Goal: Information Seeking & Learning: Learn about a topic

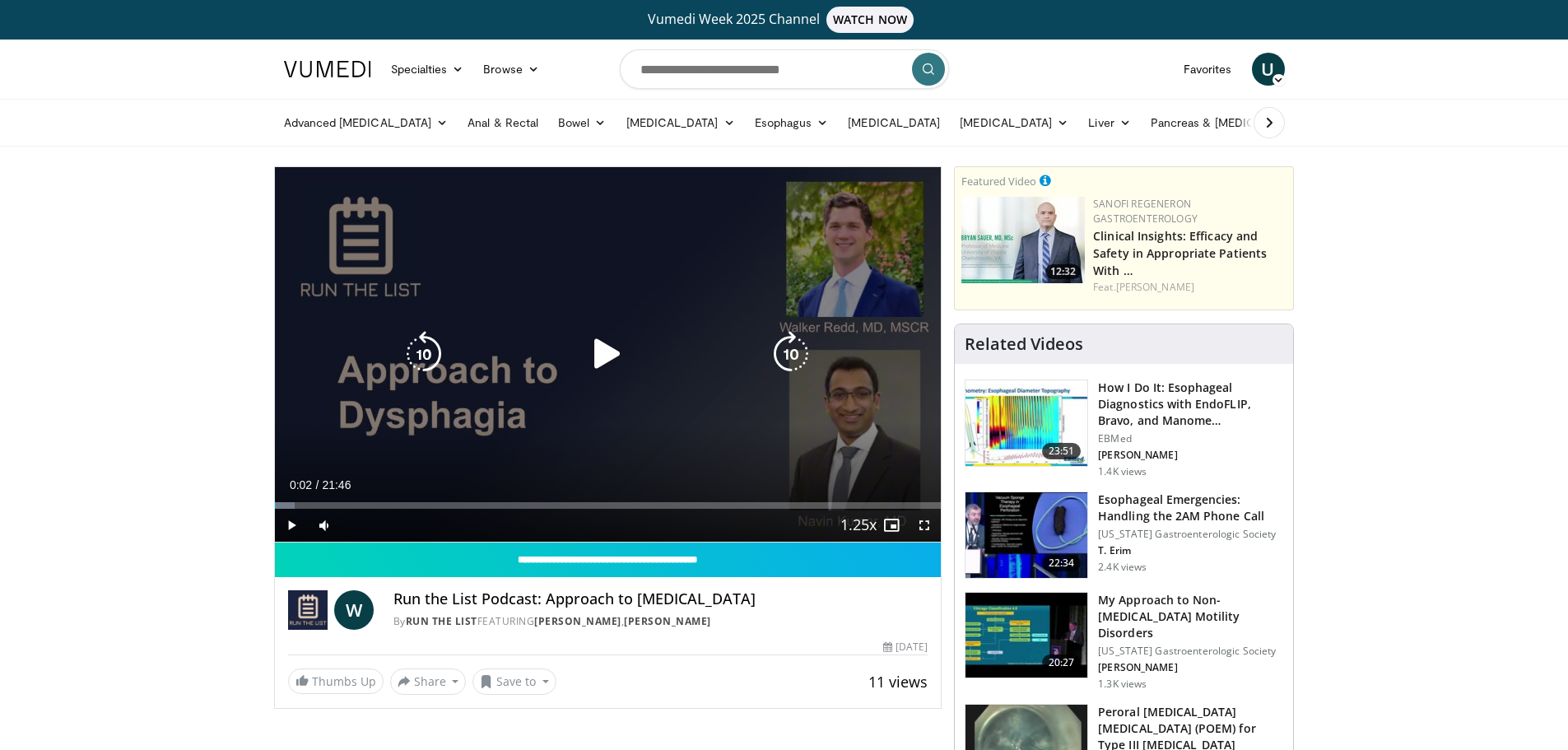
click at [571, 348] on div "Video Player" at bounding box center [607, 354] width 400 height 33
click at [607, 346] on icon "Video Player" at bounding box center [607, 353] width 46 height 46
drag, startPoint x: 607, startPoint y: 356, endPoint x: 547, endPoint y: 356, distance: 60.0
click at [607, 356] on icon "Video Player" at bounding box center [607, 353] width 46 height 46
click at [606, 344] on icon "Video Player" at bounding box center [607, 353] width 46 height 46
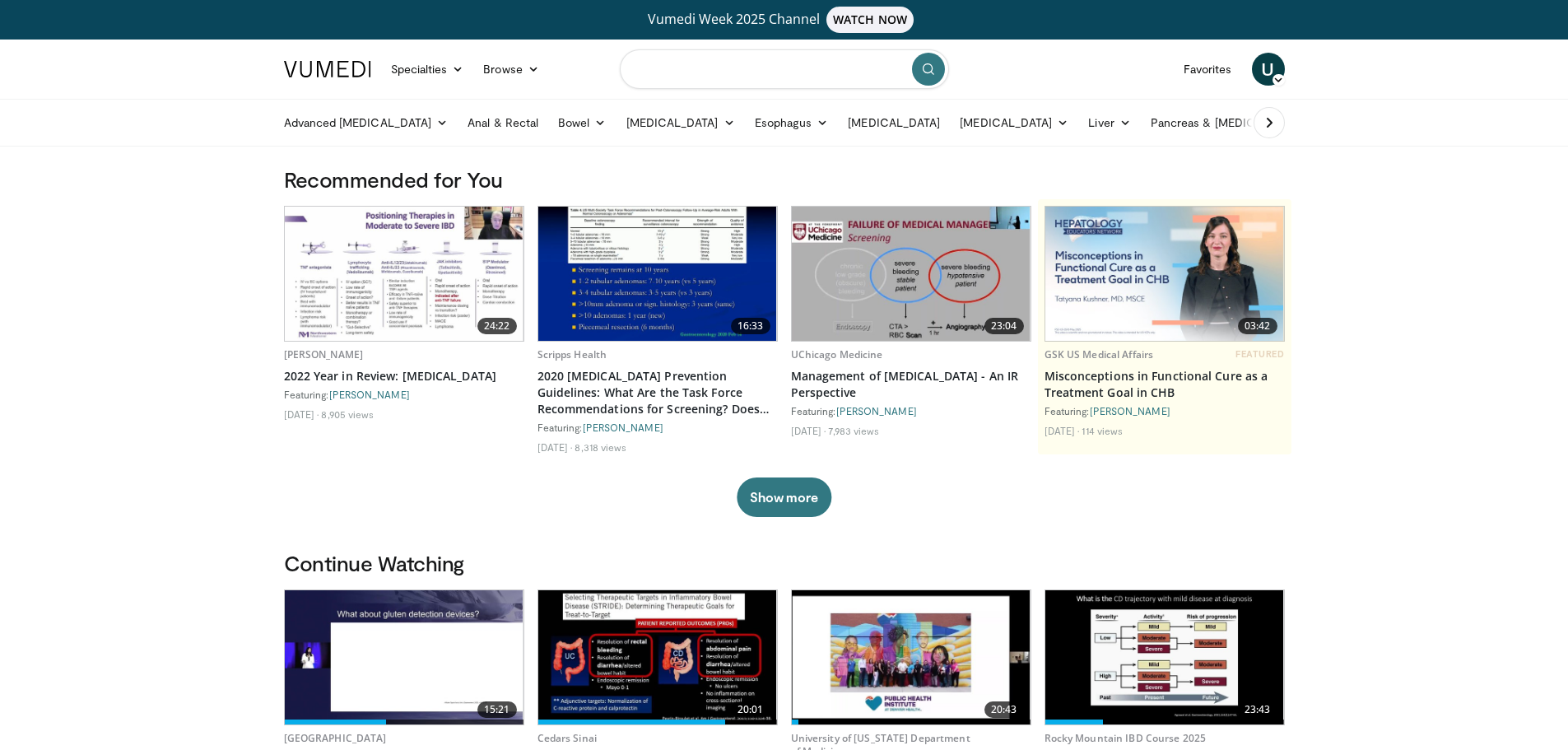
click at [670, 65] on input "Search topics, interventions" at bounding box center [784, 68] width 330 height 39
type input "*********"
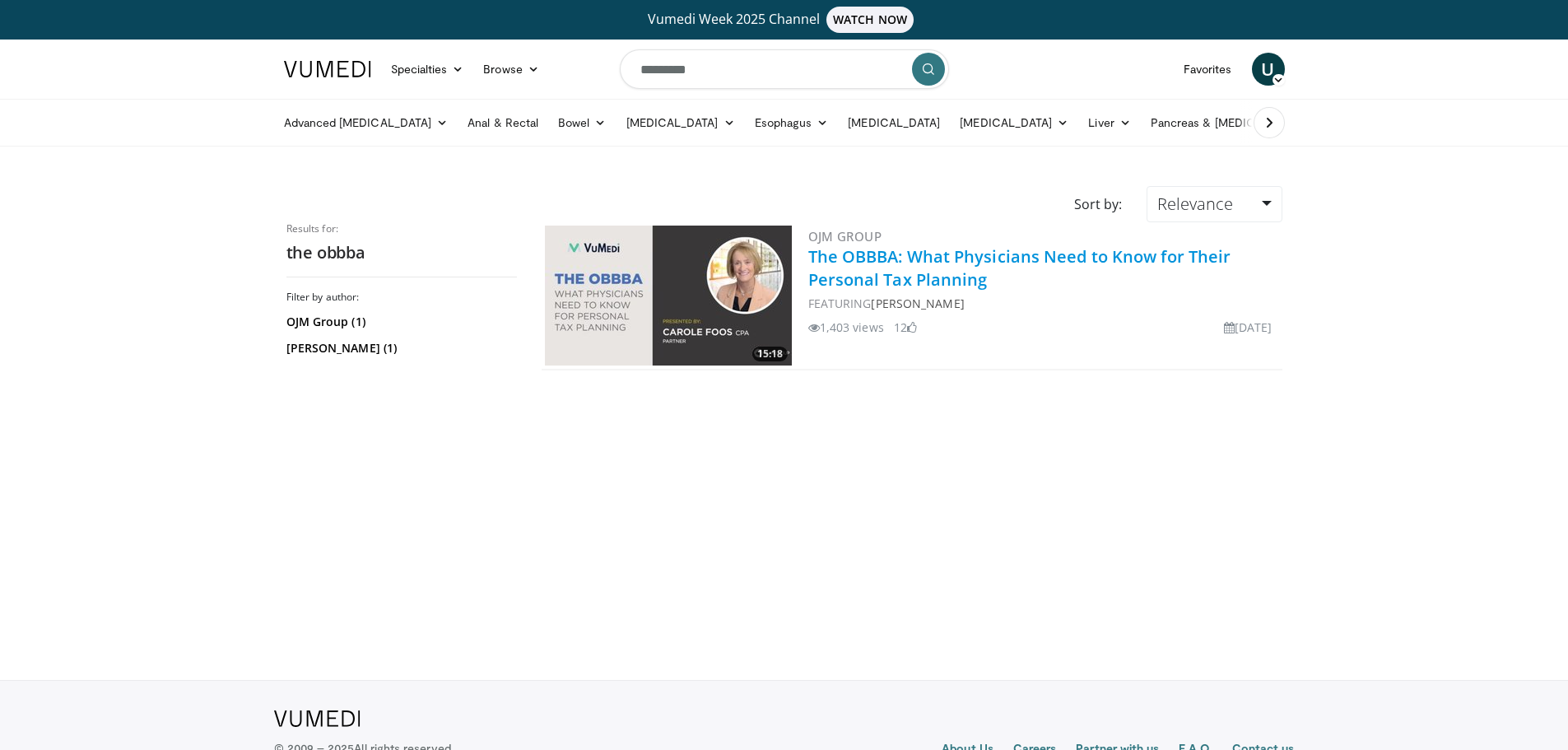
click at [953, 257] on link "The OBBBA: What Physicians Need to Know for Their Personal Tax Planning" at bounding box center [1019, 268] width 424 height 45
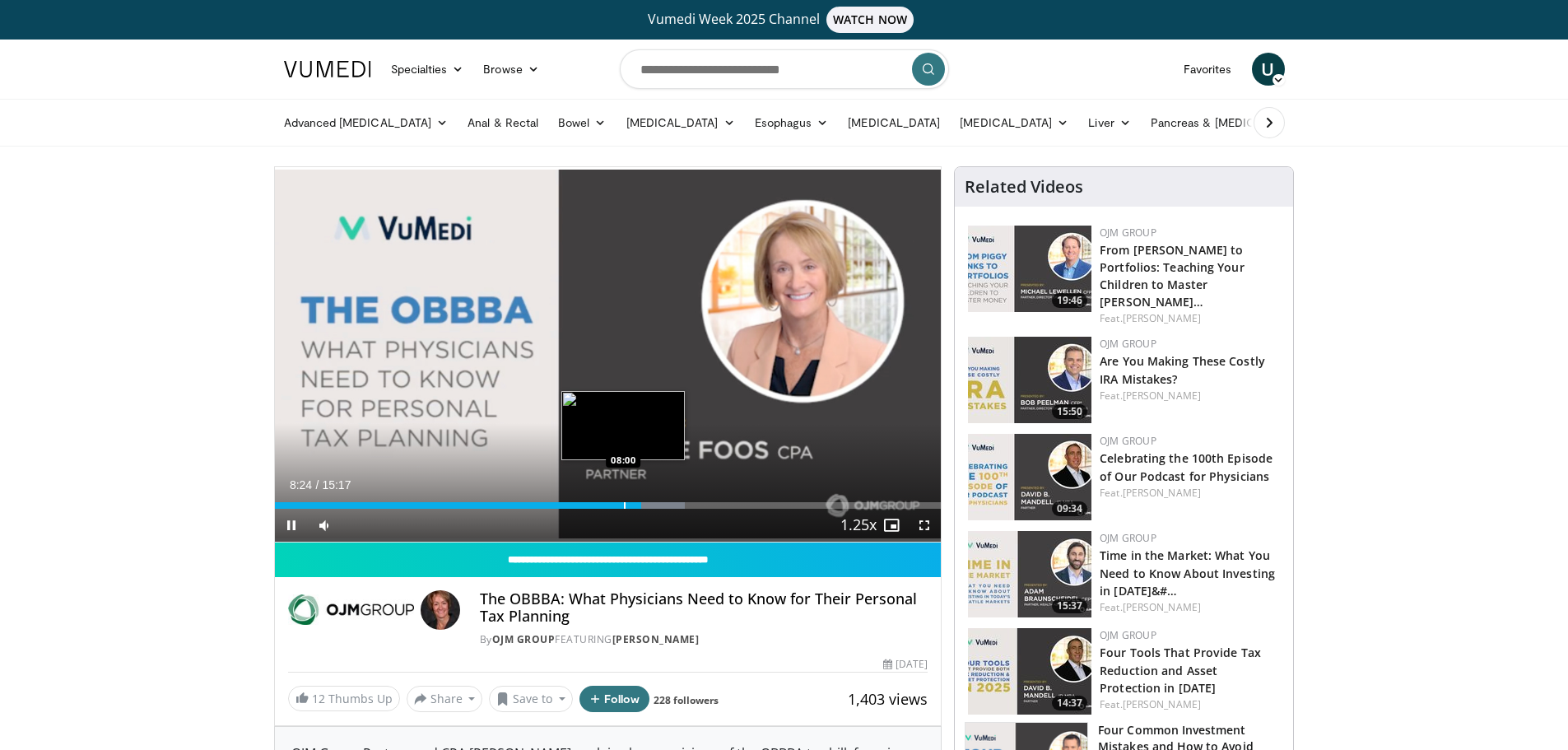
click at [622, 501] on div "Loaded : 61.62% 08:24 08:00" at bounding box center [608, 501] width 667 height 16
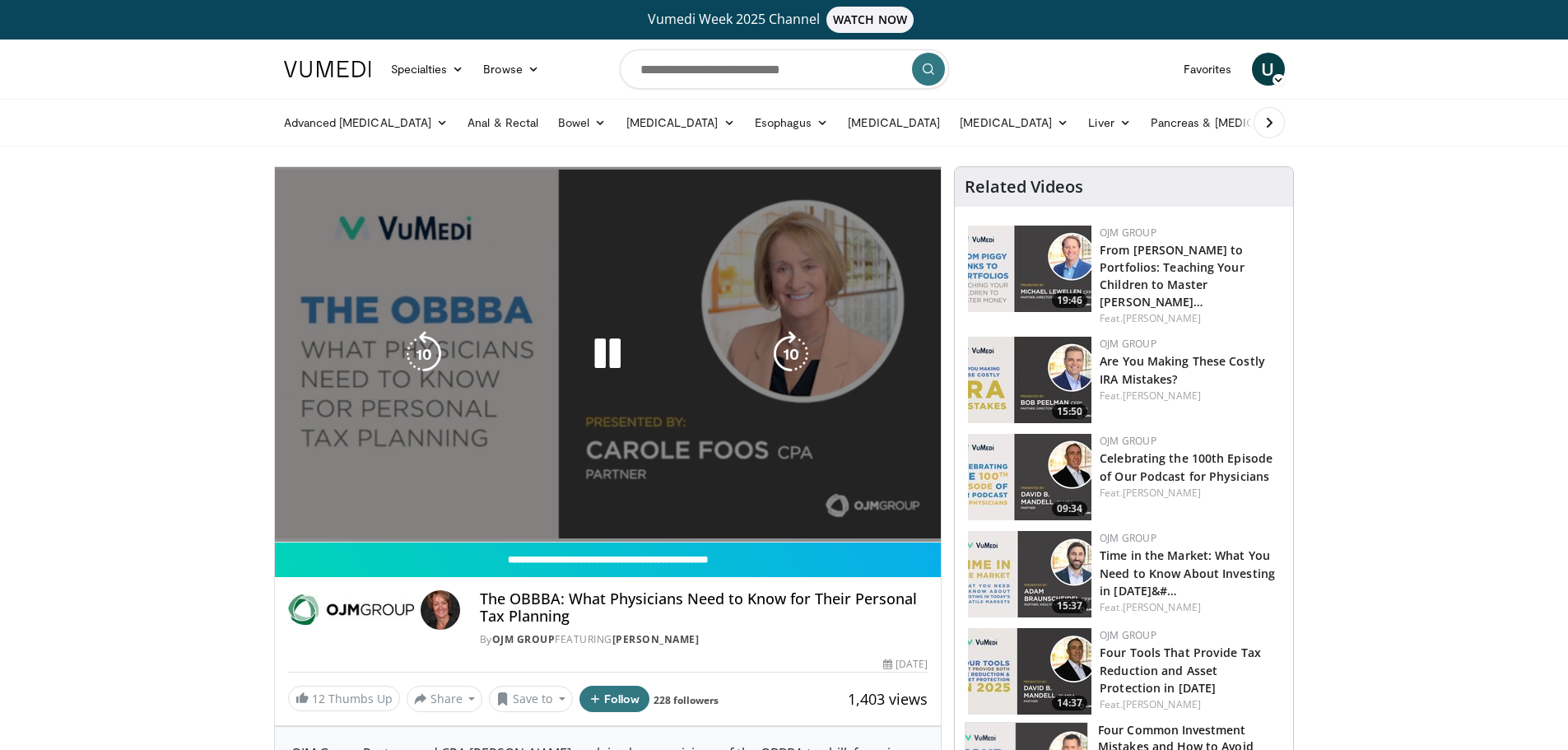
click at [411, 407] on div "10 seconds Tap to unmute" at bounding box center [608, 354] width 667 height 375
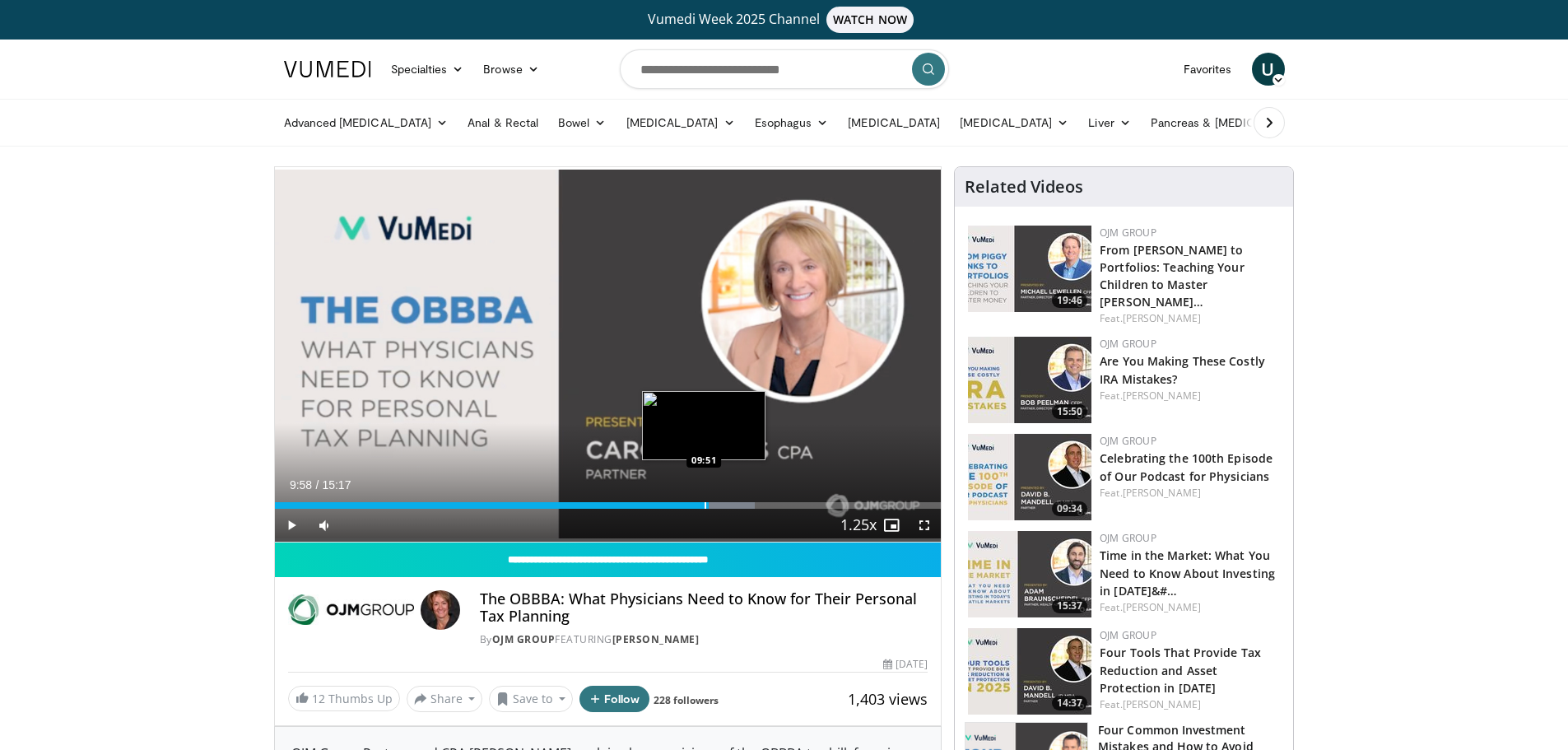
click at [704, 505] on div "Progress Bar" at bounding box center [705, 505] width 2 height 7
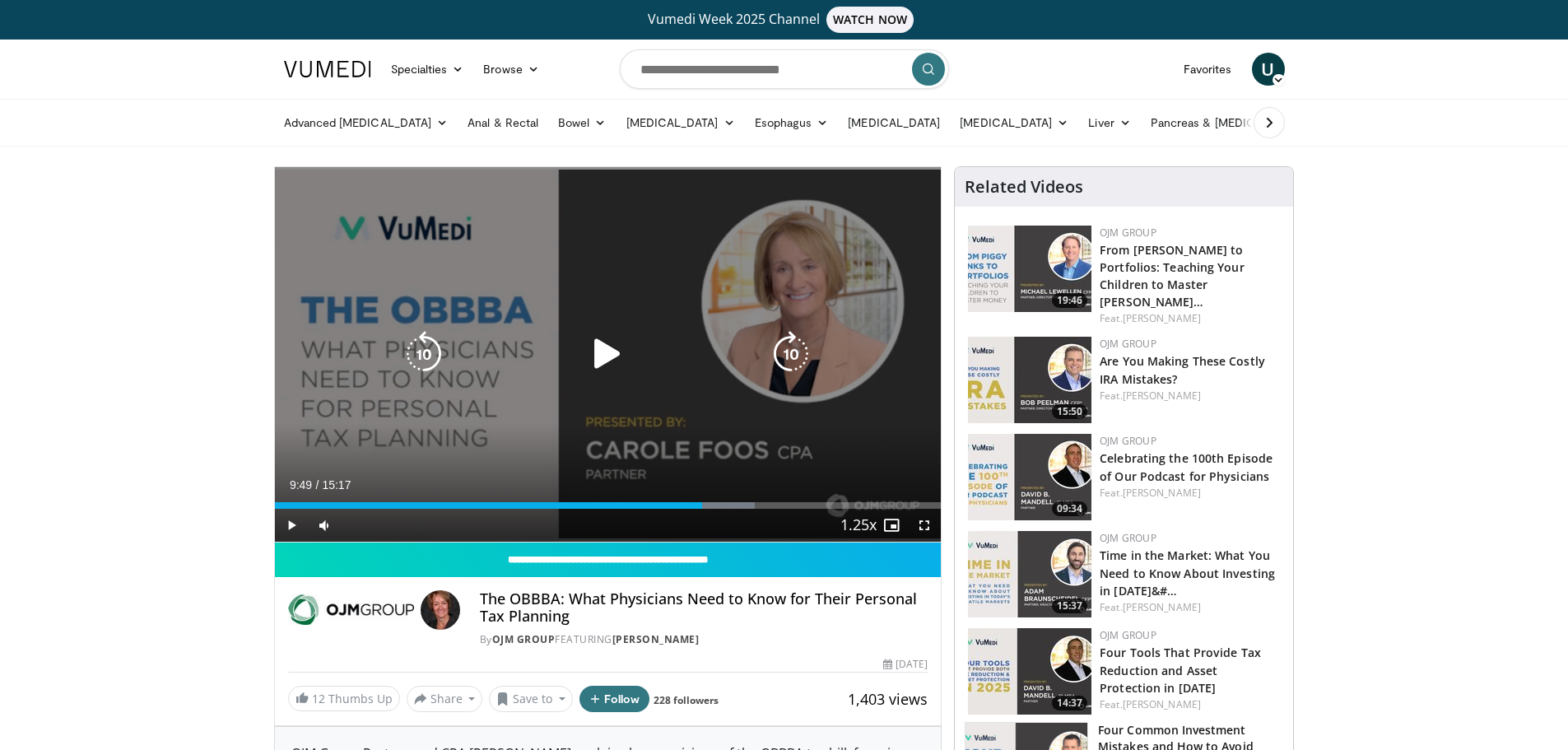
click at [590, 350] on icon "Video Player" at bounding box center [607, 353] width 46 height 46
click at [453, 439] on div "10 seconds Tap to unmute" at bounding box center [608, 354] width 667 height 375
click at [482, 235] on div "10 seconds Tap to unmute" at bounding box center [608, 354] width 667 height 375
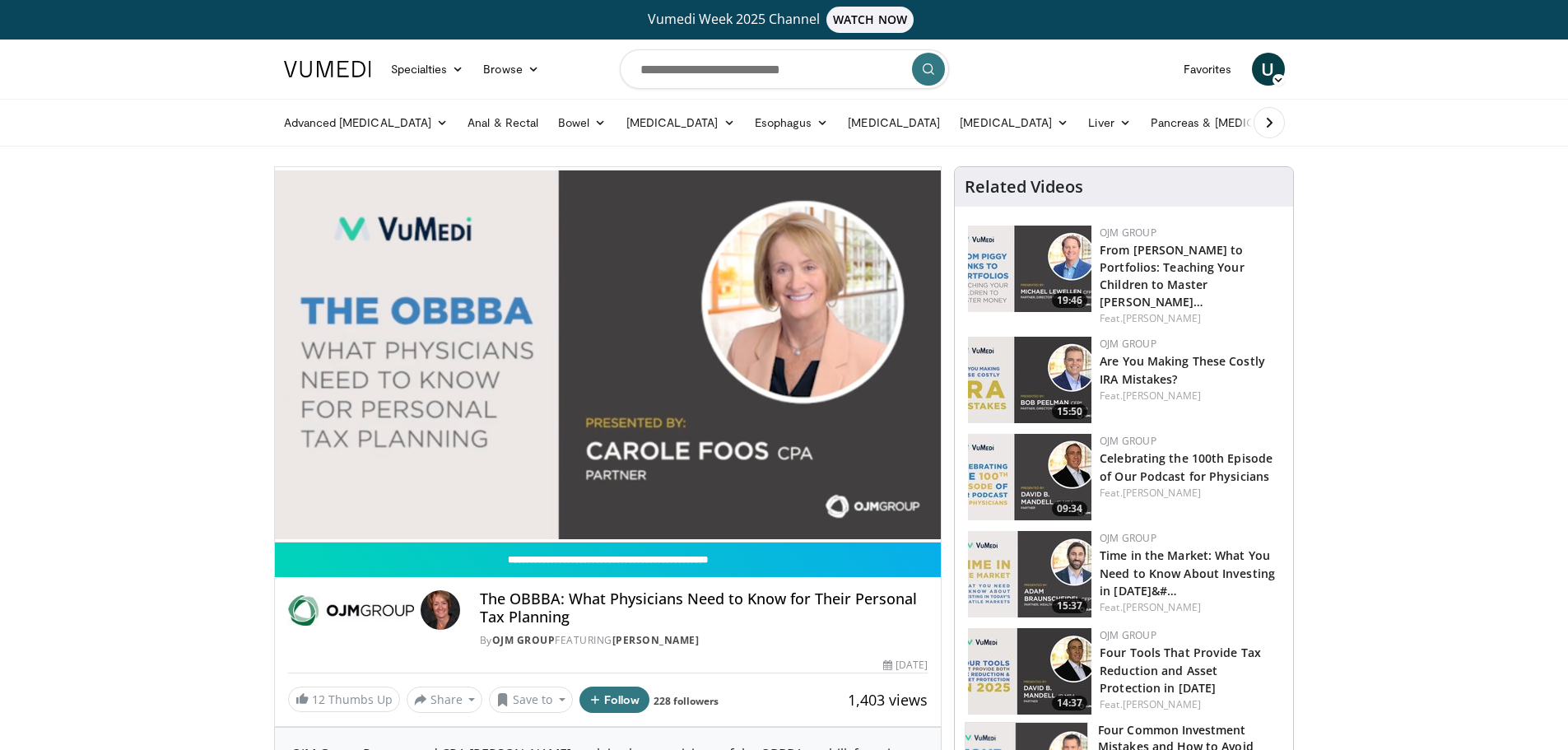
click at [701, 63] on input "Search topics, interventions" at bounding box center [784, 68] width 330 height 39
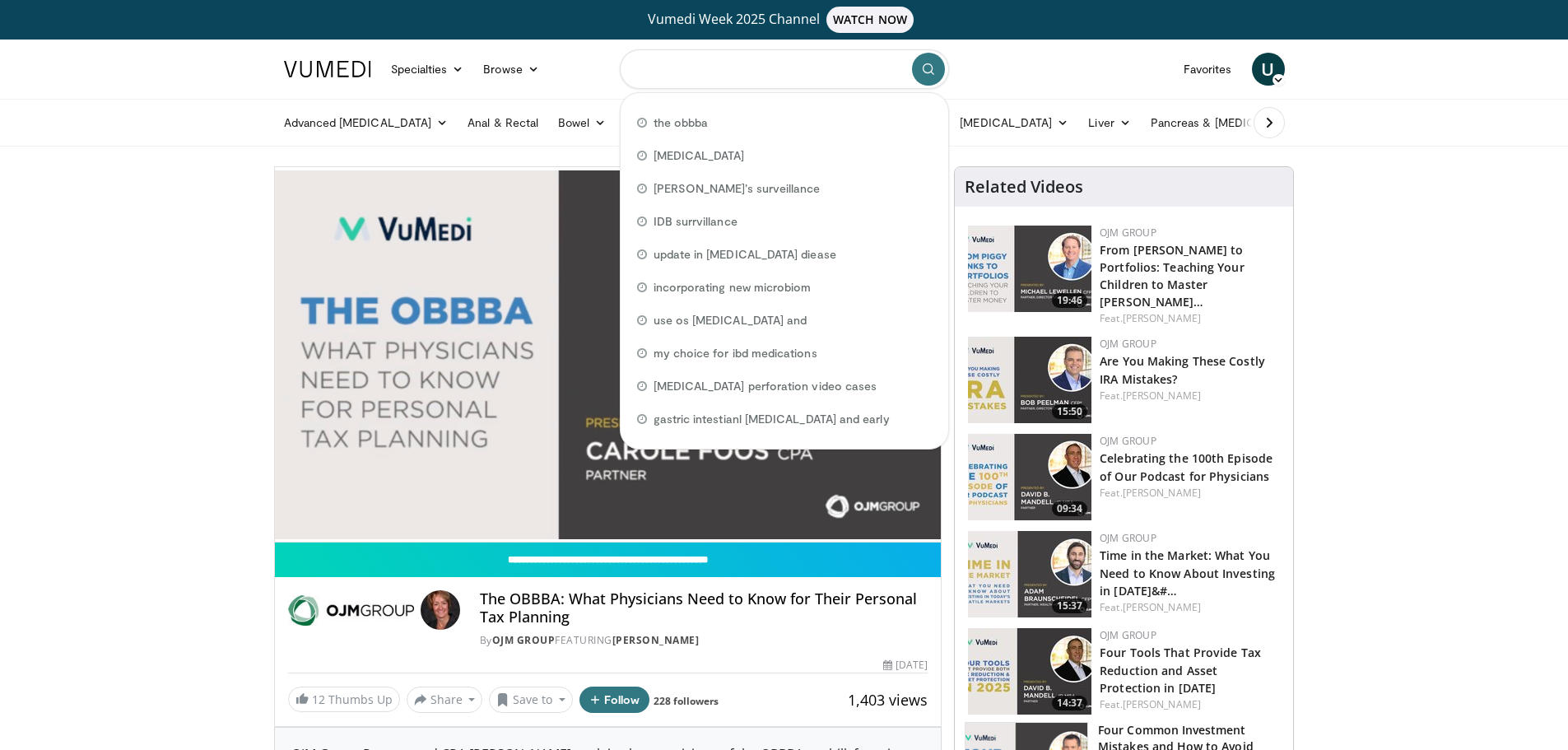
click at [675, 63] on input "Search topics, interventions" at bounding box center [784, 68] width 330 height 39
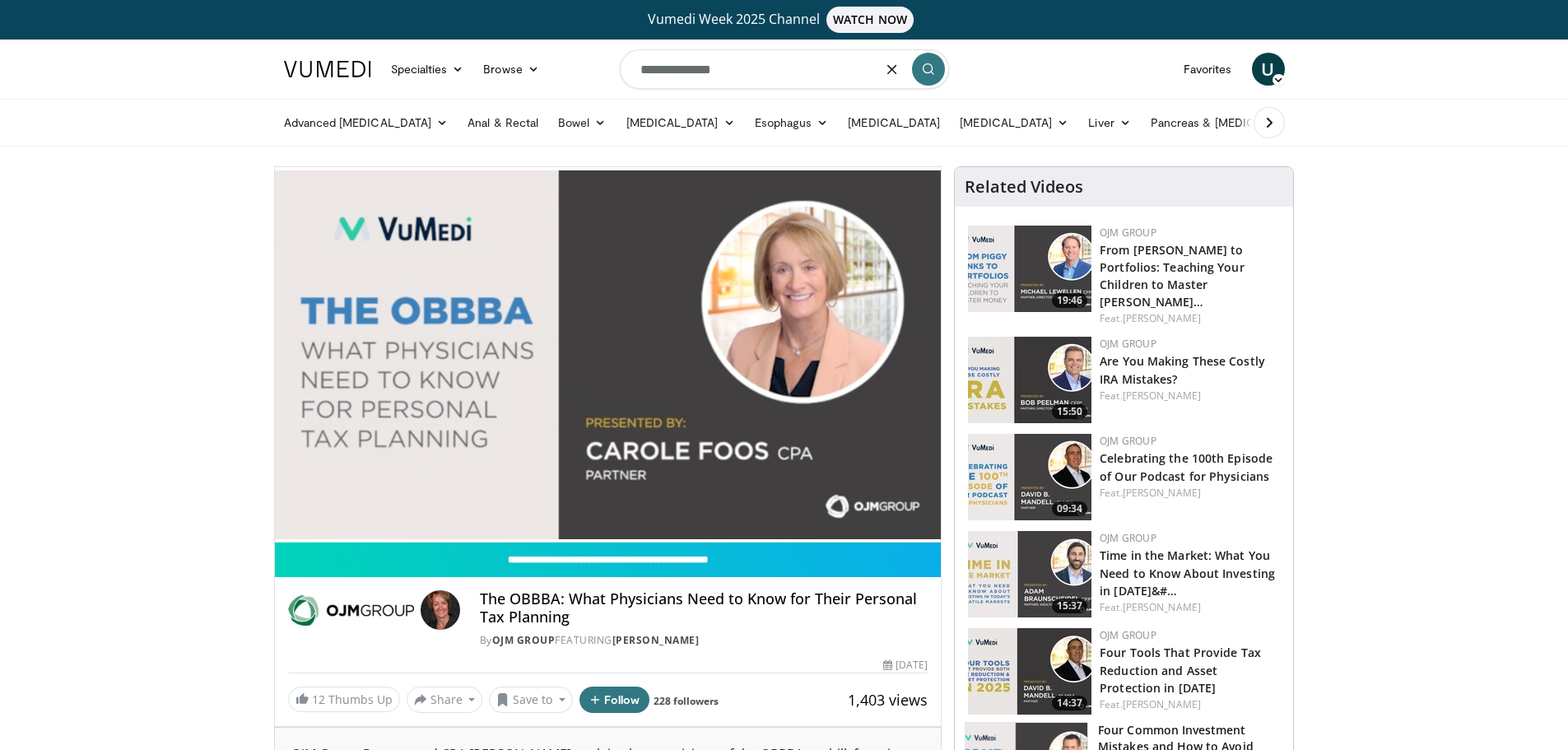
type input "**********"
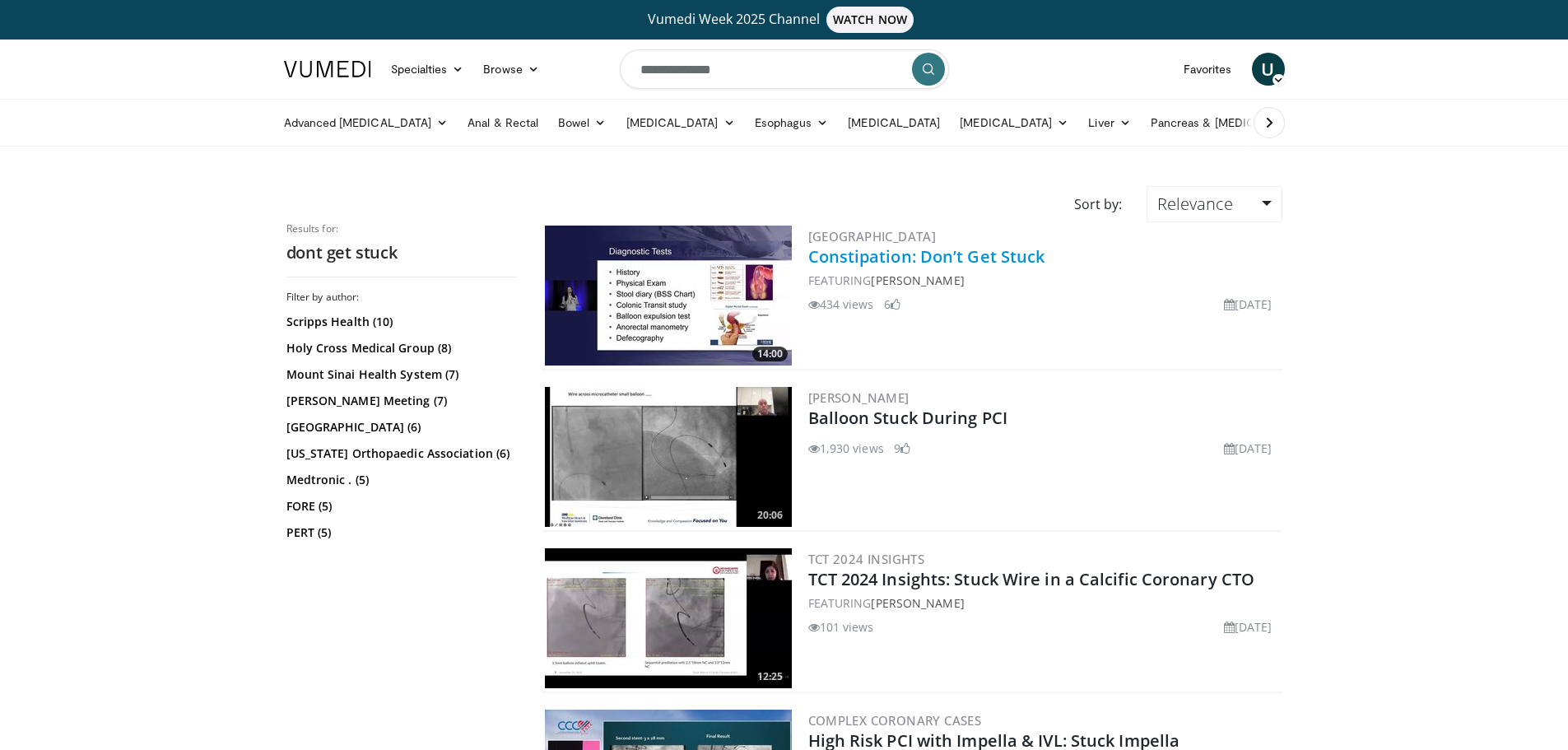
click at [979, 257] on link "Constipation: Don’t Get Stuck" at bounding box center [926, 256] width 237 height 22
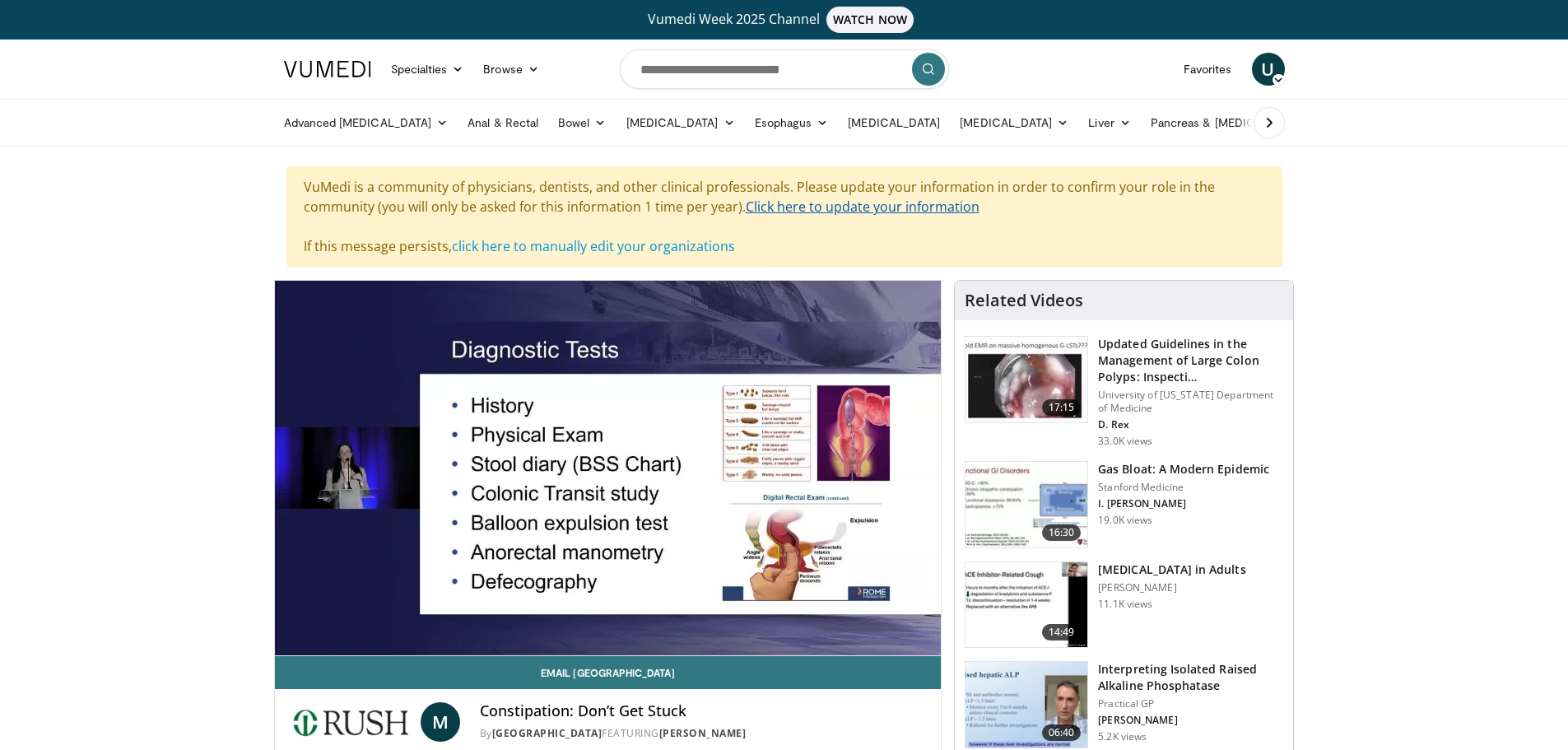
click at [886, 205] on link "Click here to update your information" at bounding box center [862, 206] width 234 height 19
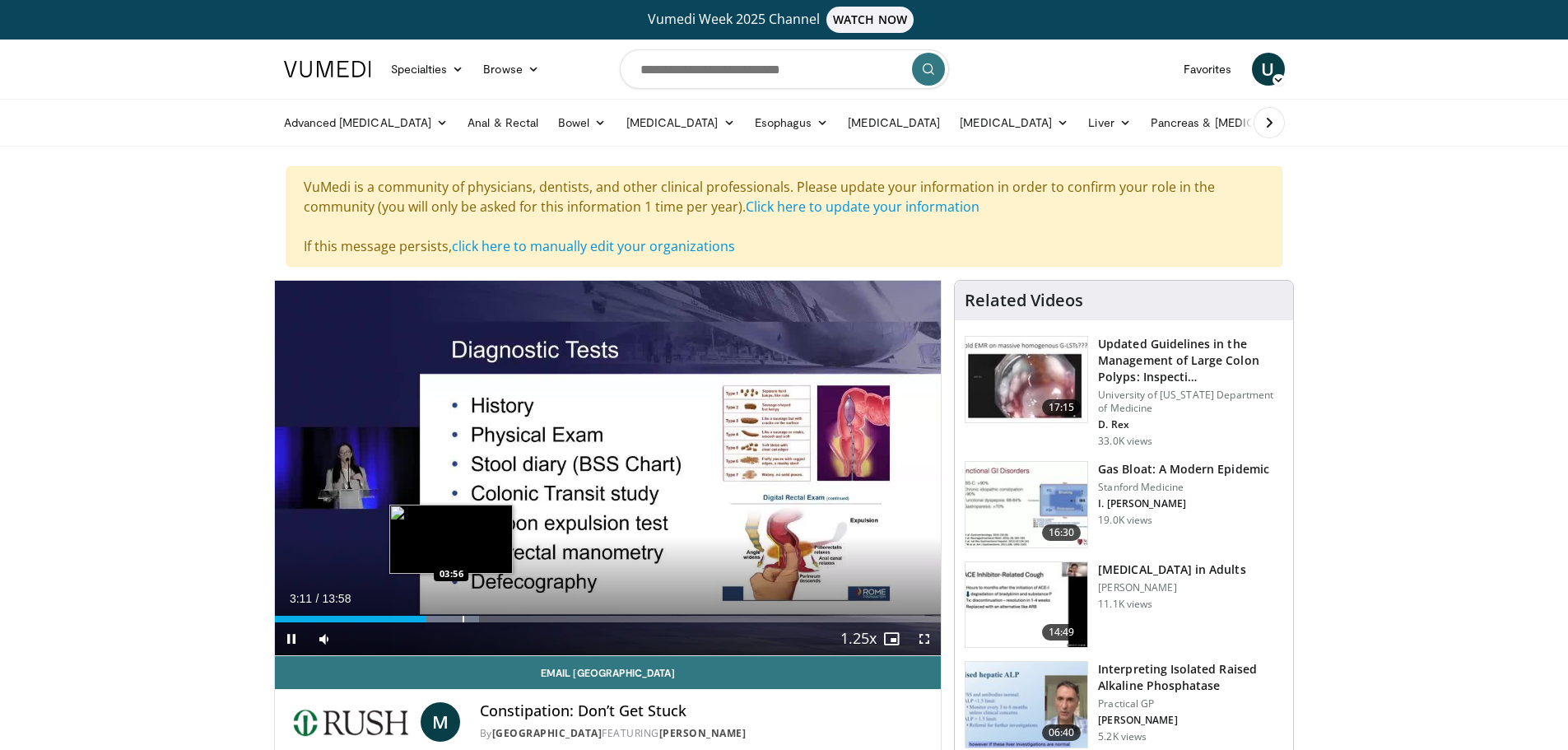
click at [463, 621] on div "Progress Bar" at bounding box center [464, 619] width 2 height 7
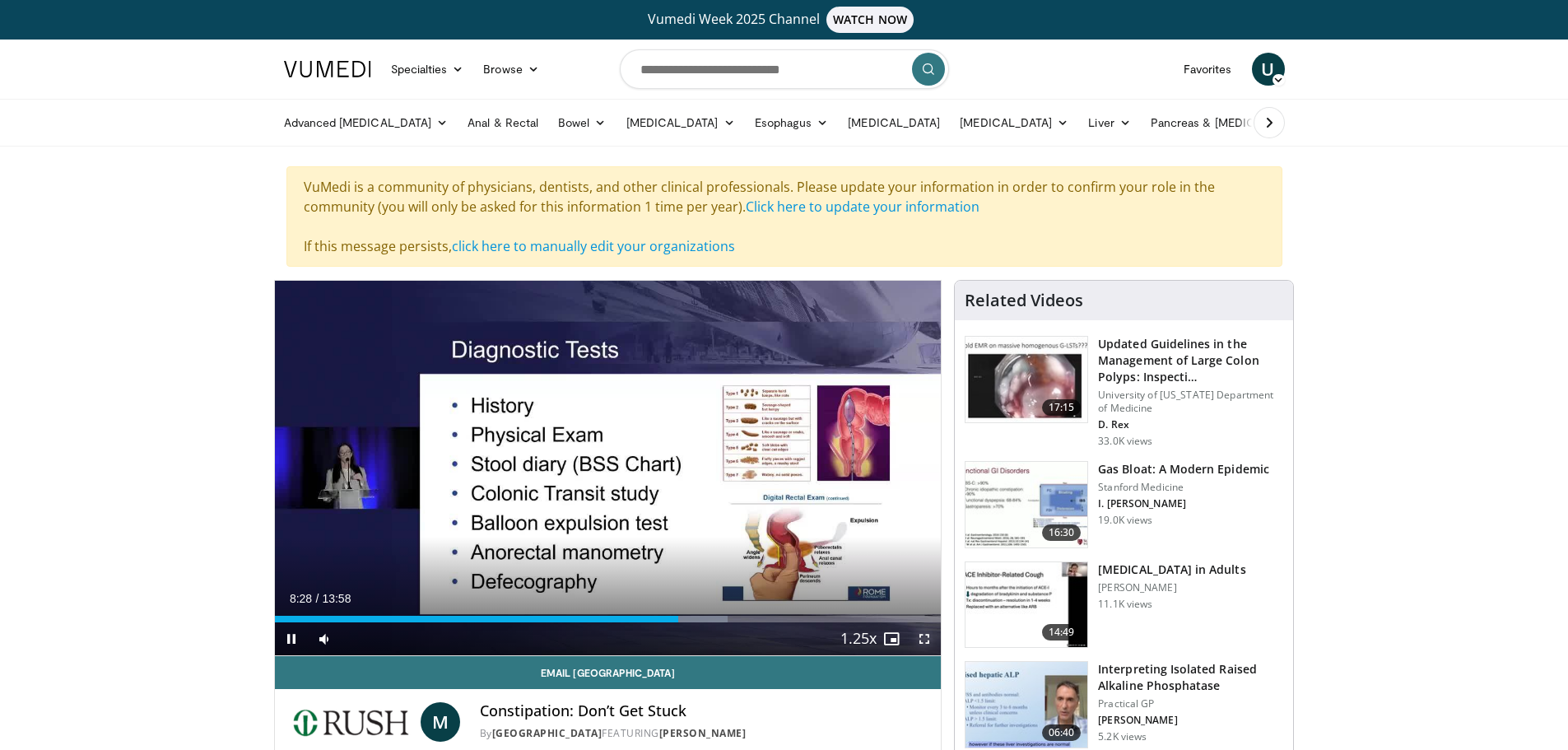
click at [921, 641] on span "Video Player" at bounding box center [924, 639] width 33 height 33
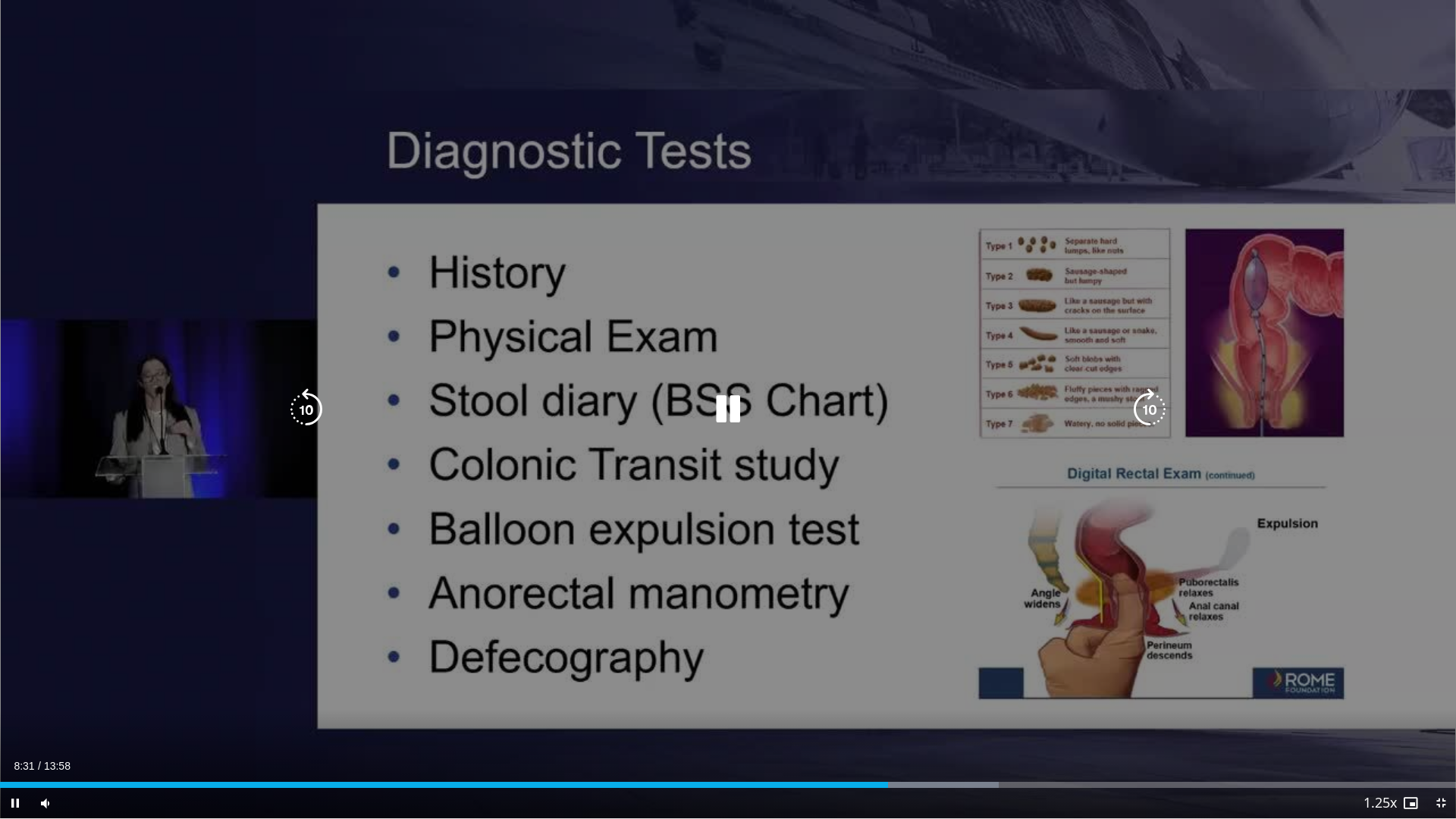
click at [114, 159] on div "10 seconds Tap to unmute" at bounding box center [728, 409] width 1456 height 818
click at [183, 146] on div "10 seconds Tap to unmute" at bounding box center [728, 409] width 1456 height 818
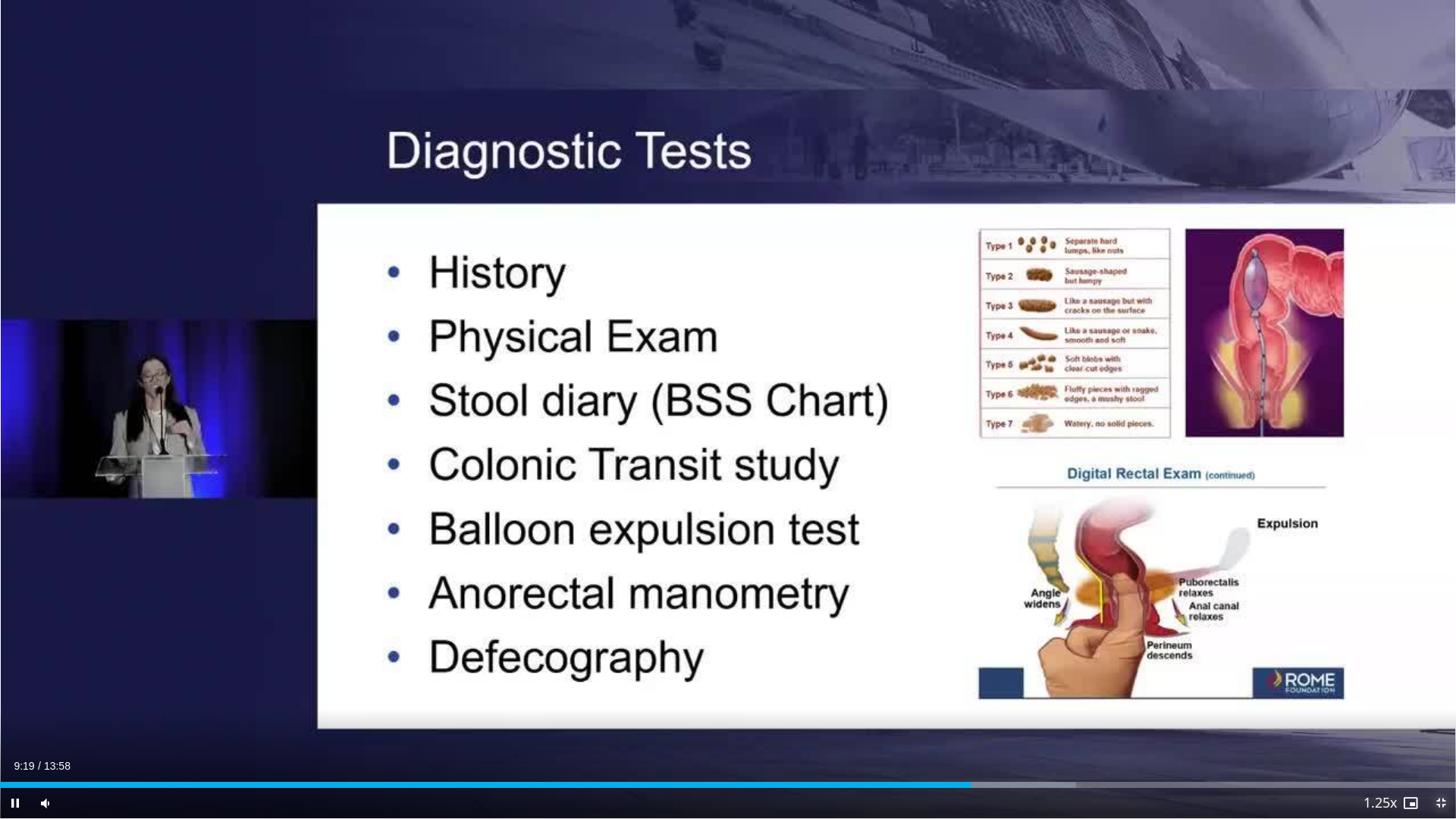
click at [1438, 690] on span "Video Player" at bounding box center [1441, 803] width 31 height 31
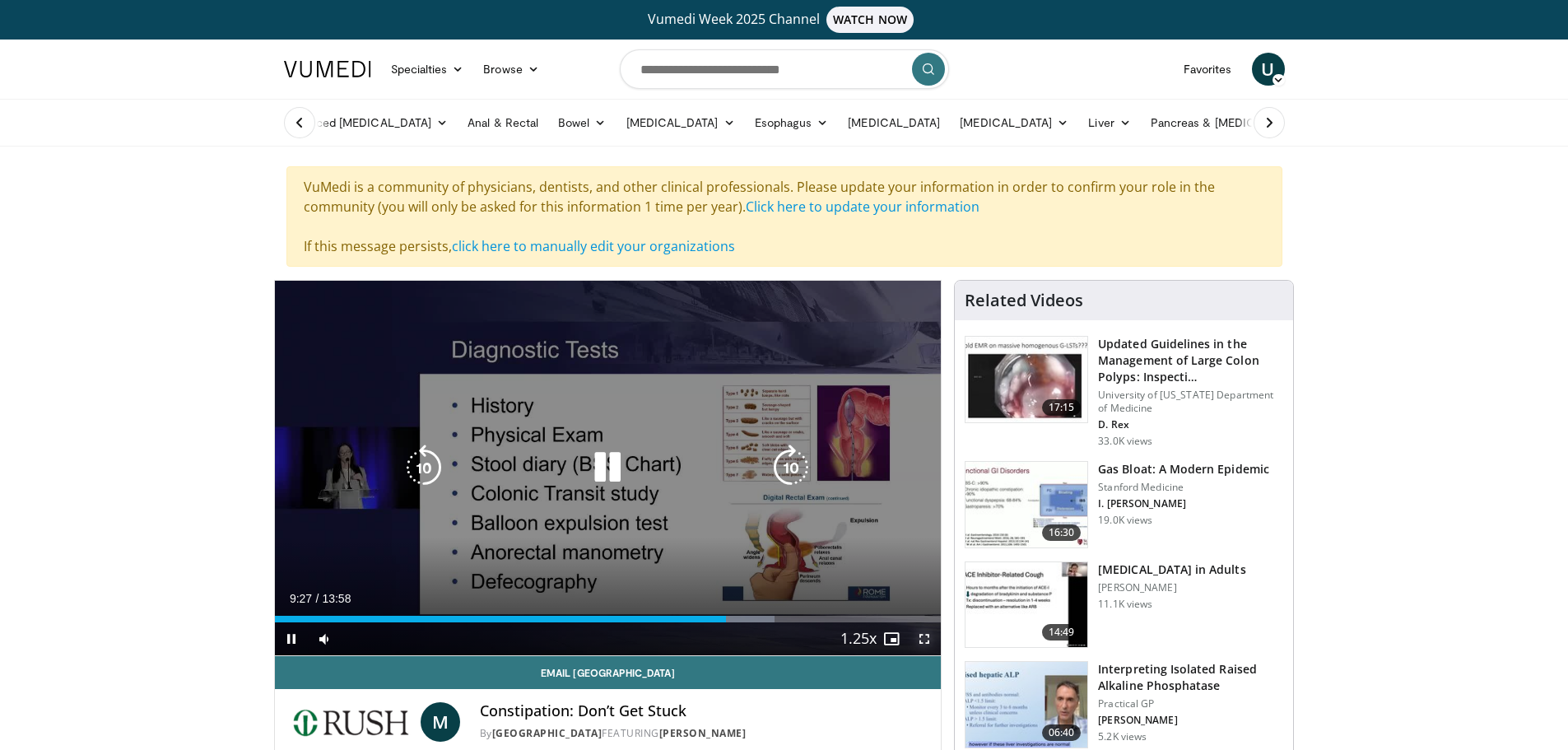
drag, startPoint x: 925, startPoint y: 640, endPoint x: 926, endPoint y: 740, distance: 100.0
click at [925, 640] on span "Video Player" at bounding box center [924, 639] width 33 height 33
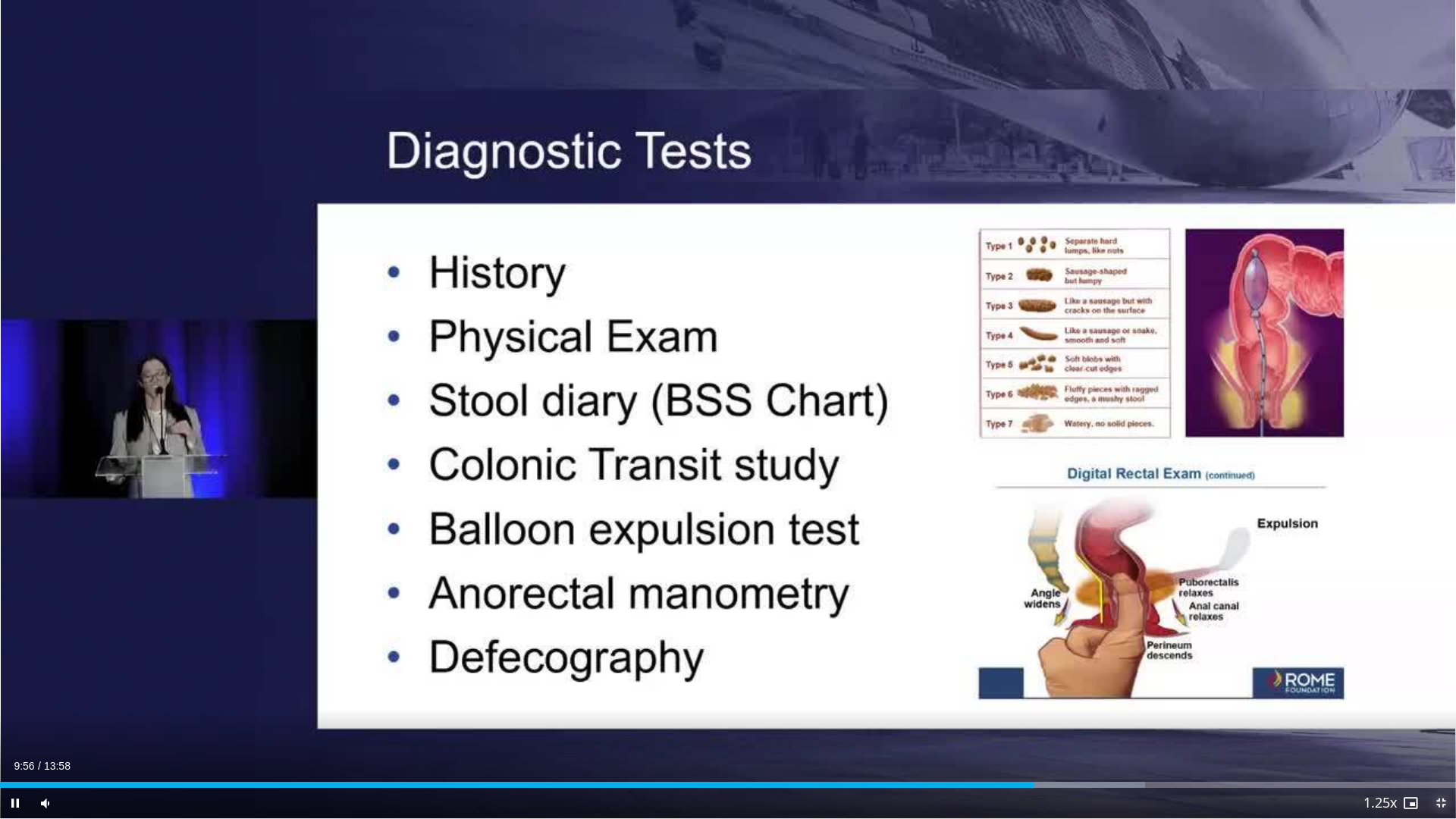
click at [1442, 690] on span "Video Player" at bounding box center [1441, 803] width 31 height 31
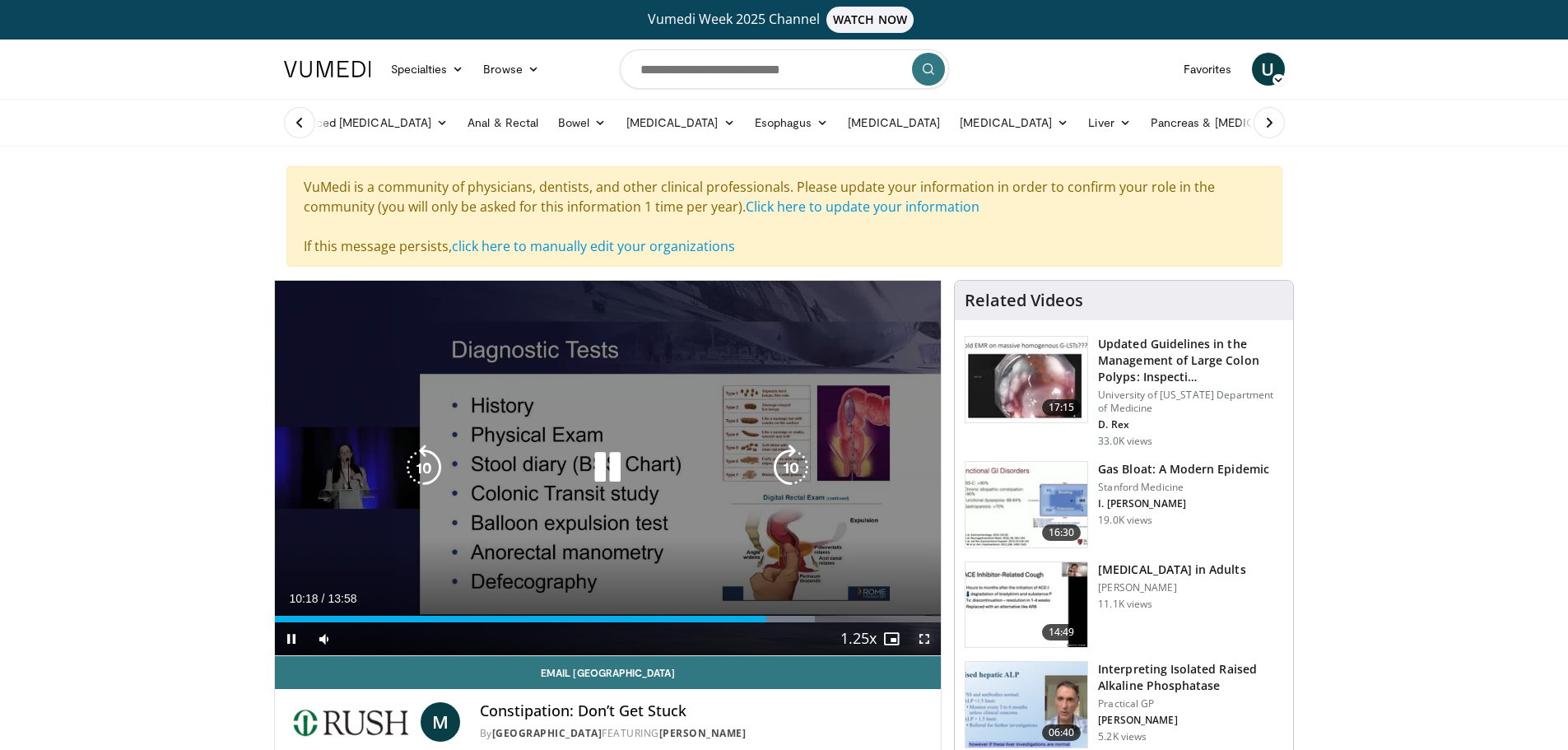
drag, startPoint x: 928, startPoint y: 636, endPoint x: 928, endPoint y: 735, distance: 99.0
click at [928, 636] on span "Video Player" at bounding box center [924, 639] width 33 height 33
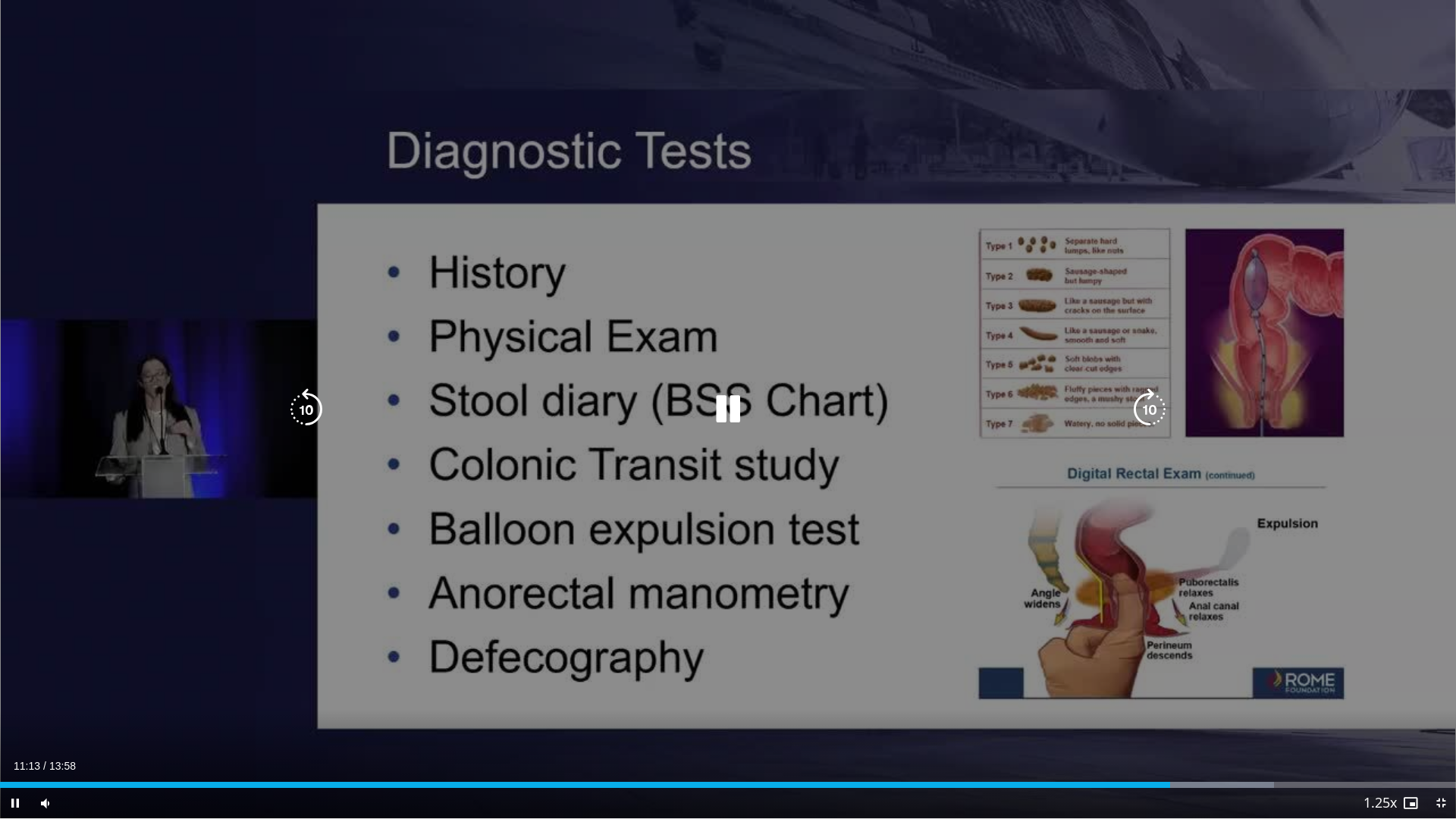
click at [730, 409] on icon "Video Player" at bounding box center [727, 409] width 42 height 42
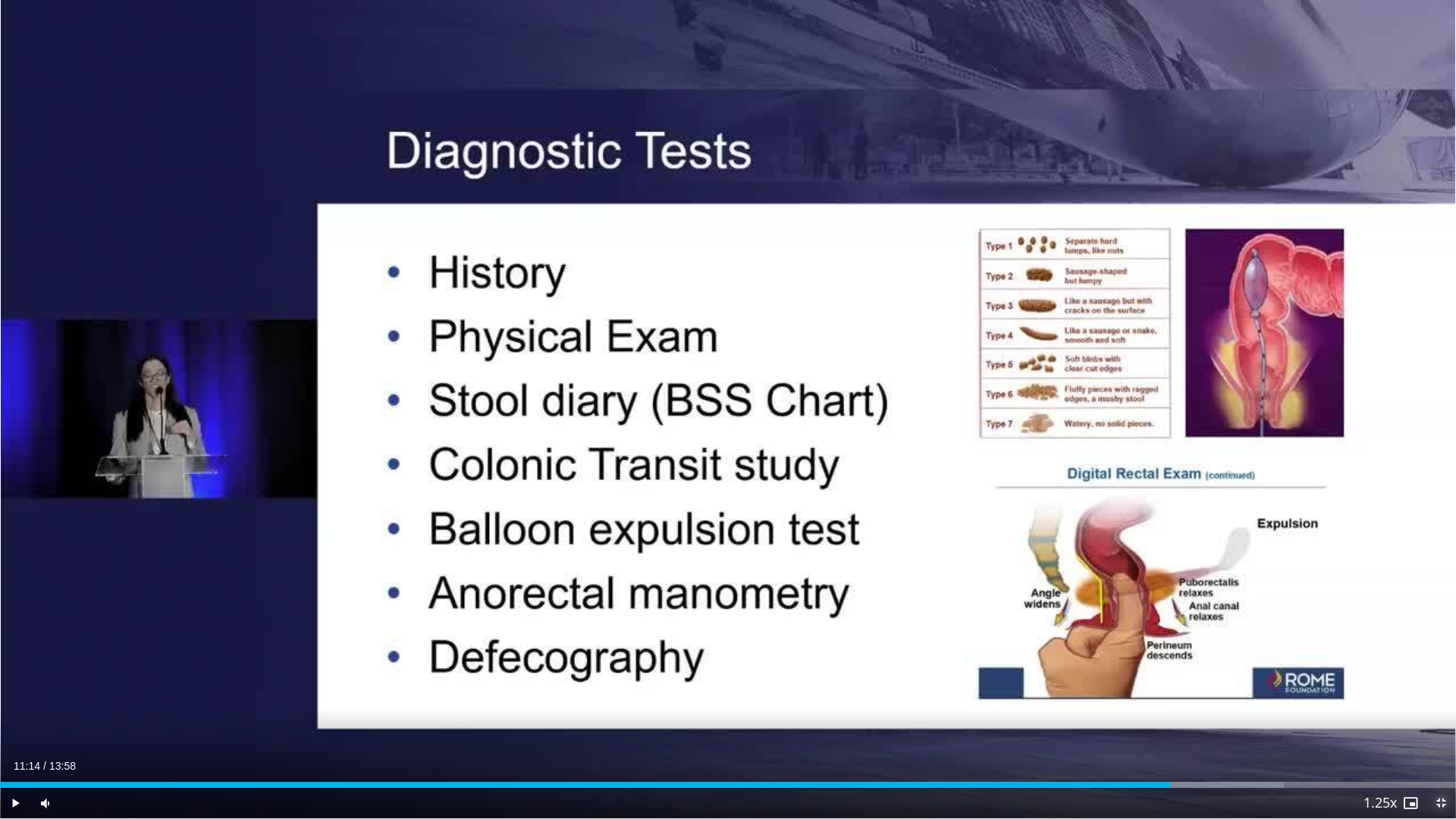
click at [1443, 690] on span "Video Player" at bounding box center [1441, 803] width 31 height 31
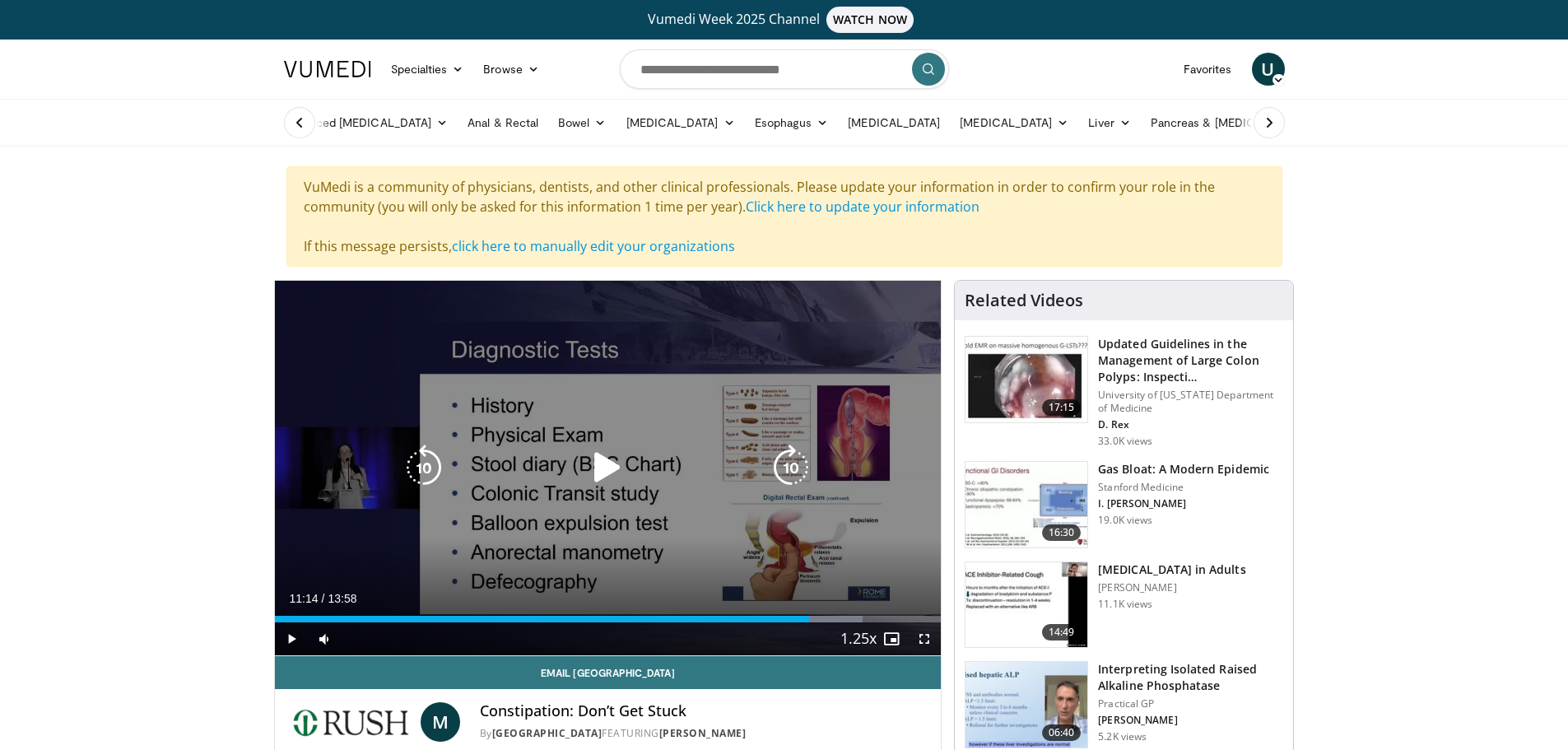
click at [621, 459] on icon "Video Player" at bounding box center [607, 466] width 46 height 46
drag, startPoint x: 927, startPoint y: 637, endPoint x: 927, endPoint y: 735, distance: 98.0
click at [927, 637] on span "Video Player" at bounding box center [924, 639] width 33 height 33
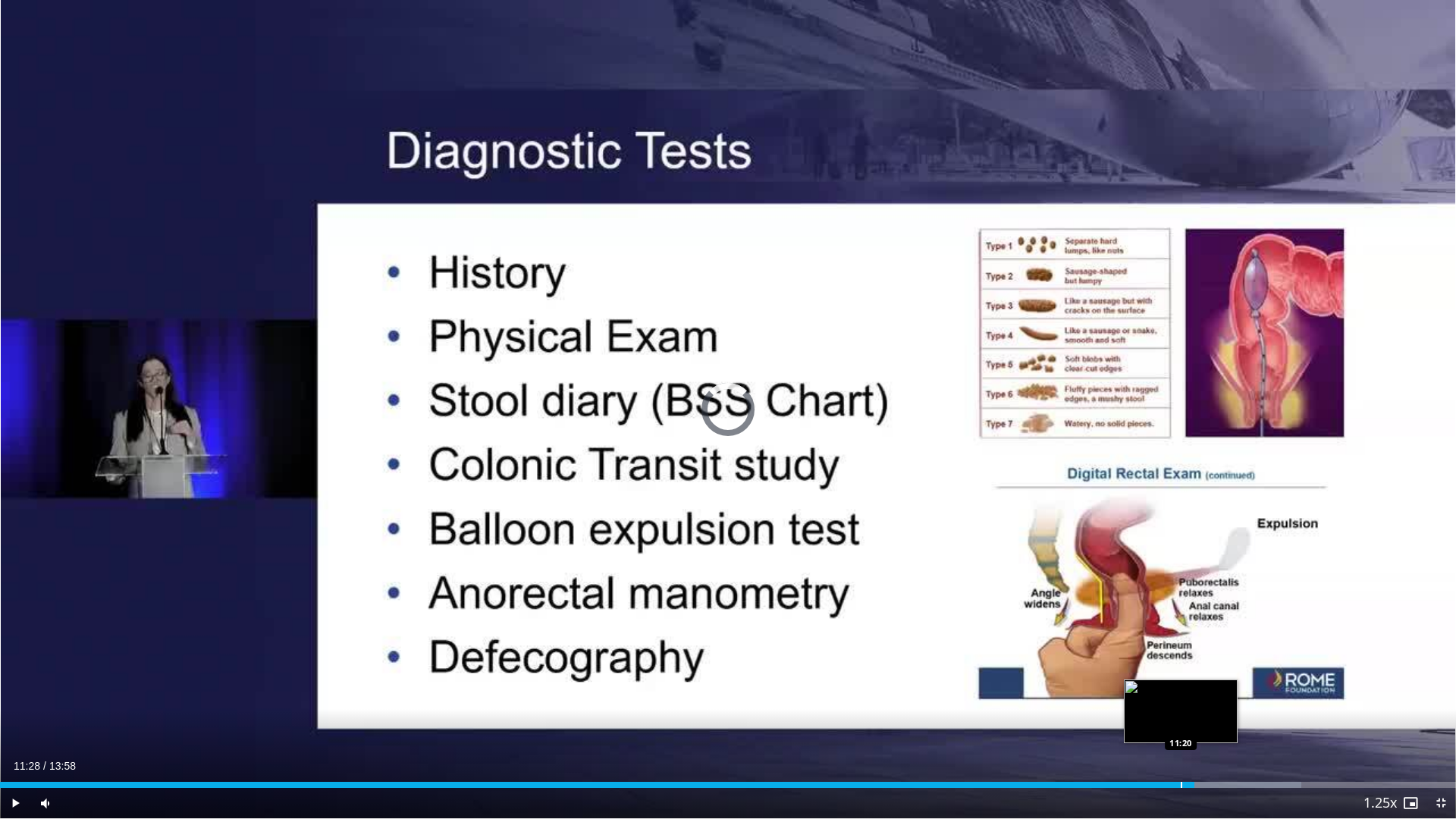
click at [1180, 690] on div "Progress Bar" at bounding box center [1181, 785] width 2 height 6
click at [1160, 690] on div "Progress Bar" at bounding box center [1160, 785] width 2 height 6
click at [1443, 690] on span "Video Player" at bounding box center [1441, 803] width 31 height 31
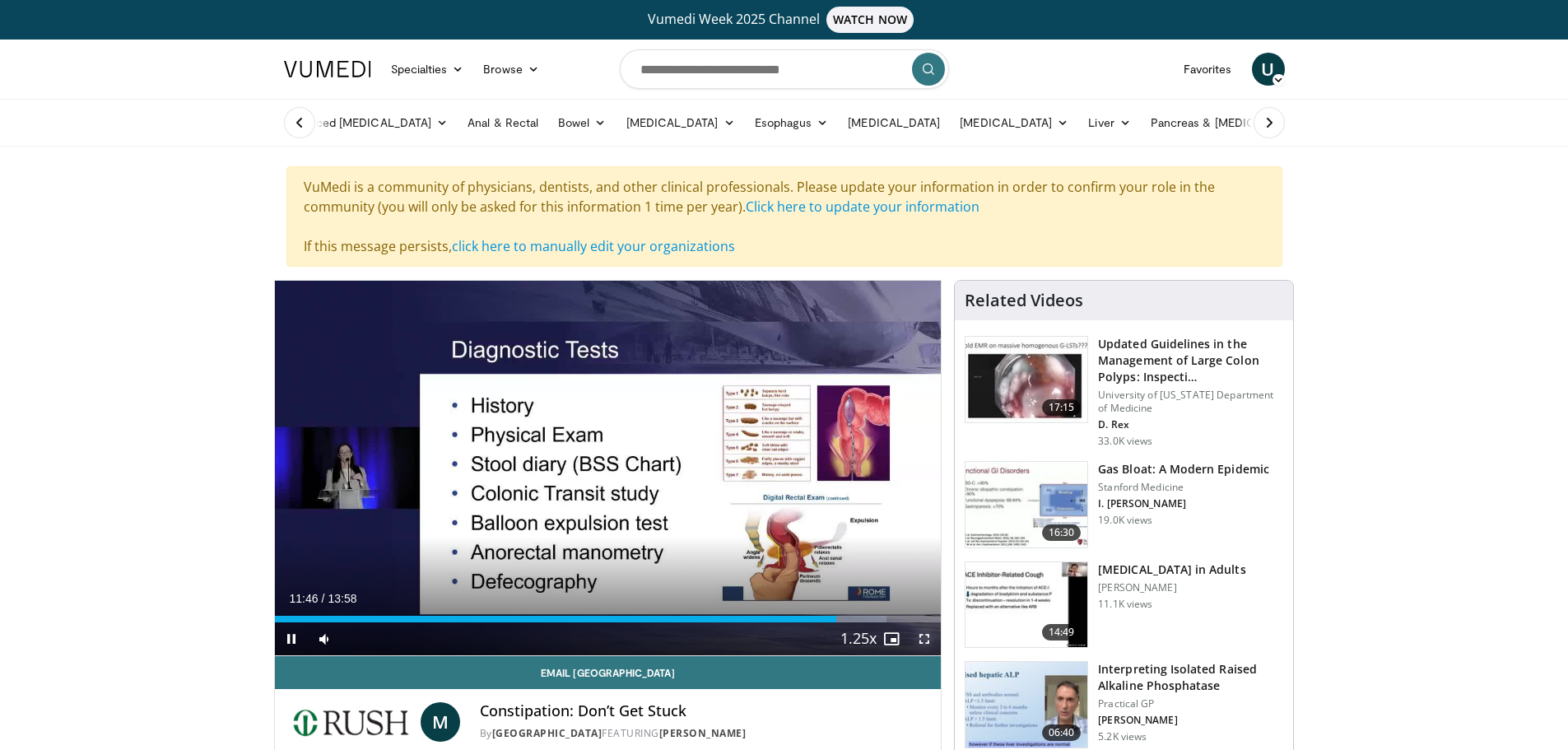
click at [927, 637] on span "Video Player" at bounding box center [924, 639] width 33 height 33
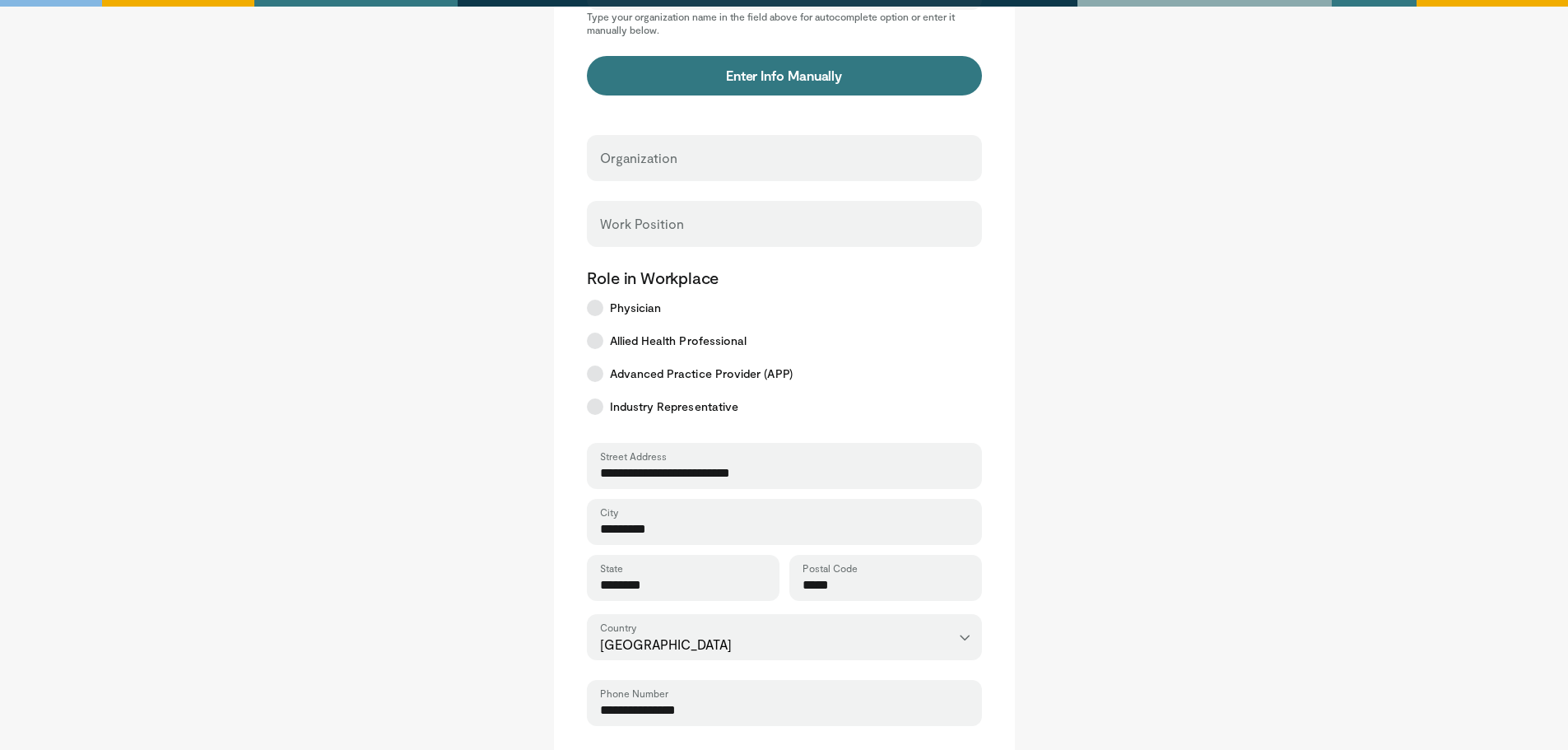
scroll to position [268, 0]
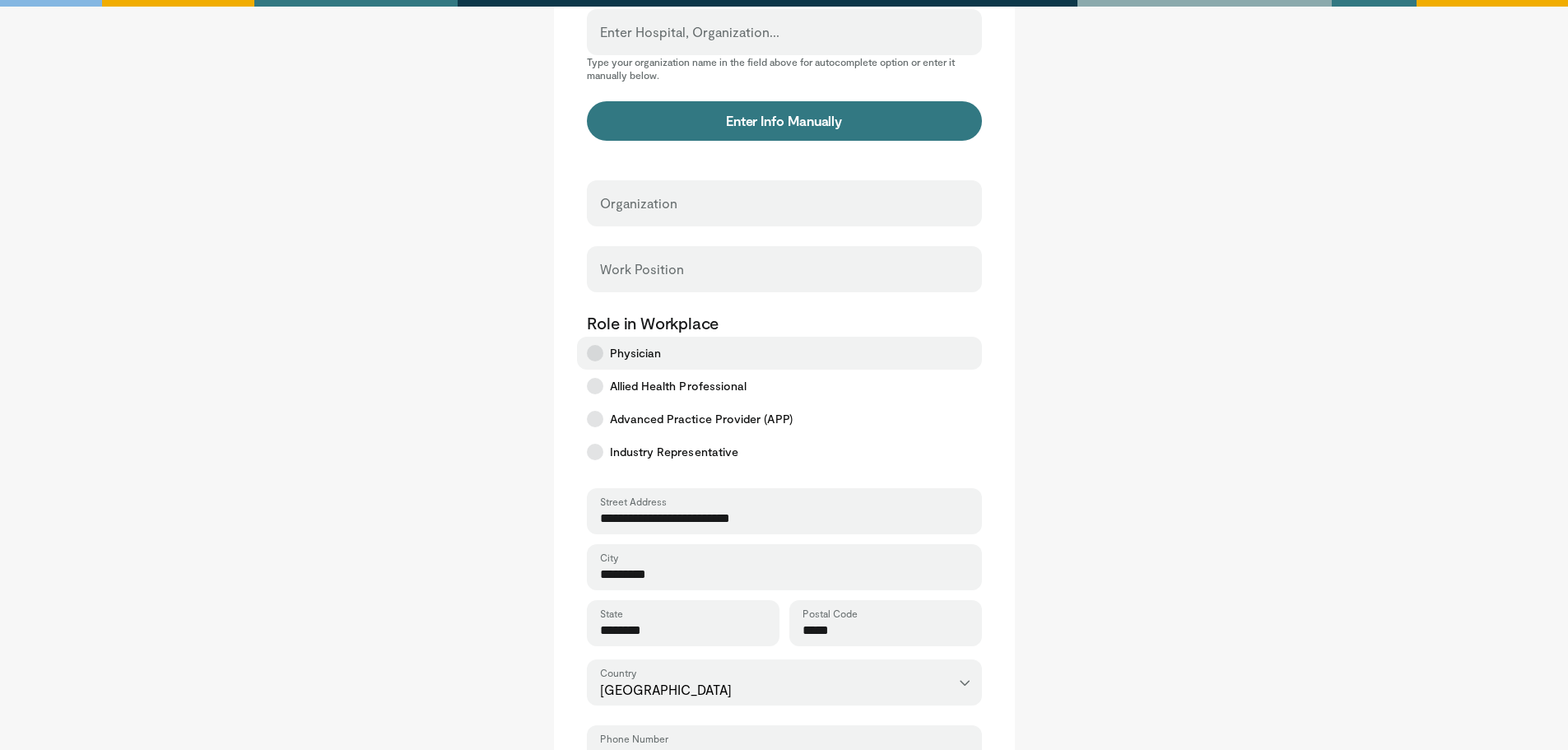
click at [597, 342] on label "Physician" at bounding box center [780, 353] width 405 height 33
click at [702, 176] on div "Please check your information below and fill out missing fields if there are an…" at bounding box center [784, 405] width 461 height 1187
click at [700, 199] on div "Organization" at bounding box center [784, 202] width 395 height 46
click at [662, 205] on input "Organization" at bounding box center [784, 210] width 369 height 19
type input "*"
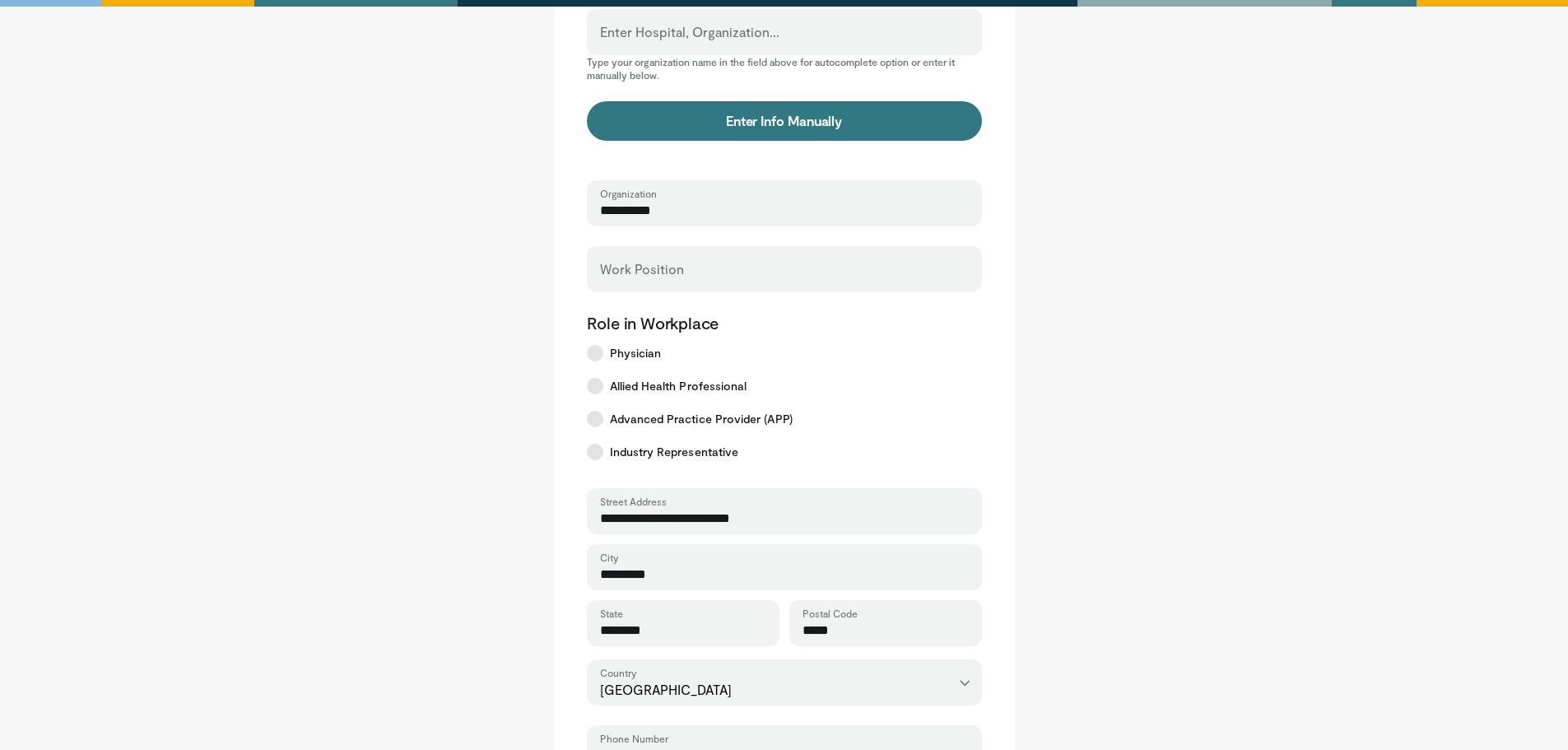
type input "*********"
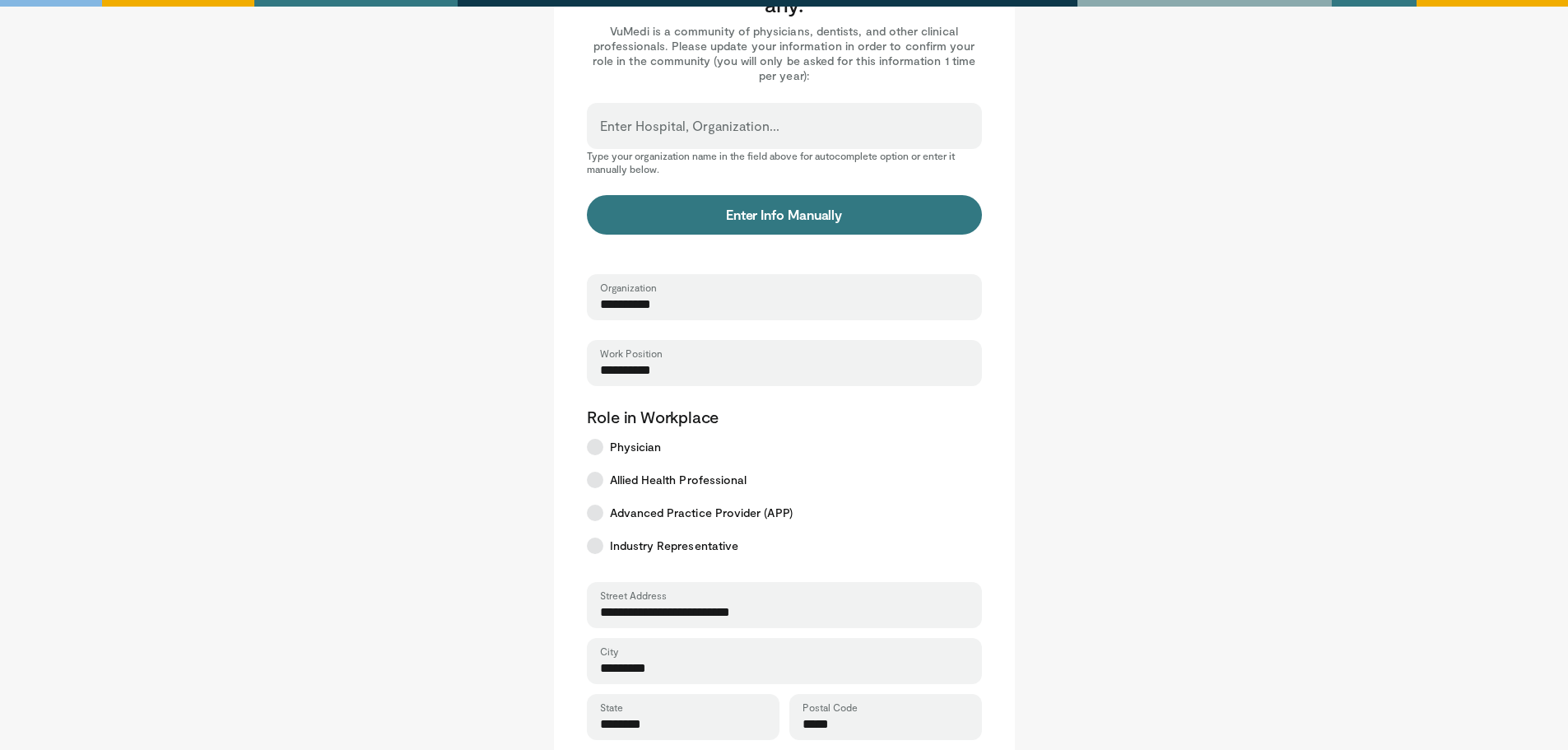
scroll to position [21, 0]
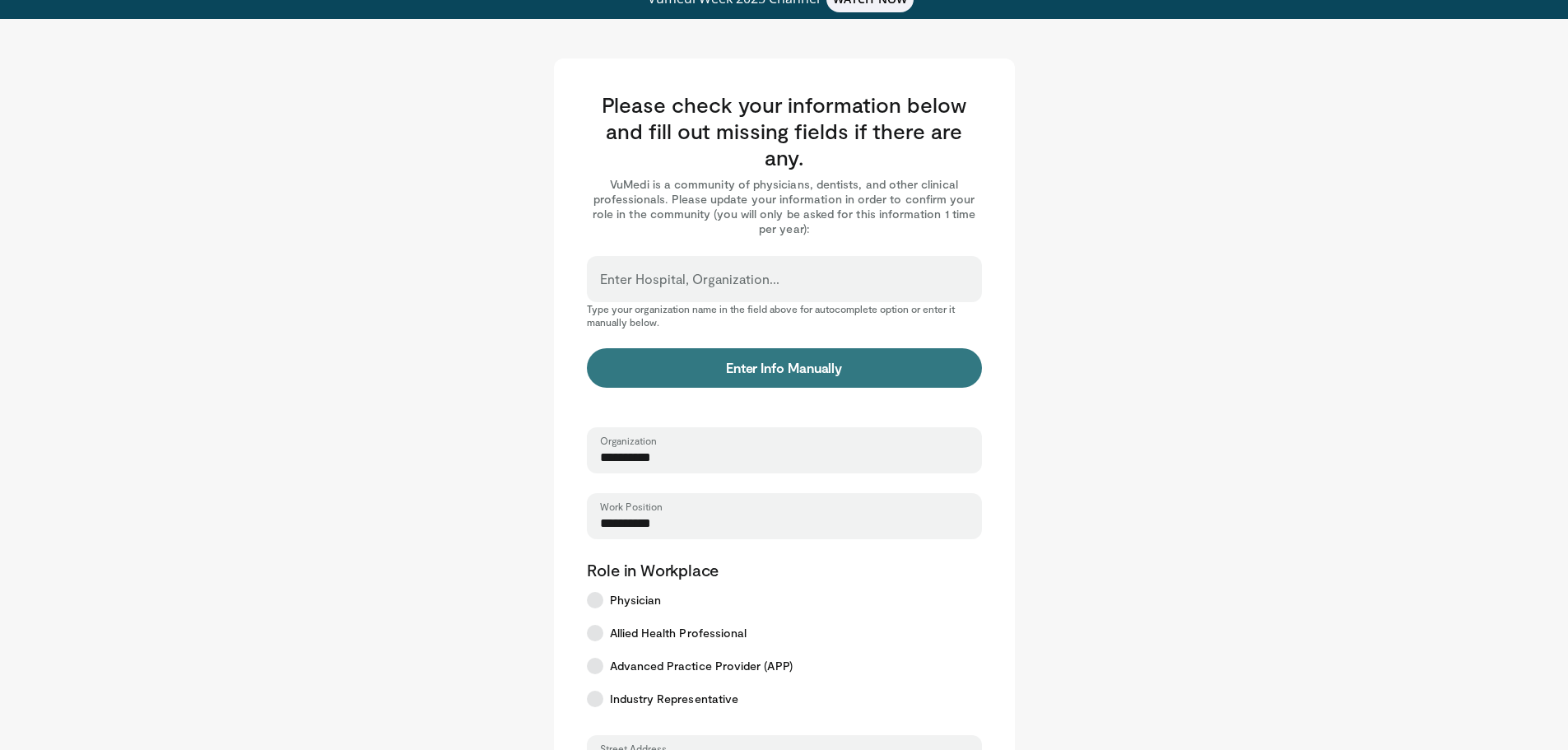
type input "*********"
click at [687, 274] on label "Enter Hospital, Organization..." at bounding box center [690, 279] width 179 height 33
click at [687, 278] on input "Enter Hospital, Organization..." at bounding box center [784, 287] width 369 height 19
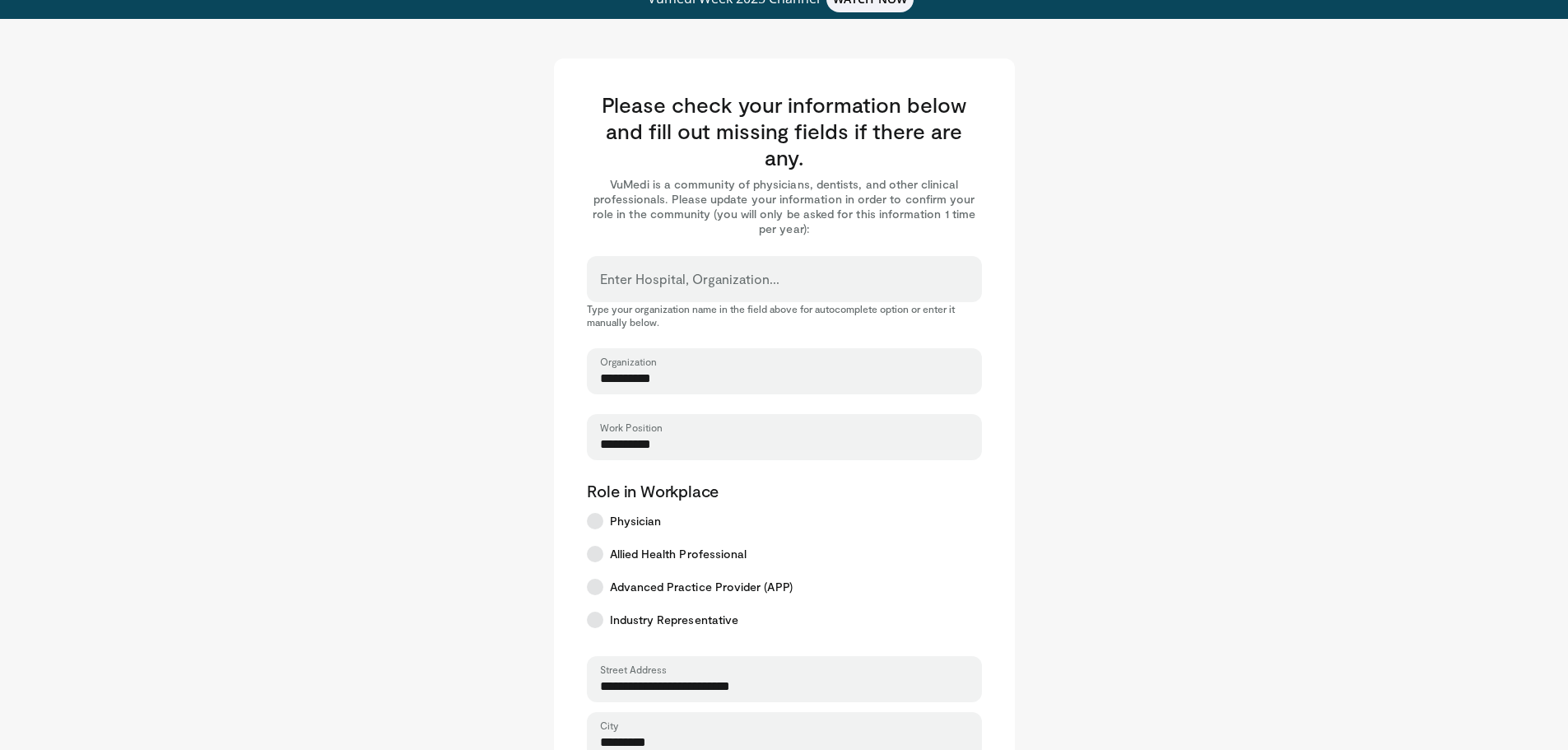
drag, startPoint x: 635, startPoint y: 378, endPoint x: 589, endPoint y: 375, distance: 46.1
click at [589, 375] on div "********* Organization" at bounding box center [784, 371] width 395 height 46
click at [659, 282] on input "Enter Hospital, Organization..." at bounding box center [784, 287] width 369 height 19
click at [659, 283] on input "Enter Hospital, Organization..." at bounding box center [784, 287] width 369 height 19
type input "*"
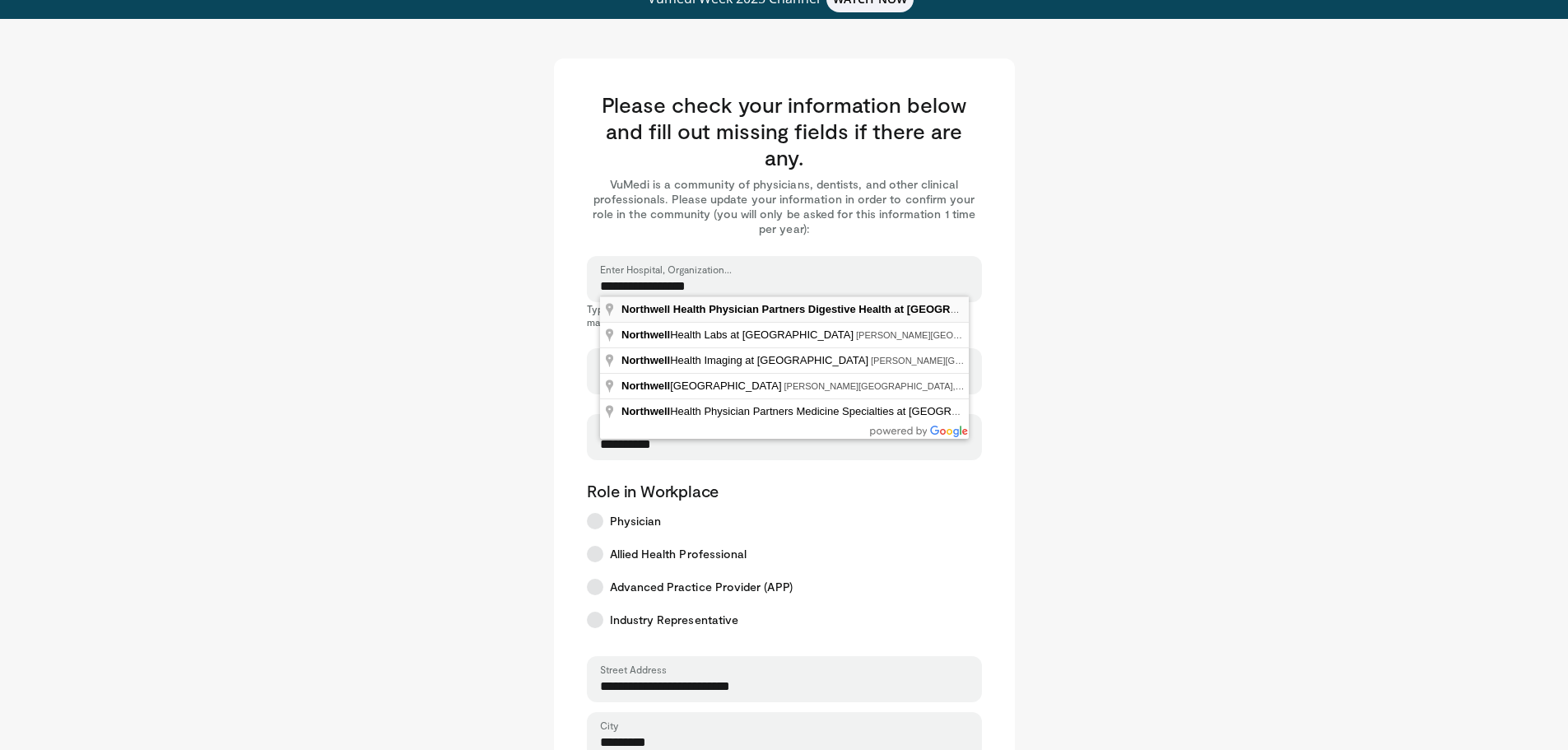
type input "**********"
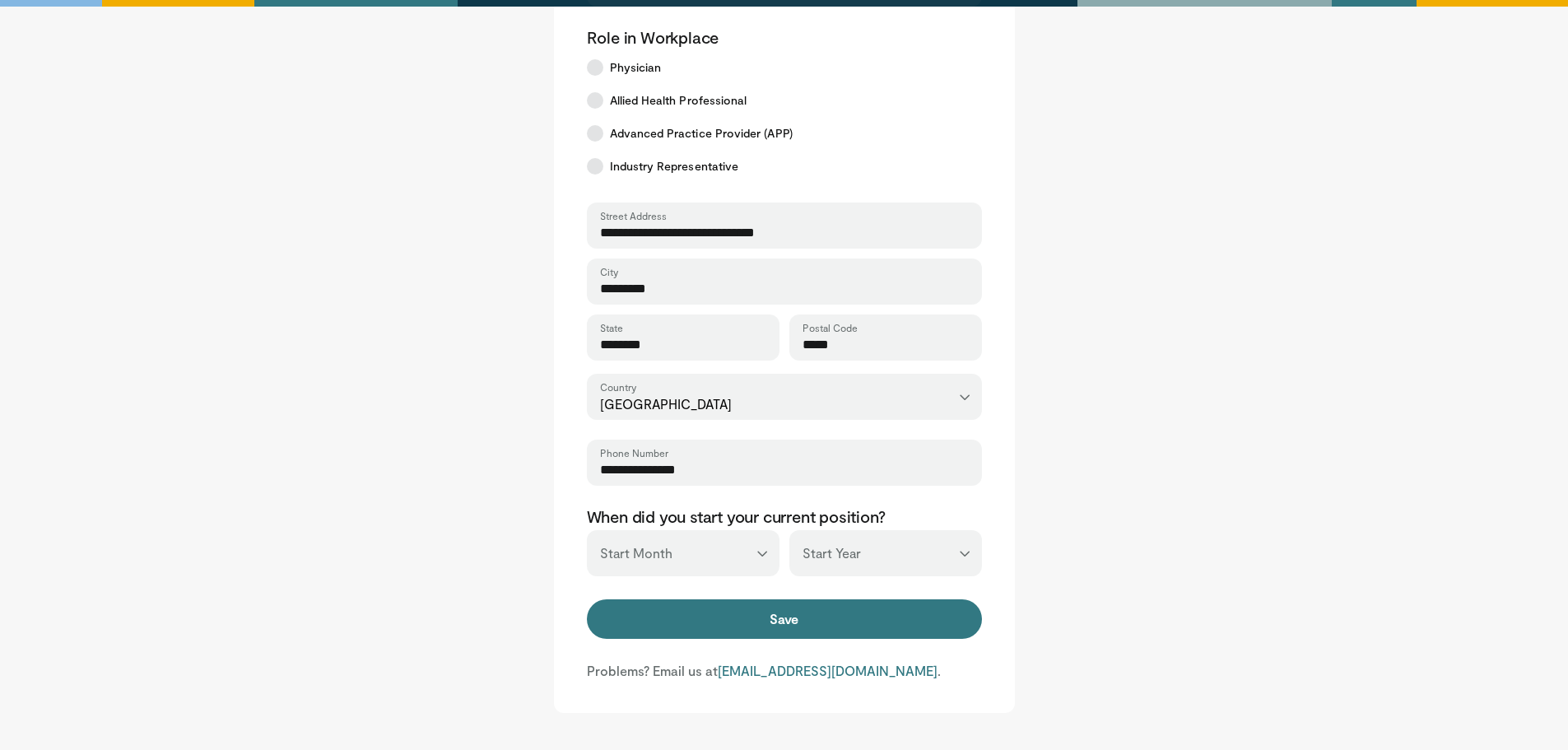
scroll to position [514, 0]
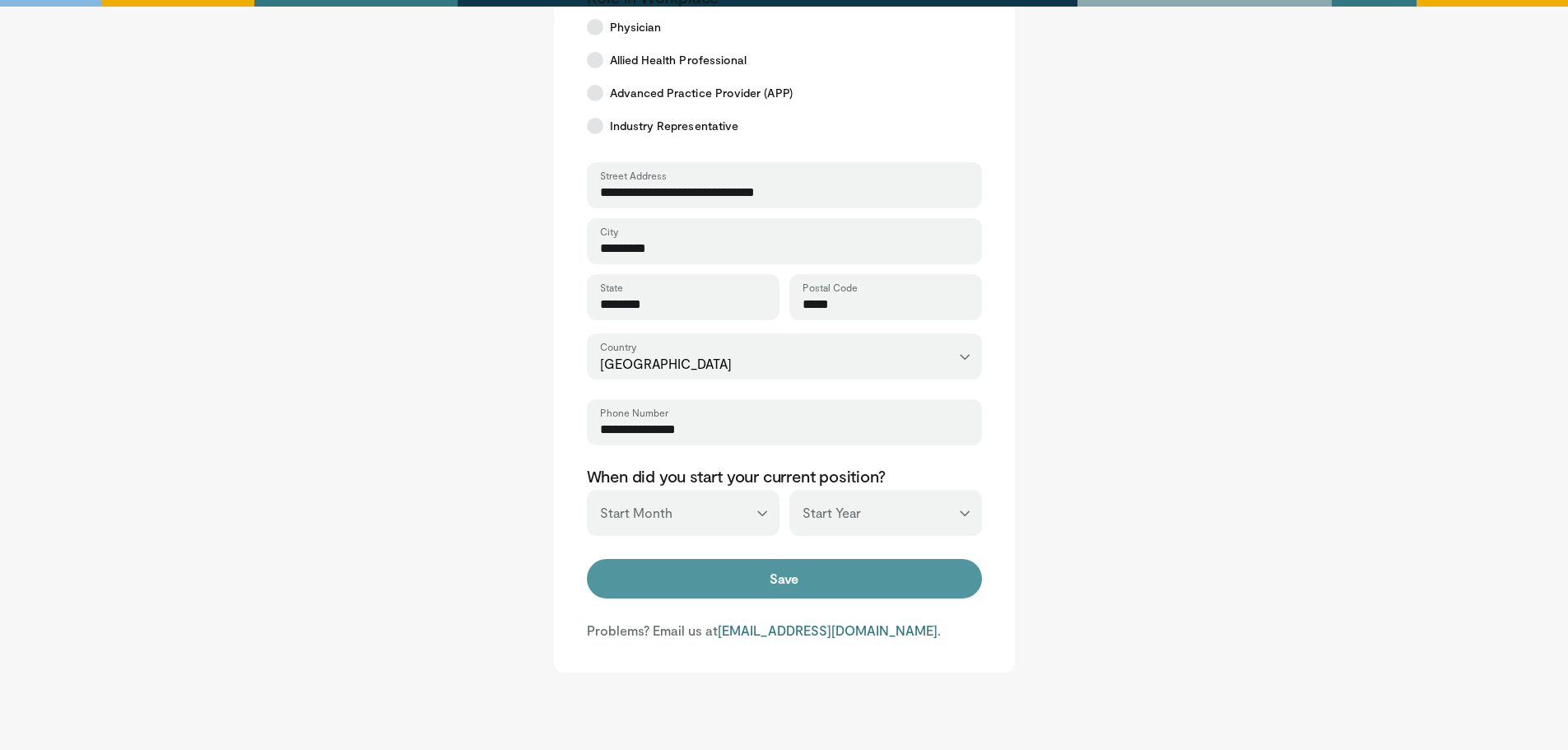
click at [751, 575] on button "Save" at bounding box center [784, 578] width 395 height 39
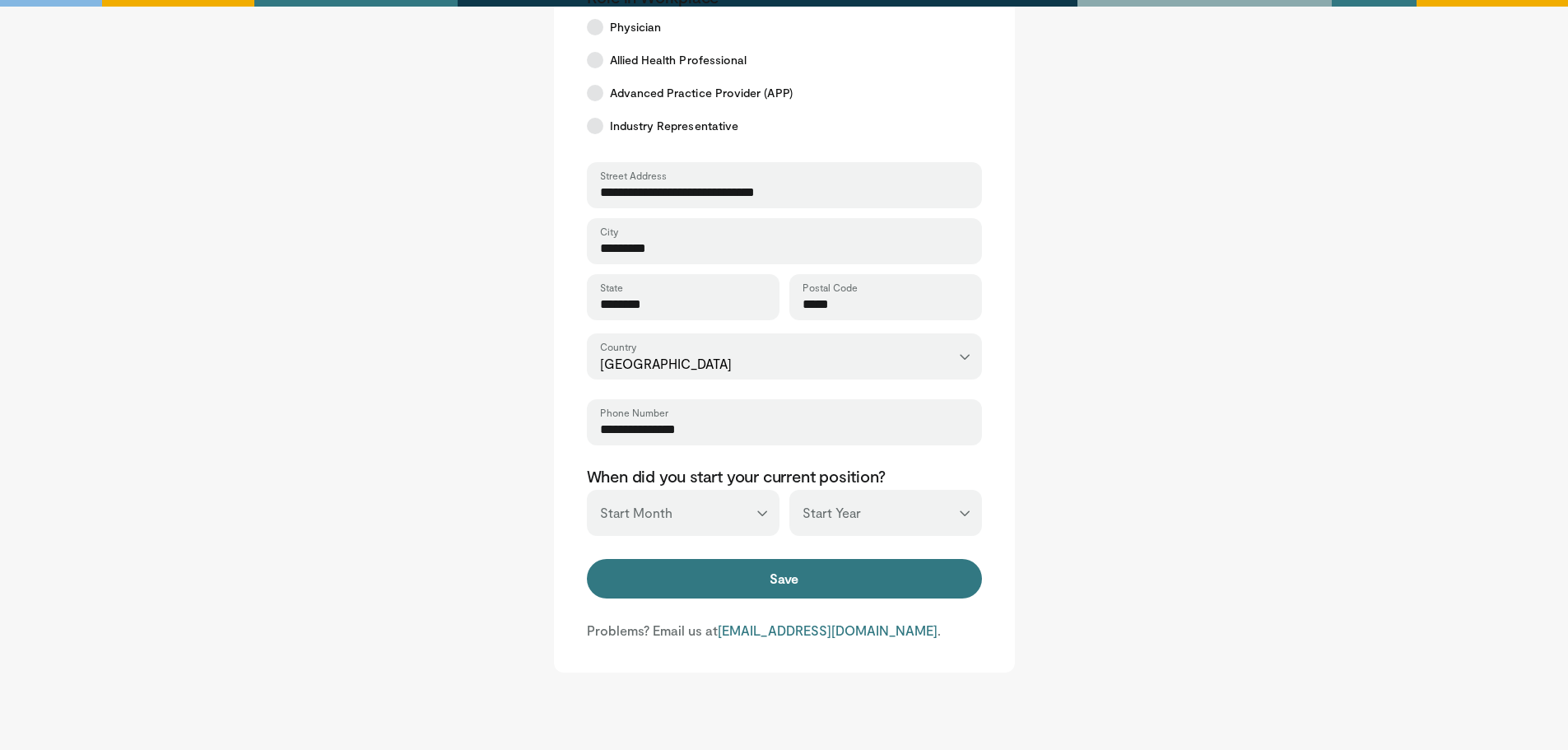
click at [668, 509] on select "*** ******* ******** ***** ***** *** **** **** ****** ********* ******* *******…" at bounding box center [683, 512] width 193 height 46
select select "*"
click at [587, 490] on select "*** ******* ******** ***** ***** *** **** **** ****** ********* ******* *******…" at bounding box center [683, 512] width 193 height 46
click at [858, 507] on select "*** **** **** **** **** **** **** **** **** **** **** **** **** **** **** **** …" at bounding box center [885, 512] width 193 height 46
select select "****"
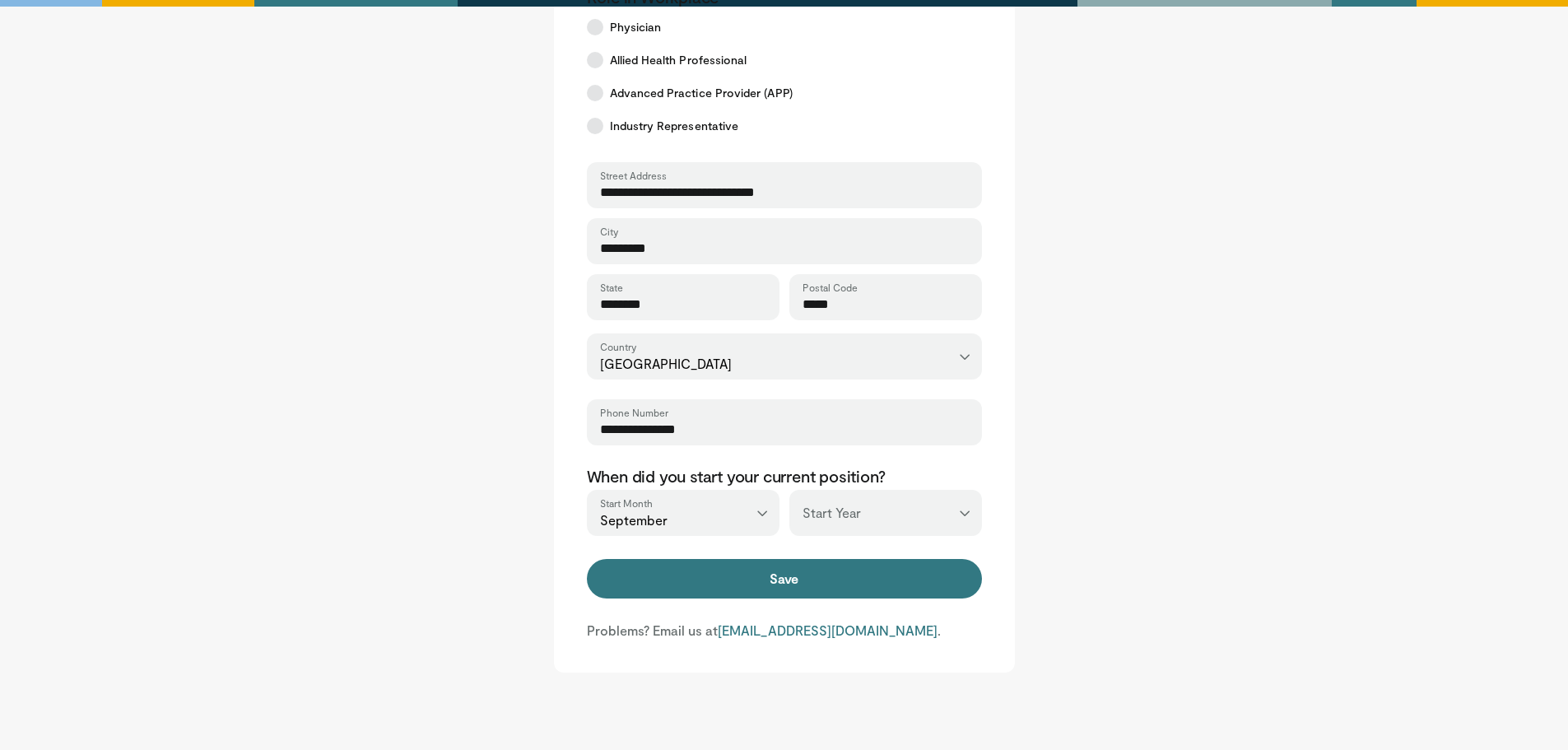
click at [789, 490] on select "*** **** **** **** **** **** **** **** **** **** **** **** **** **** **** **** …" at bounding box center [885, 512] width 193 height 46
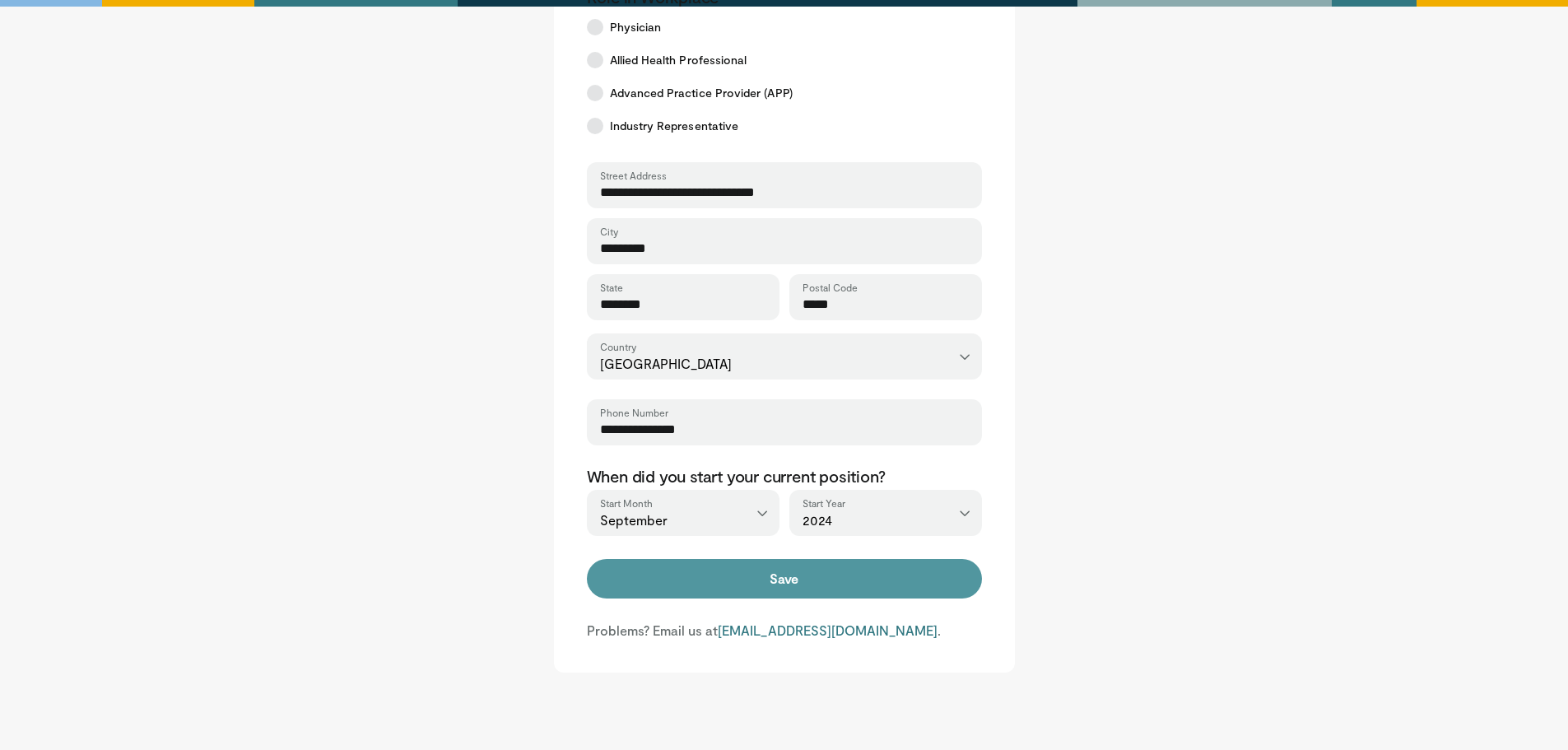
click at [780, 578] on button "Save" at bounding box center [784, 578] width 395 height 39
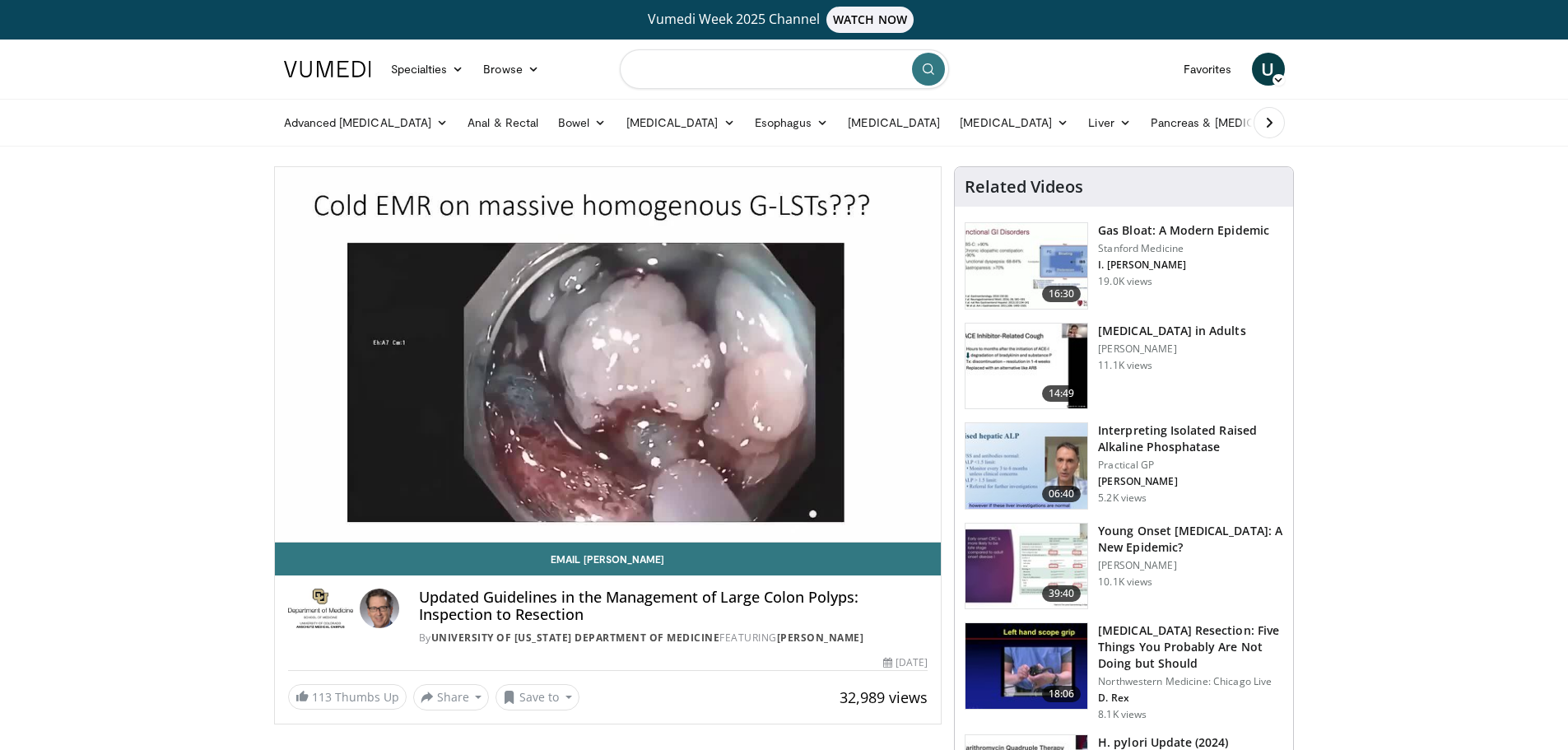
click at [752, 69] on input "Search topics, interventions" at bounding box center [784, 68] width 330 height 39
type input "**********"
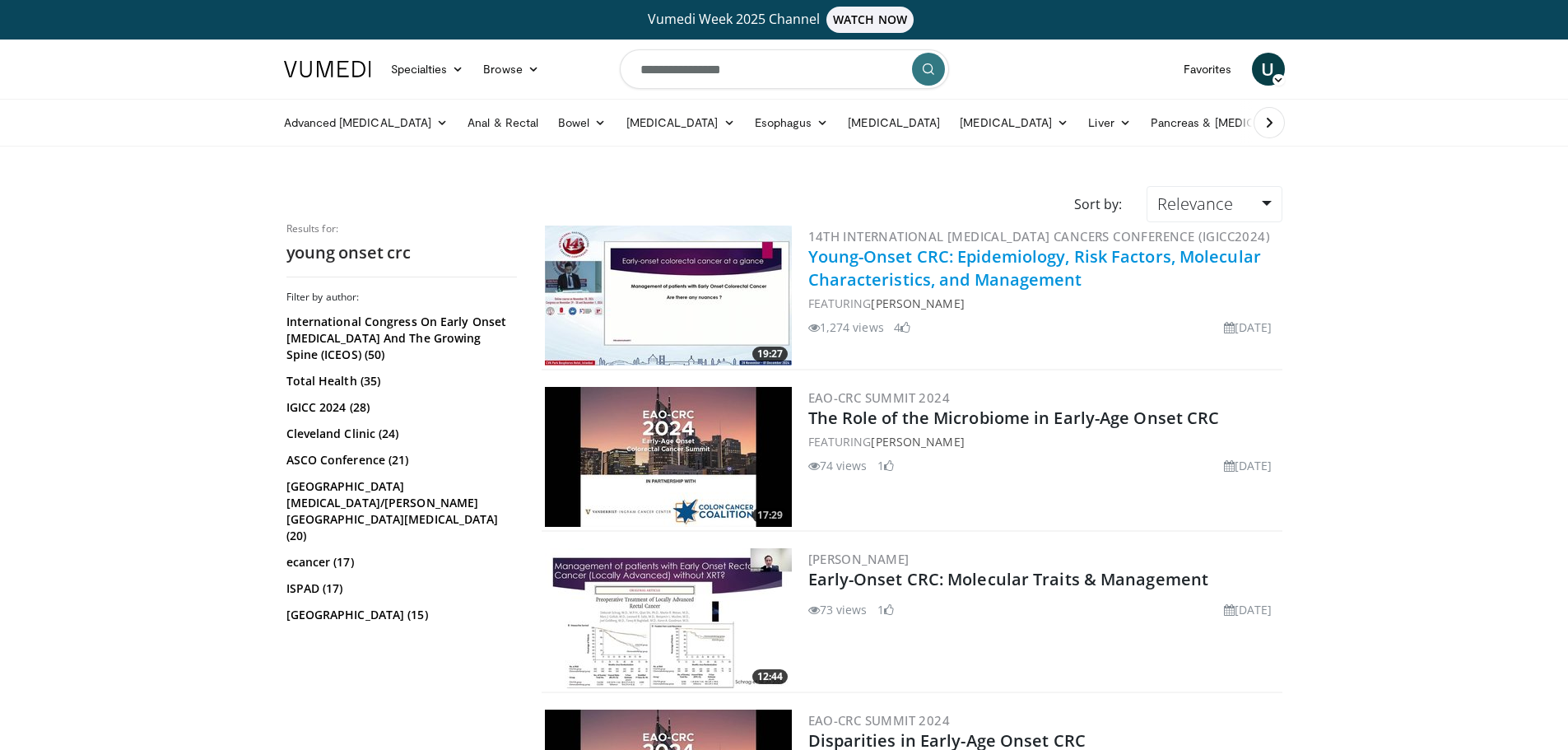
click at [943, 282] on link "Young-Onset CRC: Epidemiology, Risk Factors, Molecular Characteristics, and Man…" at bounding box center [1034, 268] width 453 height 45
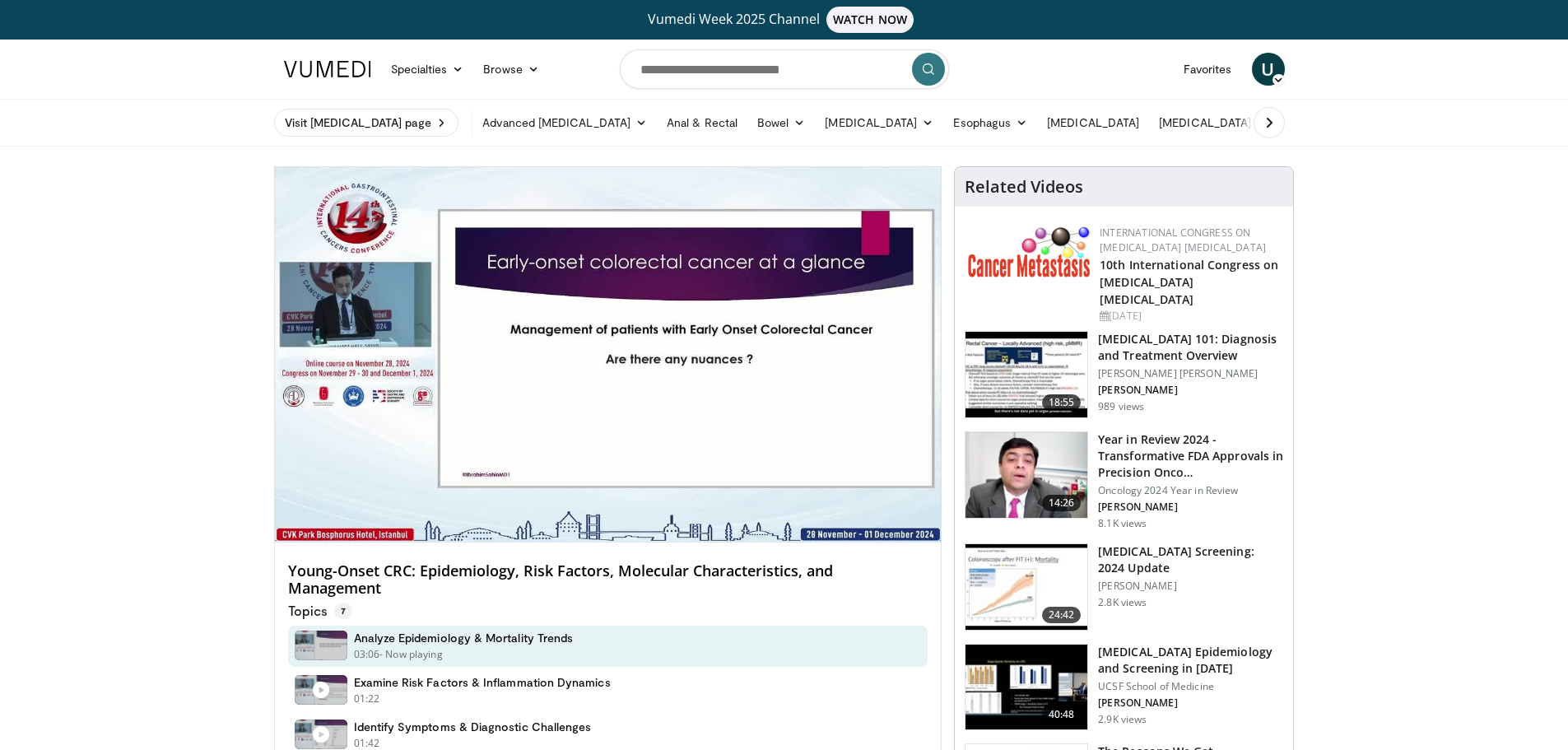
click at [790, 590] on h4 "Young-Onset CRC: Epidemiology, Risk Factors, Molecular Characteristics, and Man…" at bounding box center [608, 580] width 641 height 35
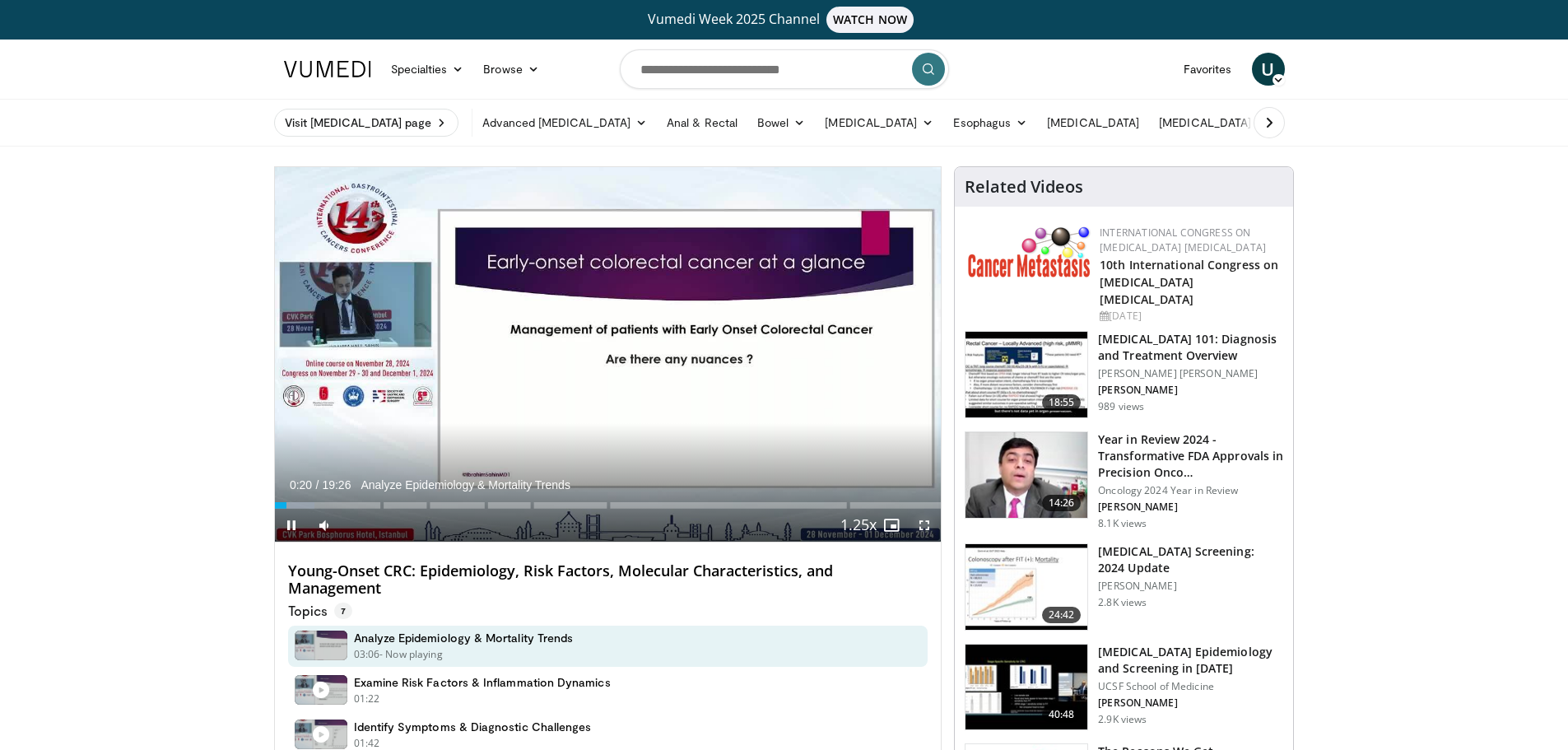
click at [923, 523] on span "Video Player" at bounding box center [924, 525] width 33 height 33
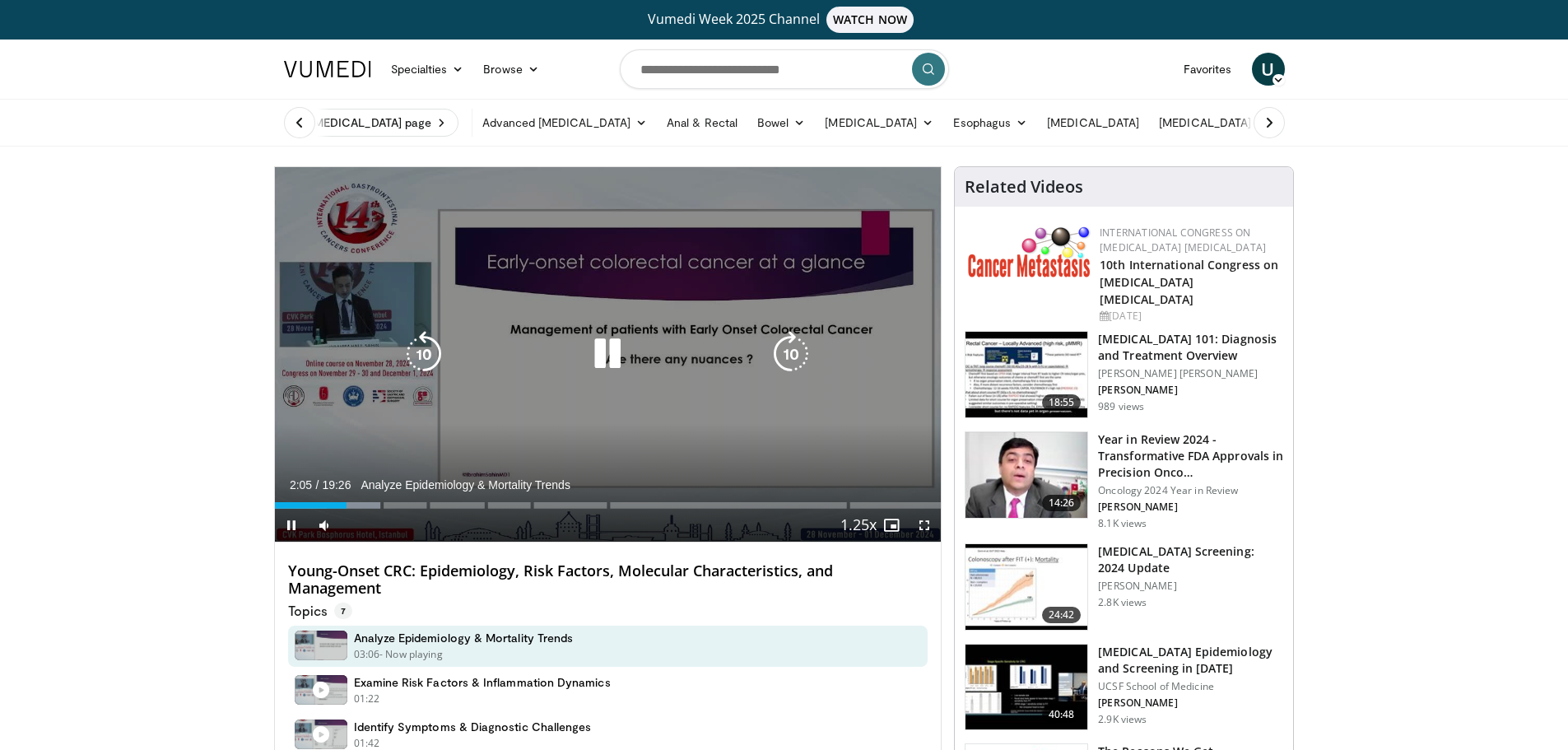
click at [605, 356] on icon "Video Player" at bounding box center [607, 353] width 46 height 46
click at [605, 357] on icon "Video Player" at bounding box center [607, 353] width 46 height 46
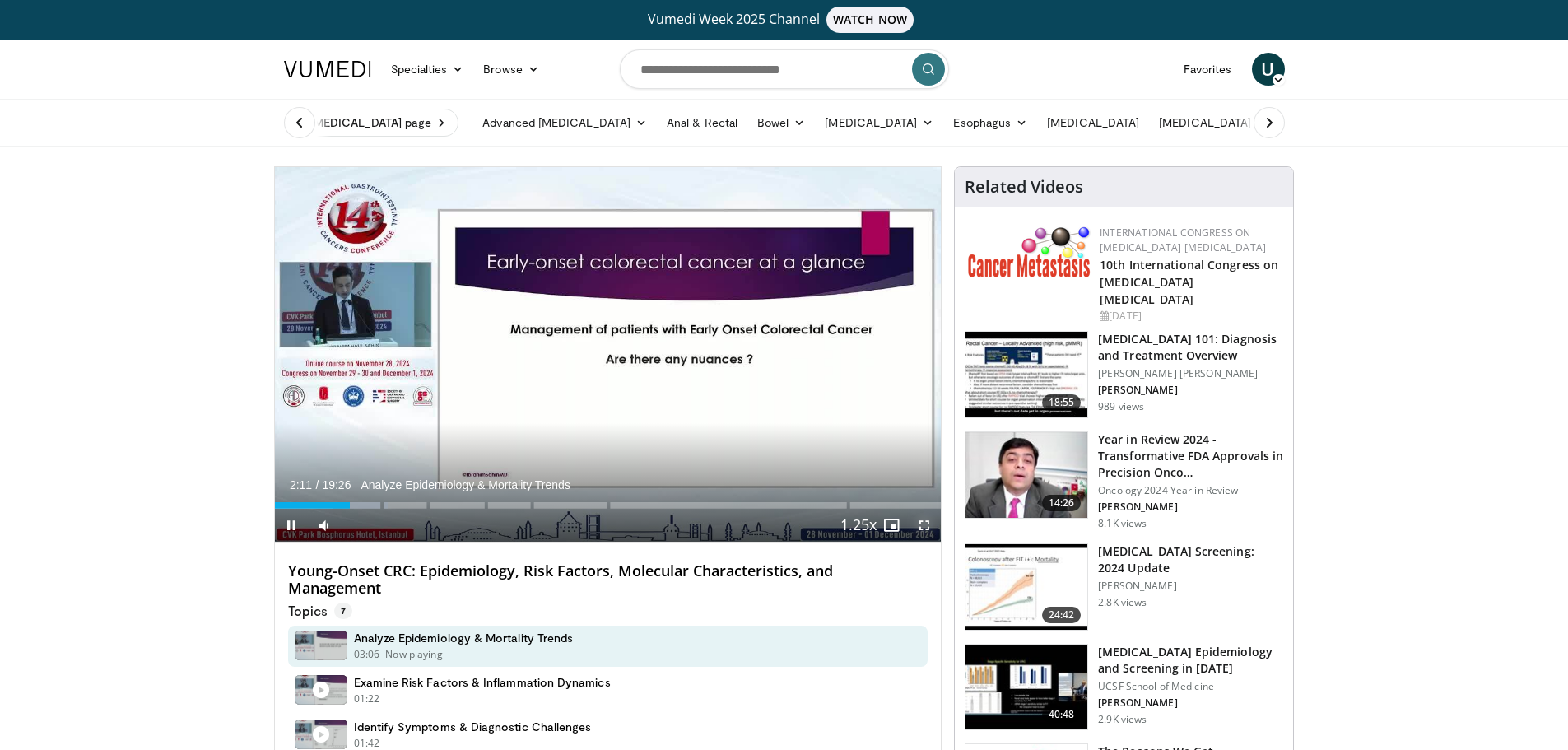
click at [922, 528] on span "Video Player" at bounding box center [924, 525] width 33 height 33
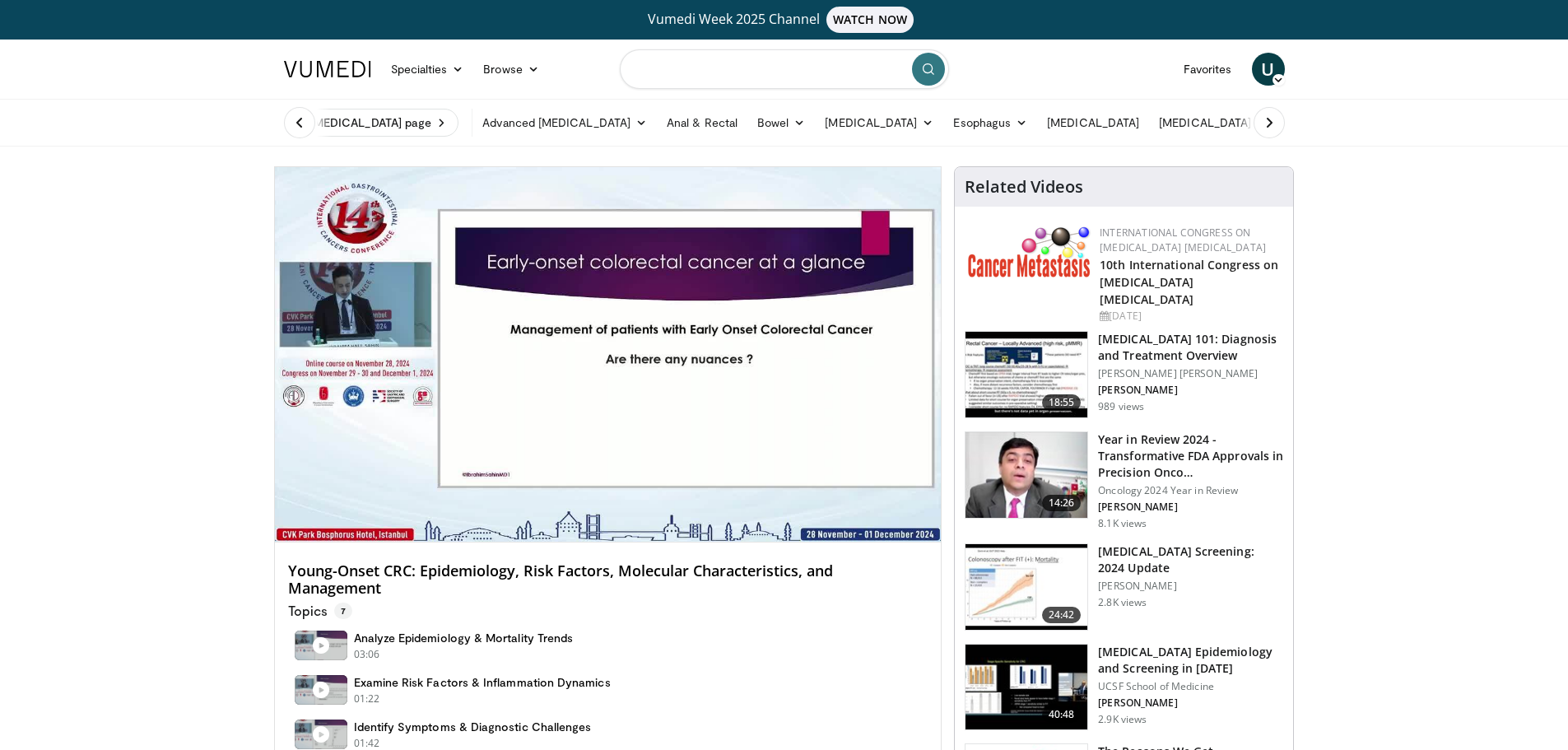
click at [752, 68] on input "Search topics, interventions" at bounding box center [784, 68] width 330 height 39
type input "**********"
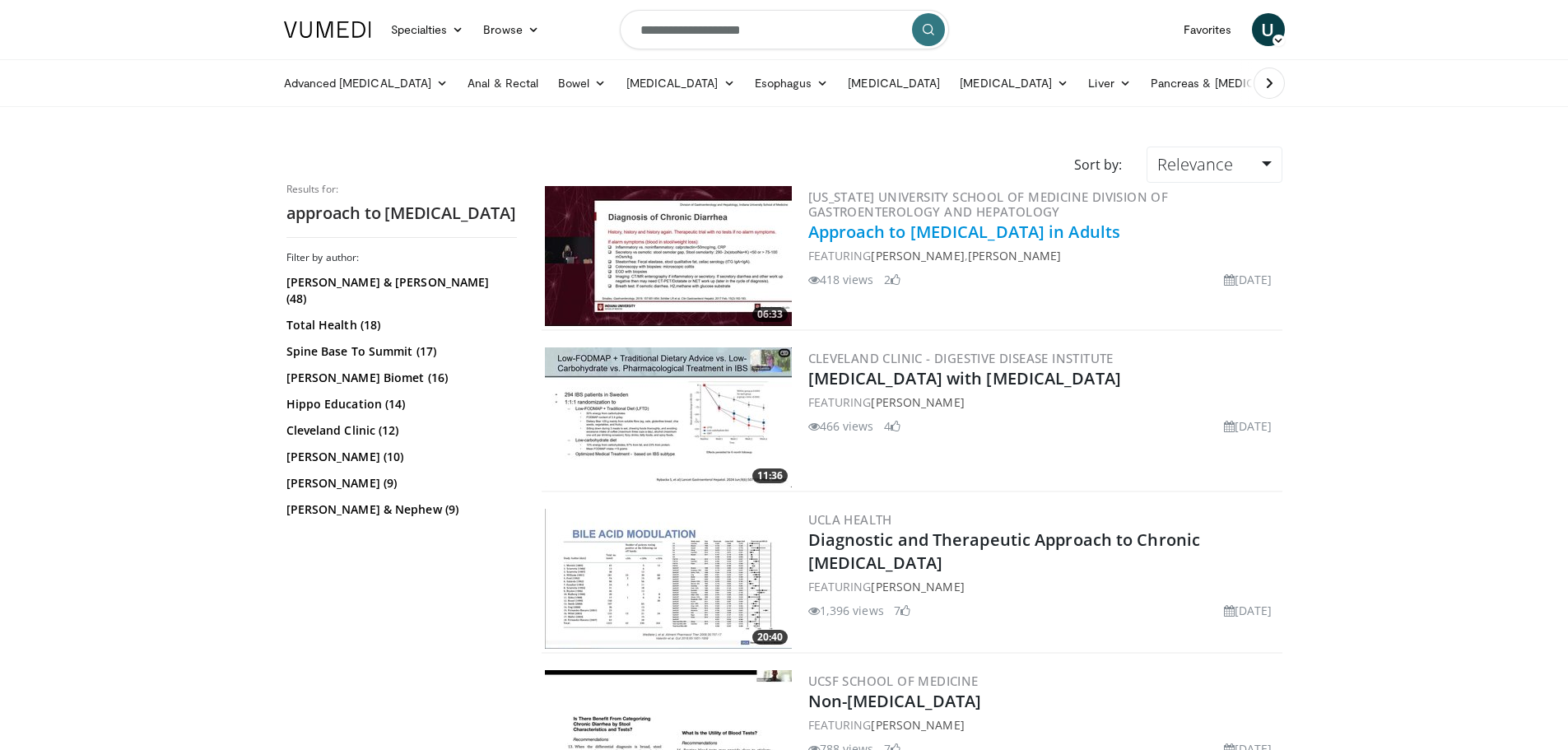
click at [957, 240] on link "Approach to Diarrhea in Adults" at bounding box center [964, 232] width 313 height 22
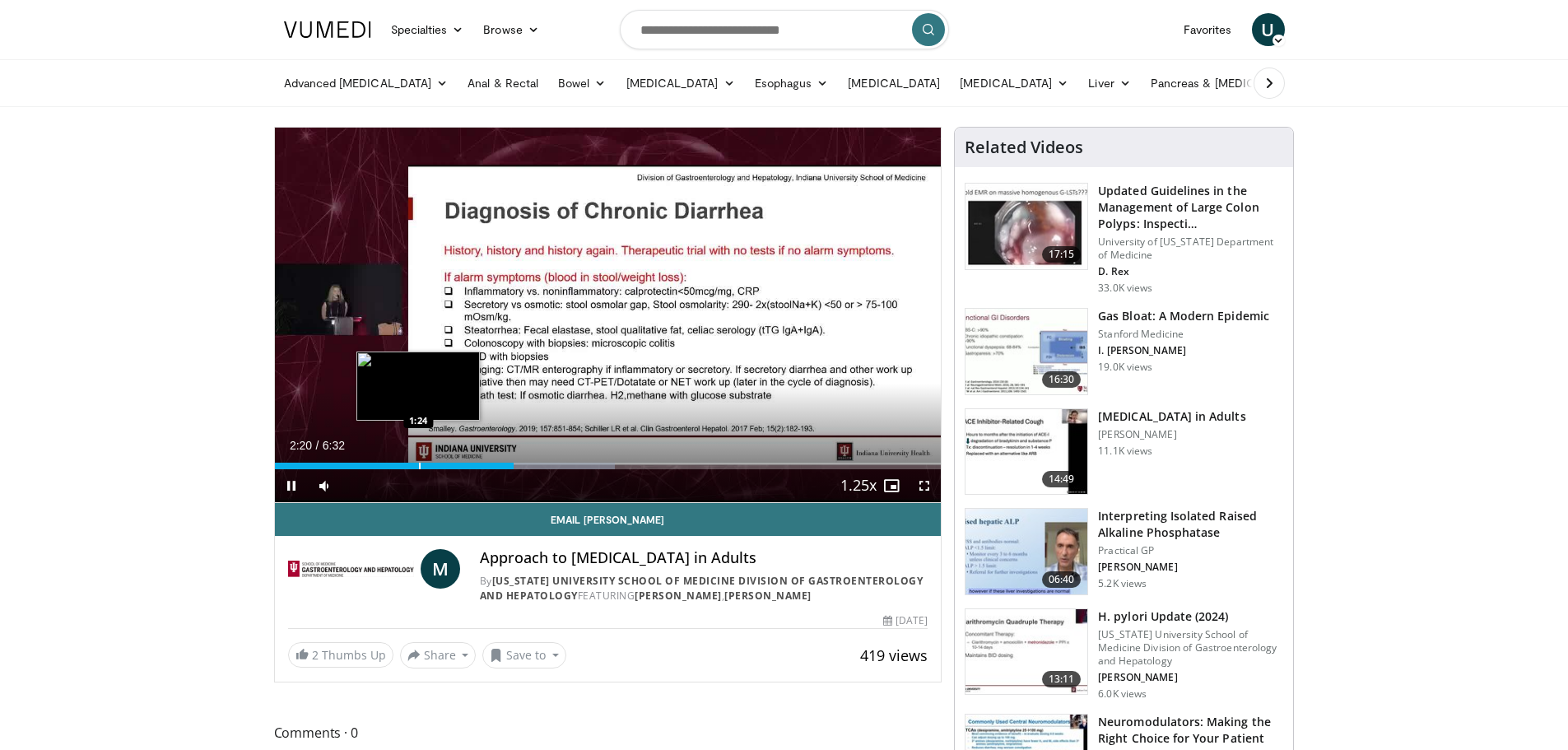
click at [419, 464] on div "Progress Bar" at bounding box center [420, 465] width 2 height 7
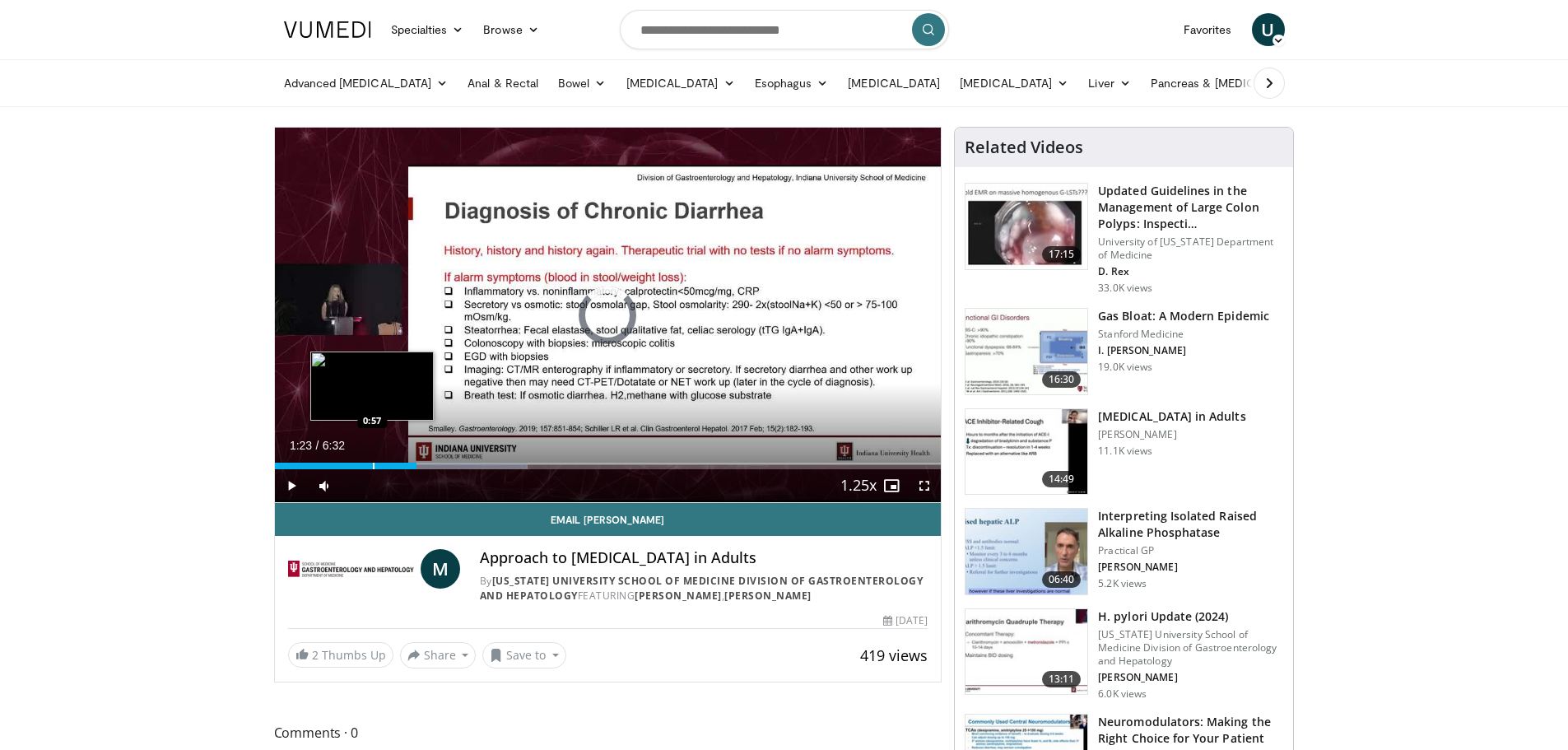
click at [372, 460] on div "Loaded : 37.94% 1:23 0:57" at bounding box center [608, 462] width 667 height 16
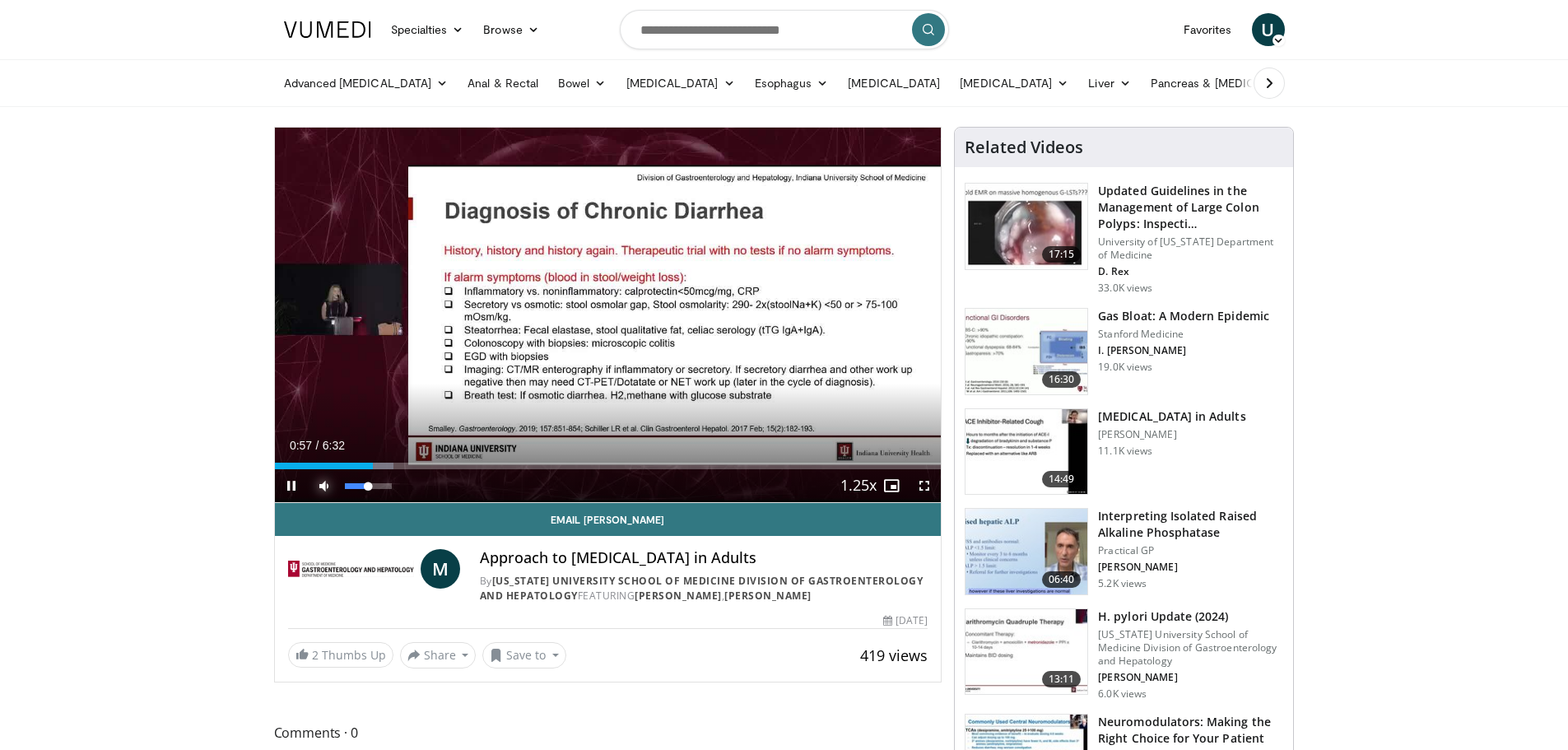
click at [336, 470] on span "Video Player" at bounding box center [325, 486] width 33 height 33
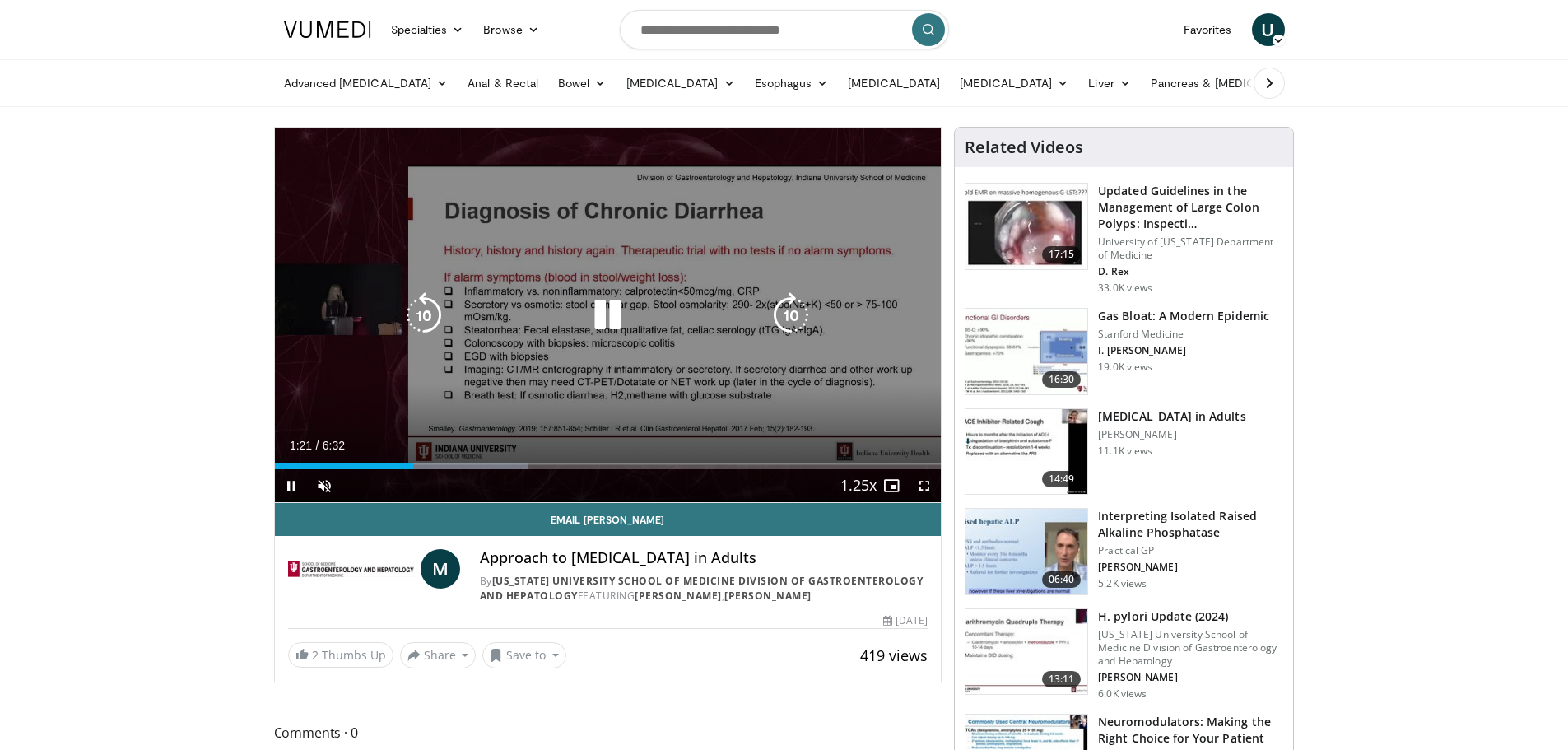
click at [605, 319] on icon "Video Player" at bounding box center [607, 315] width 46 height 46
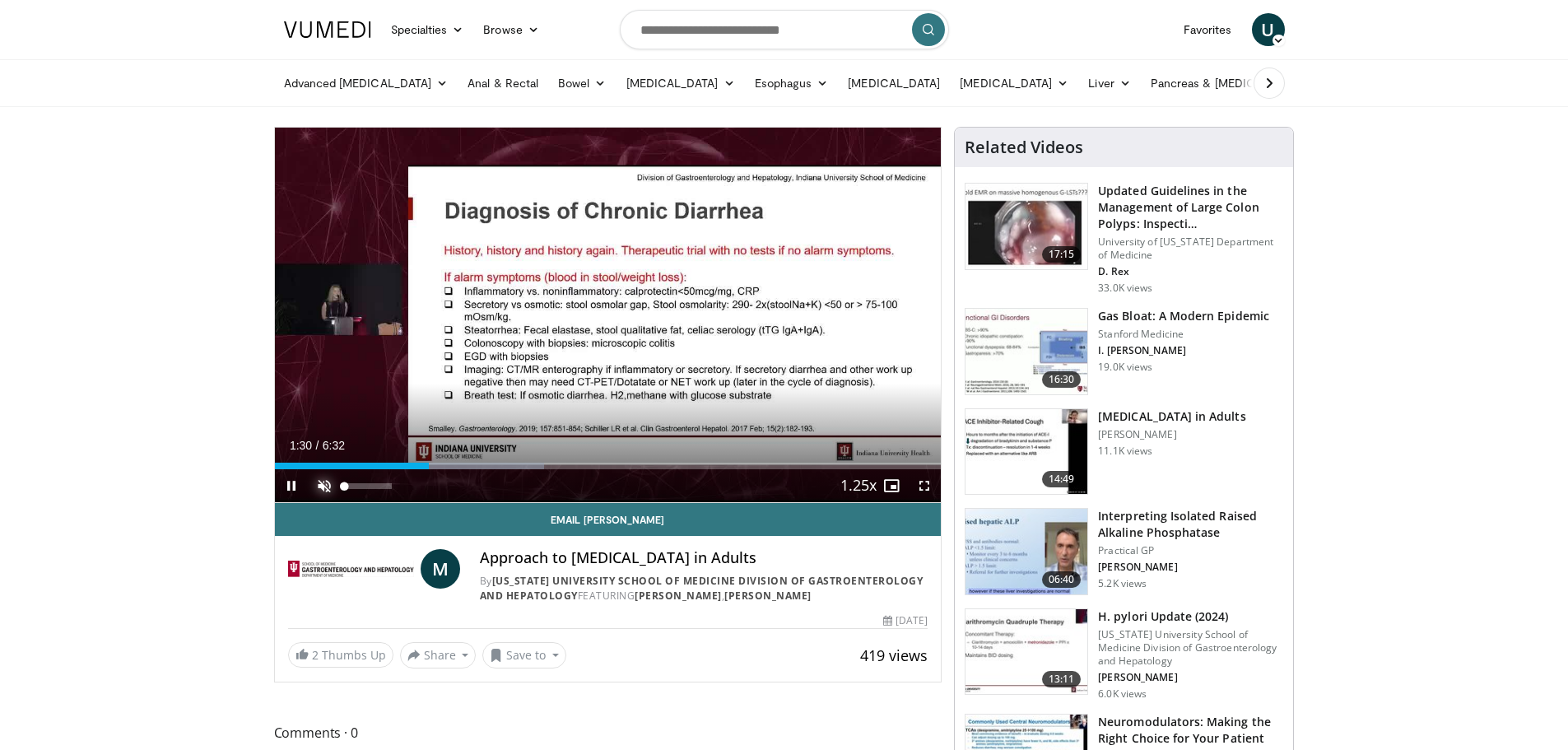
click at [321, 486] on span "Video Player" at bounding box center [325, 486] width 33 height 33
click at [370, 461] on div "Loaded : 40.47% 1:32 0:56" at bounding box center [608, 462] width 667 height 16
click at [338, 460] on div "Loaded : 30.35% 0:58 0:37" at bounding box center [608, 462] width 667 height 16
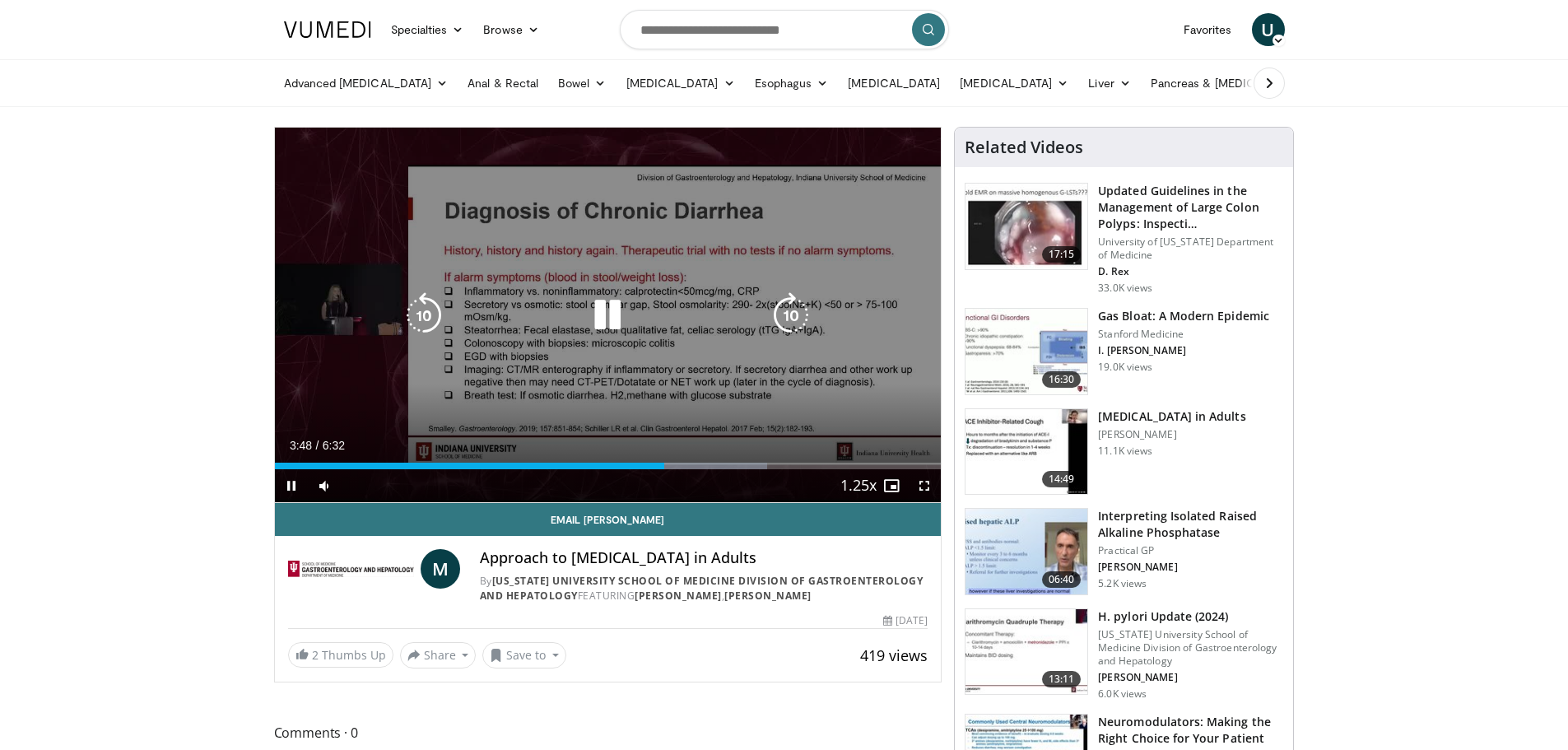
drag, startPoint x: 581, startPoint y: 311, endPoint x: 595, endPoint y: 311, distance: 14.0
click at [583, 311] on div "Video Player" at bounding box center [607, 315] width 400 height 33
click at [599, 312] on icon "Video Player" at bounding box center [607, 315] width 46 height 46
click at [561, 345] on div "10 seconds Tap to unmute" at bounding box center [608, 314] width 667 height 375
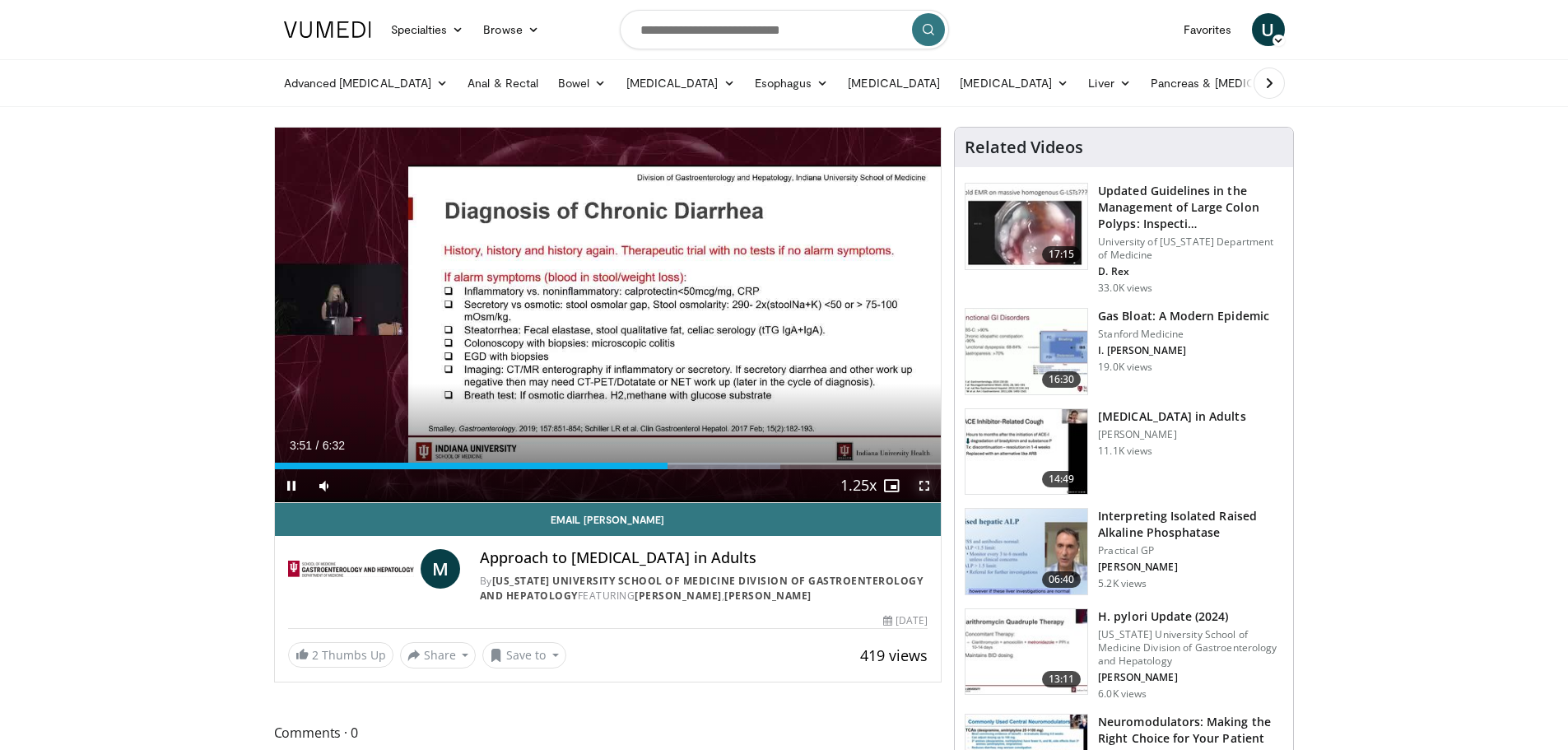
click at [926, 487] on span "Video Player" at bounding box center [924, 486] width 33 height 33
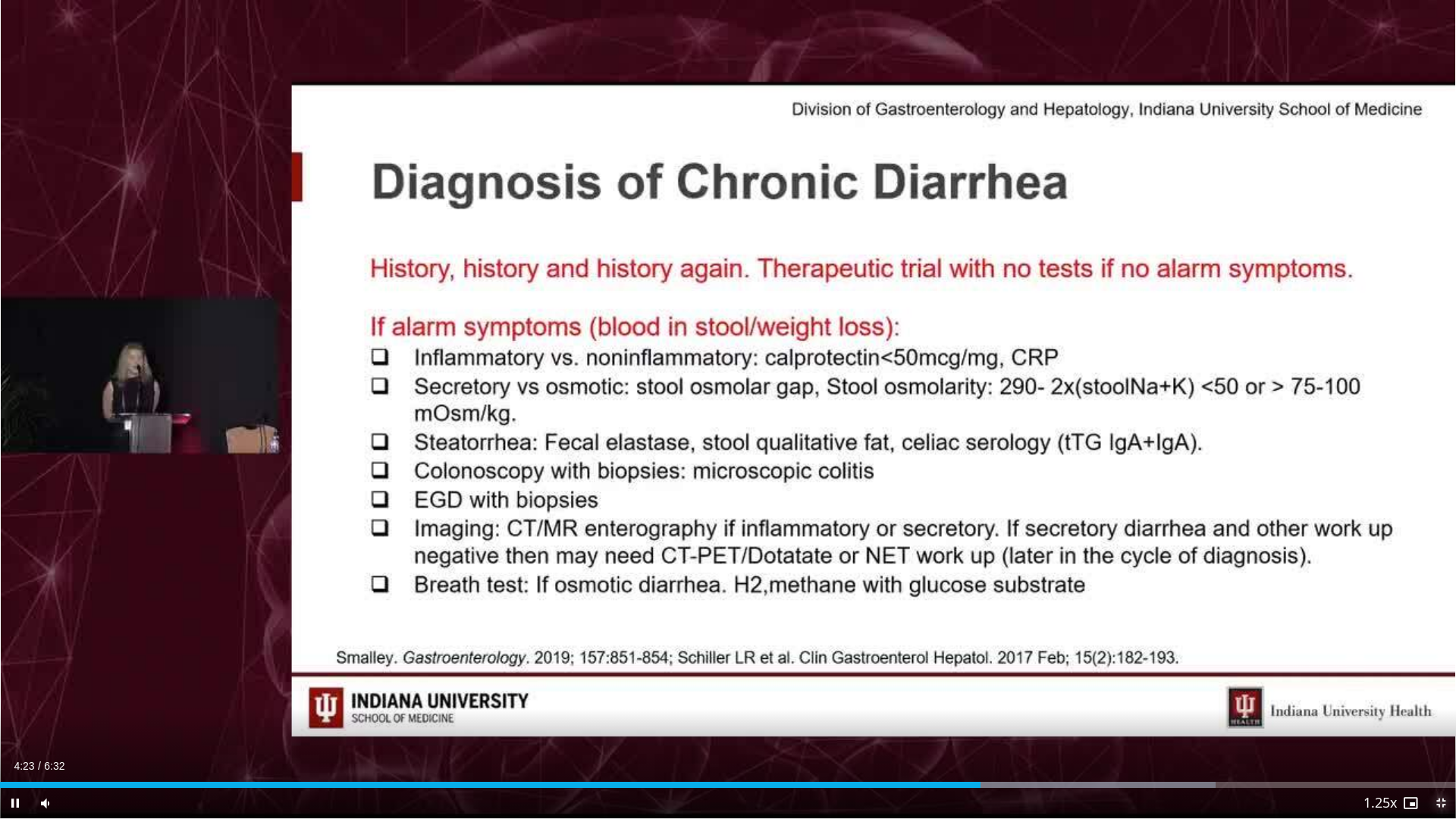
click at [1440, 690] on span "Video Player" at bounding box center [1441, 803] width 31 height 31
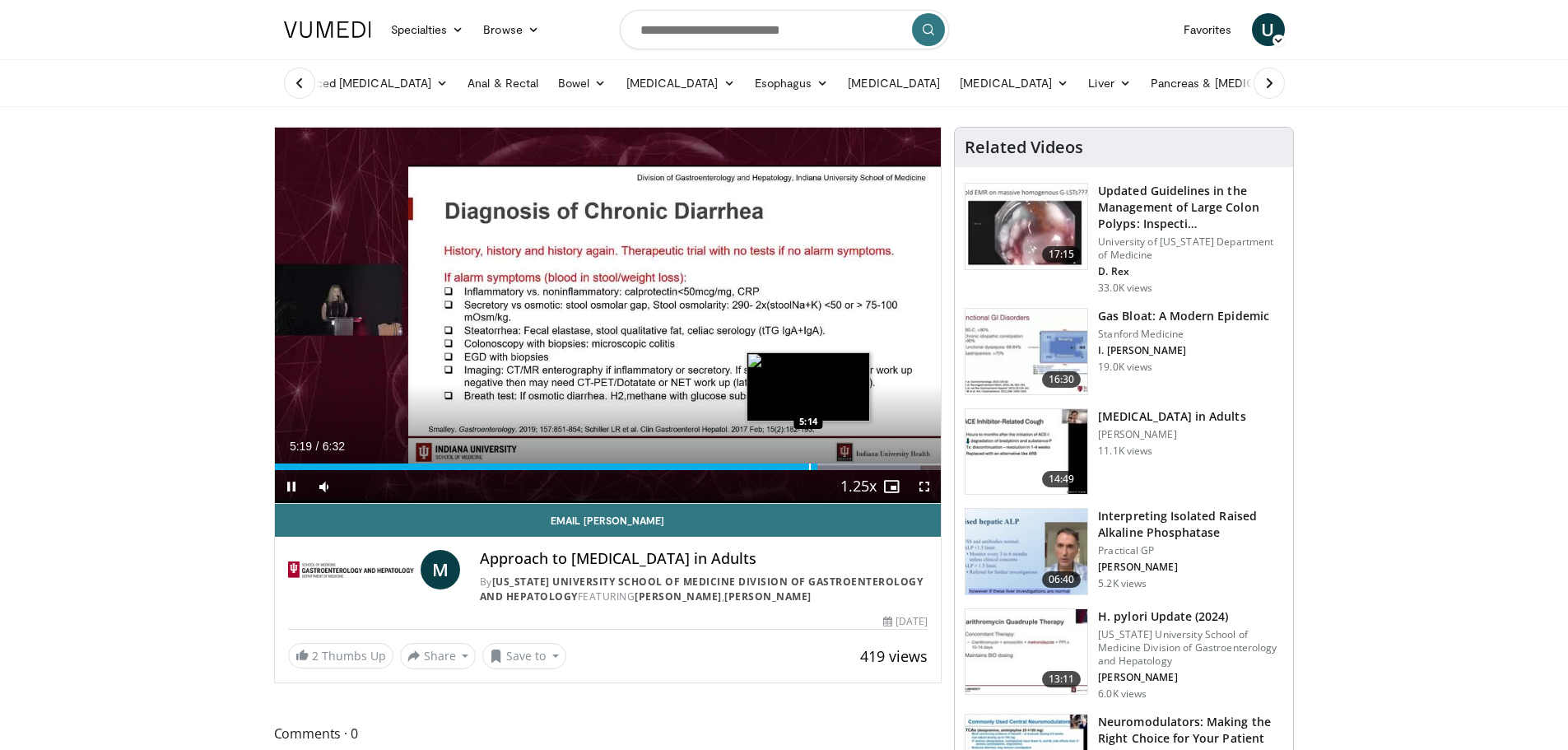
click at [809, 465] on div "Progress Bar" at bounding box center [810, 466] width 2 height 7
click at [779, 463] on div "5:13" at bounding box center [541, 466] width 533 height 7
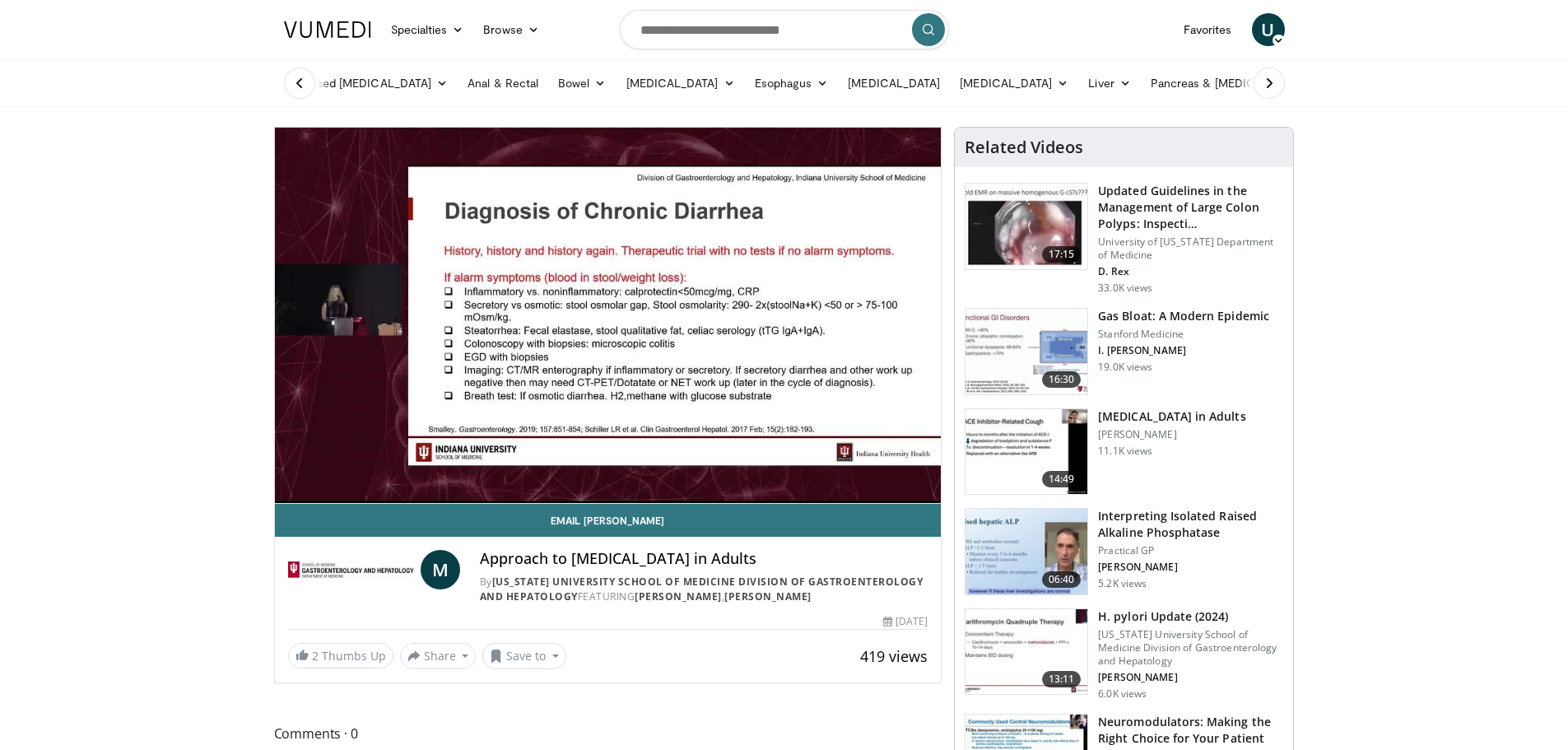
click at [926, 484] on div "10 seconds Tap to unmute" at bounding box center [608, 315] width 667 height 375
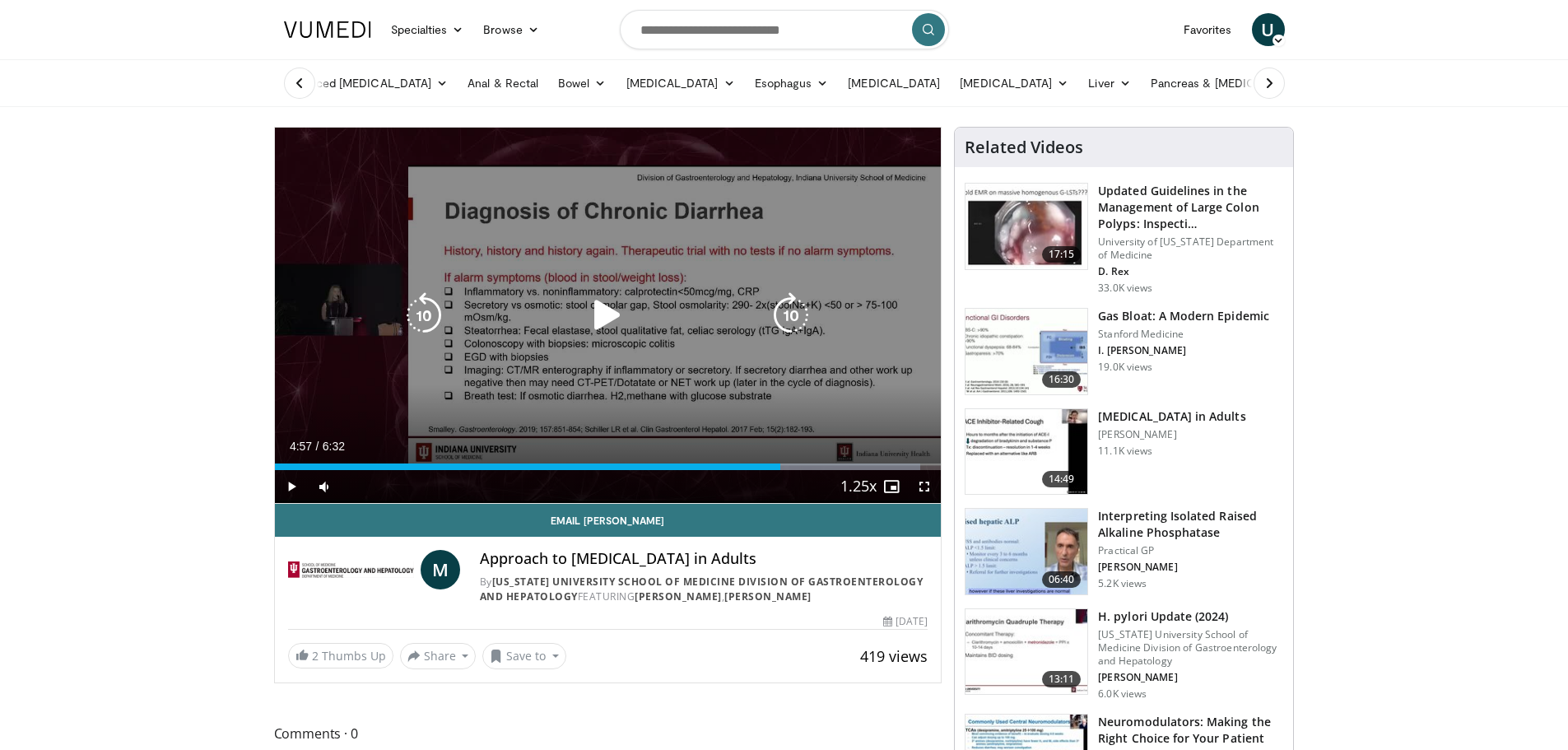
click at [719, 376] on div "10 seconds Tap to unmute" at bounding box center [608, 315] width 667 height 375
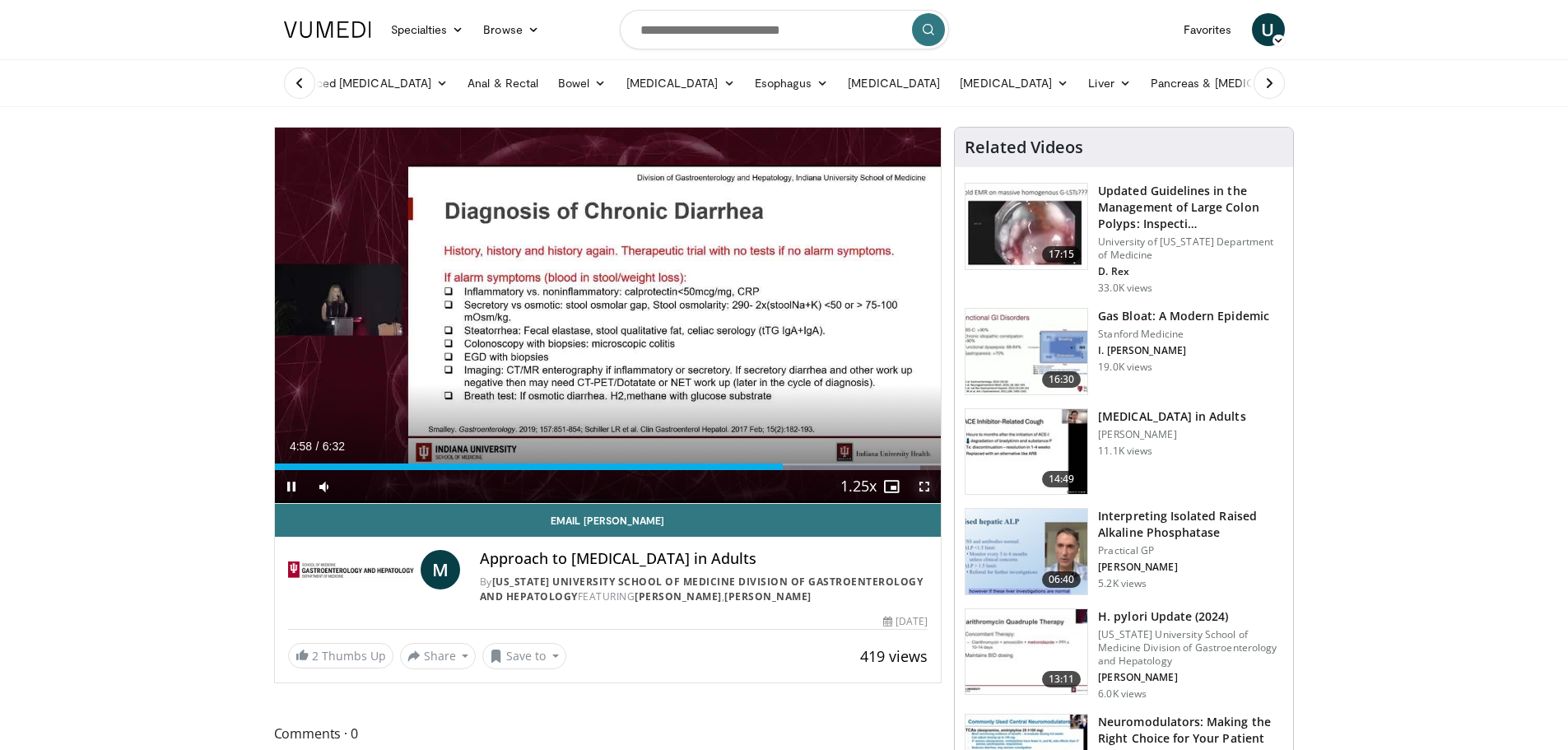
click at [927, 489] on span "Video Player" at bounding box center [924, 487] width 33 height 33
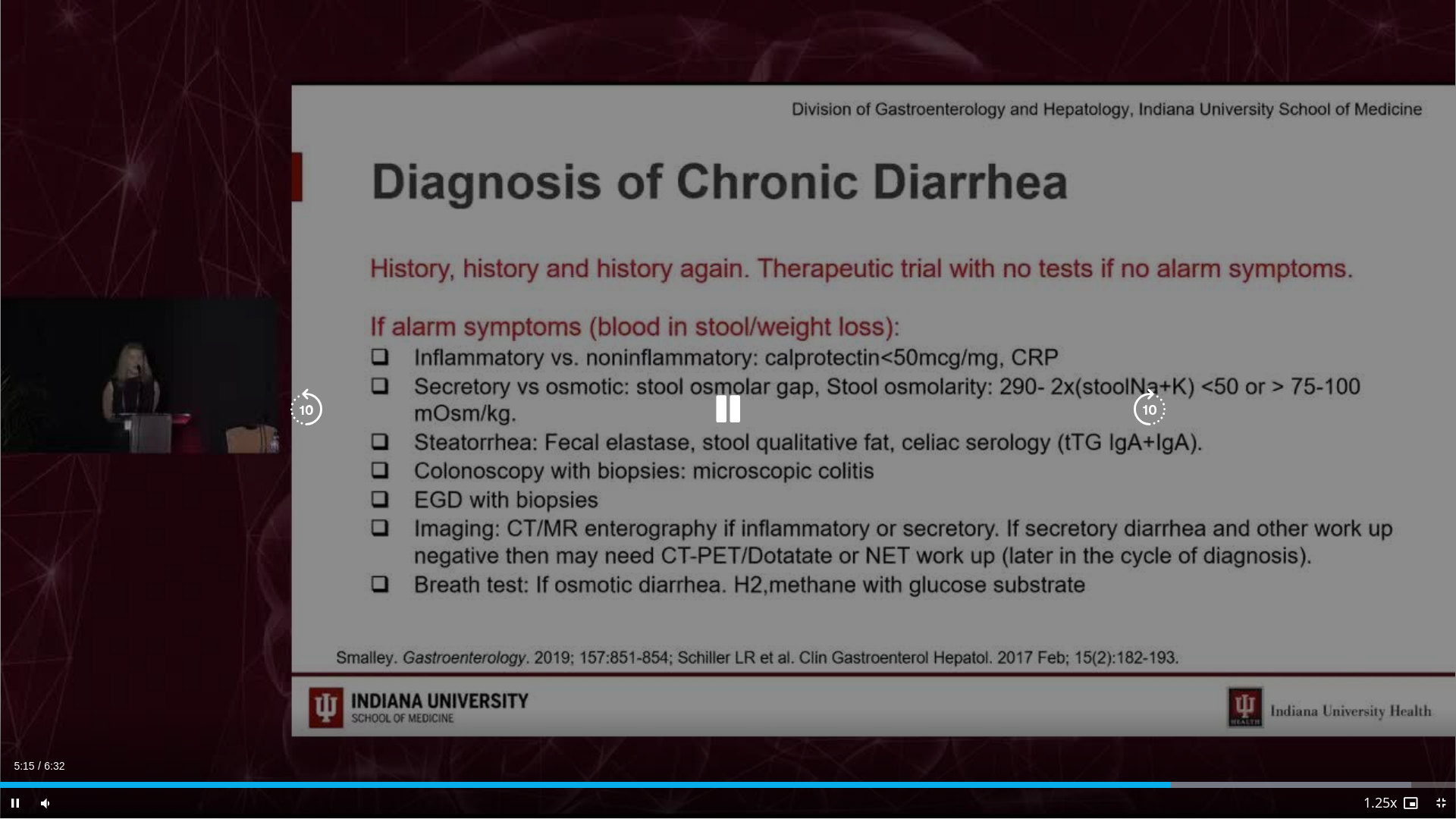
click at [728, 402] on icon "Video Player" at bounding box center [727, 409] width 42 height 42
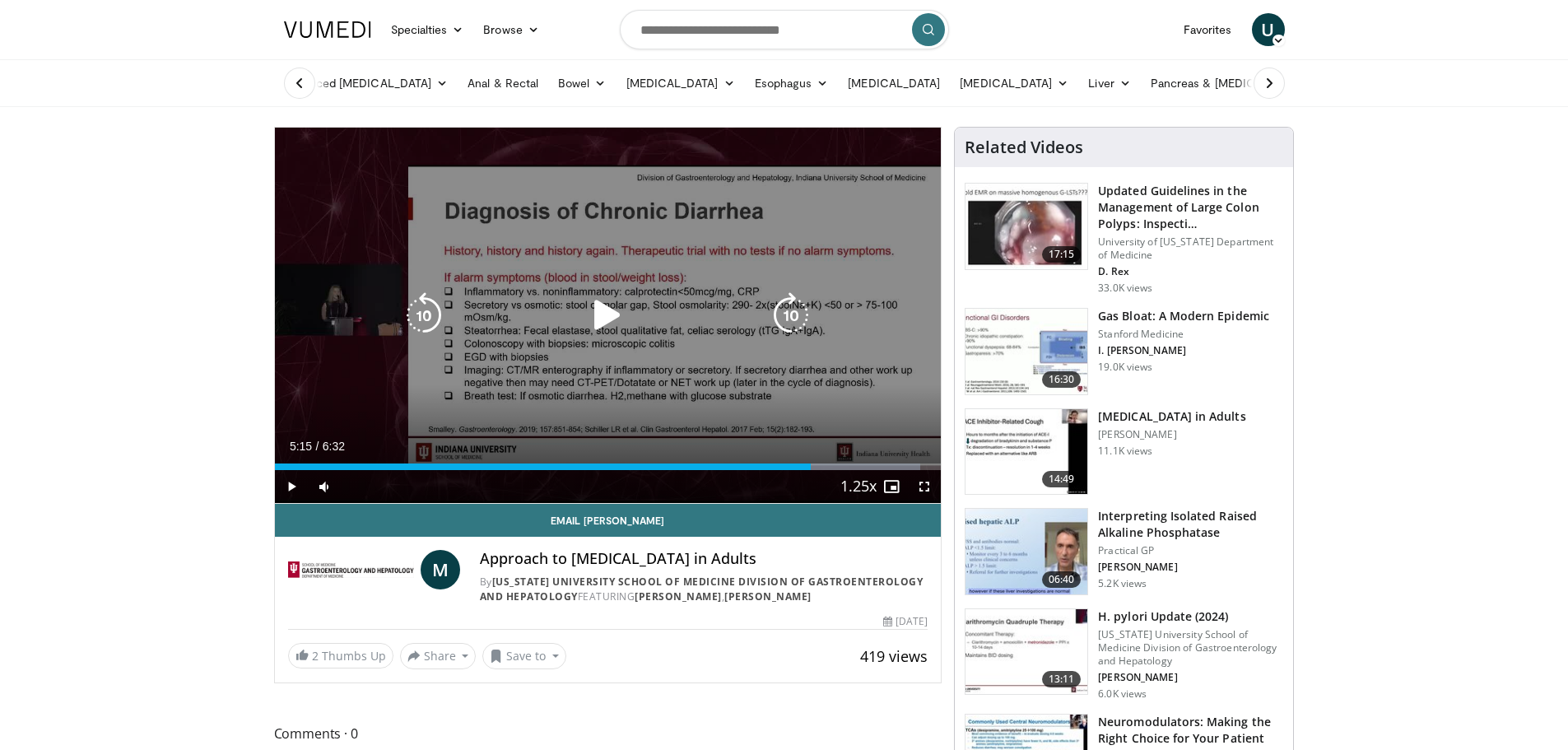
click at [603, 315] on icon "Video Player" at bounding box center [607, 315] width 46 height 46
click at [921, 491] on span "Video Player" at bounding box center [924, 487] width 33 height 33
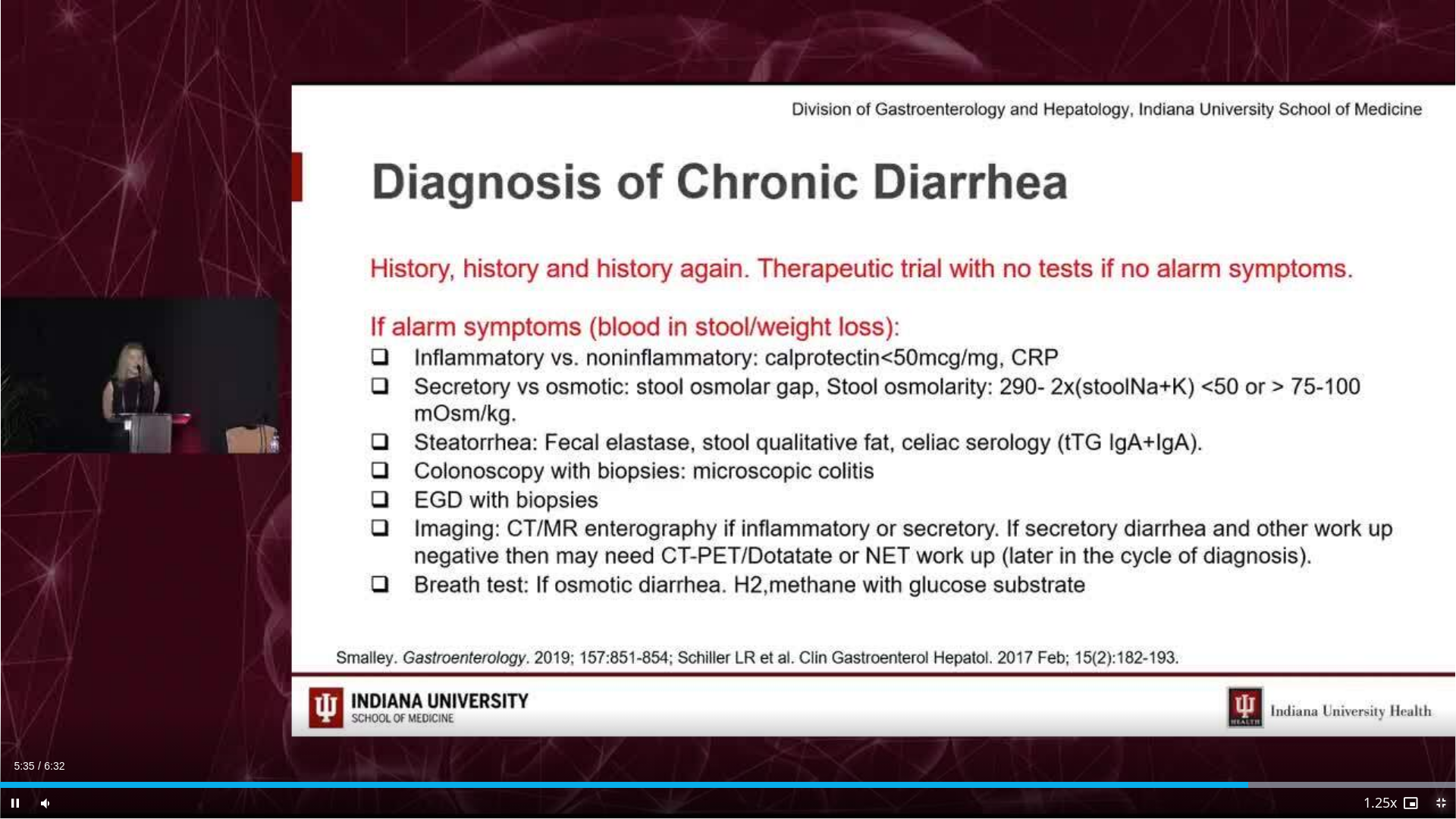
click at [1441, 690] on span "Video Player" at bounding box center [1441, 803] width 31 height 31
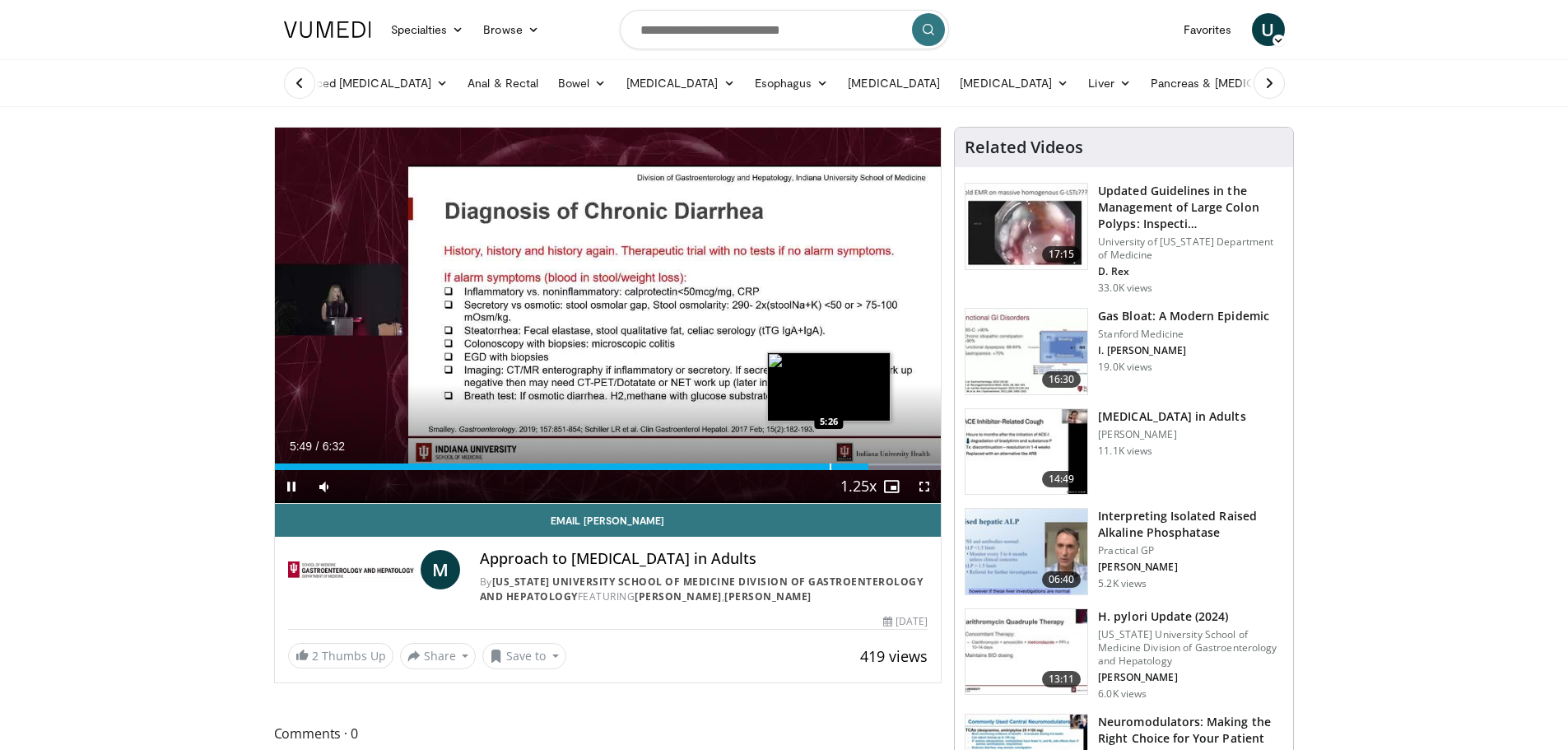
click at [829, 468] on div "Progress Bar" at bounding box center [830, 466] width 2 height 7
click at [786, 461] on div "Loaded : 100.00% 5:27 5:13" at bounding box center [608, 463] width 667 height 16
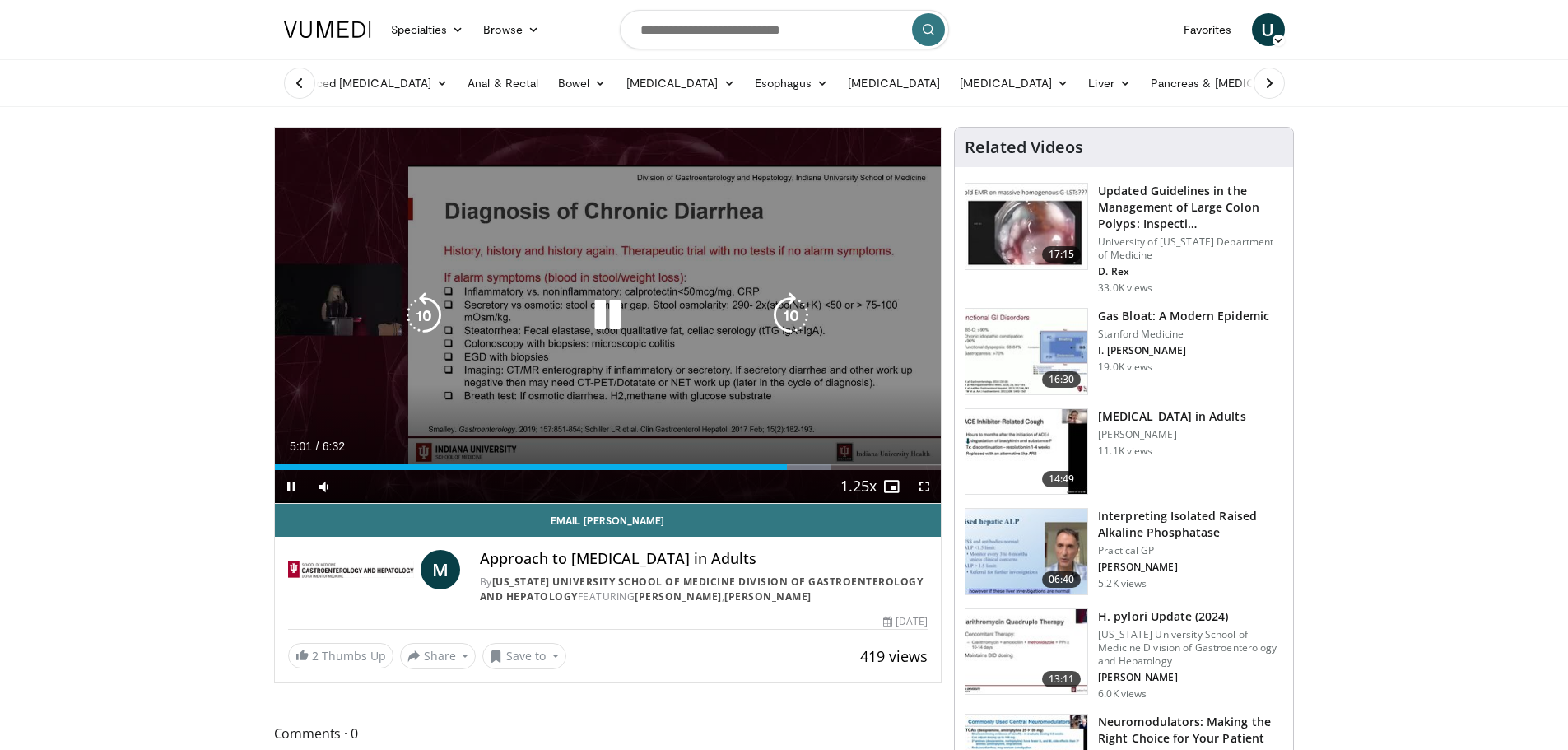
click at [607, 412] on div "10 seconds Tap to unmute" at bounding box center [608, 315] width 667 height 375
click at [602, 310] on icon "Video Player" at bounding box center [607, 315] width 46 height 46
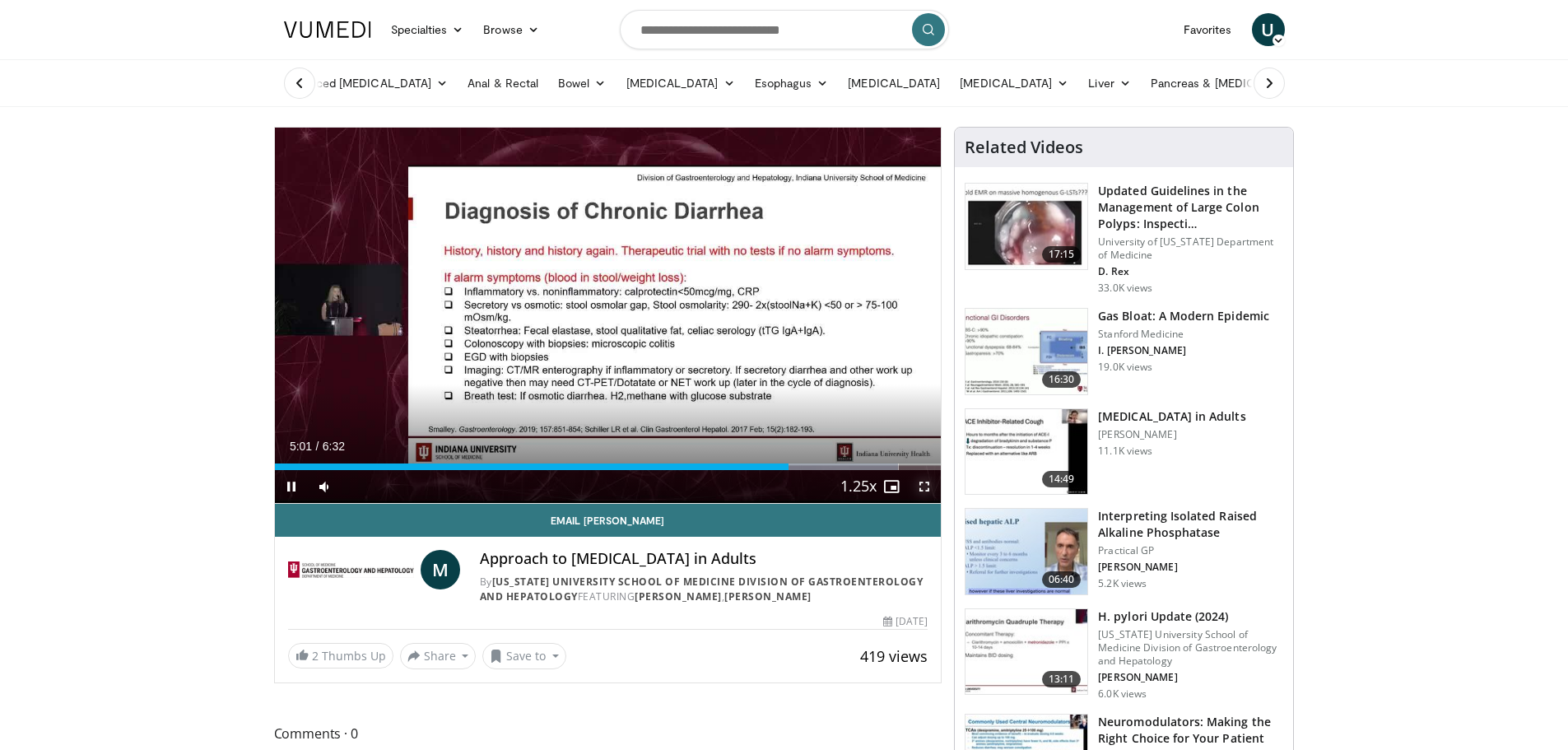
click at [922, 483] on span "Video Player" at bounding box center [924, 487] width 33 height 33
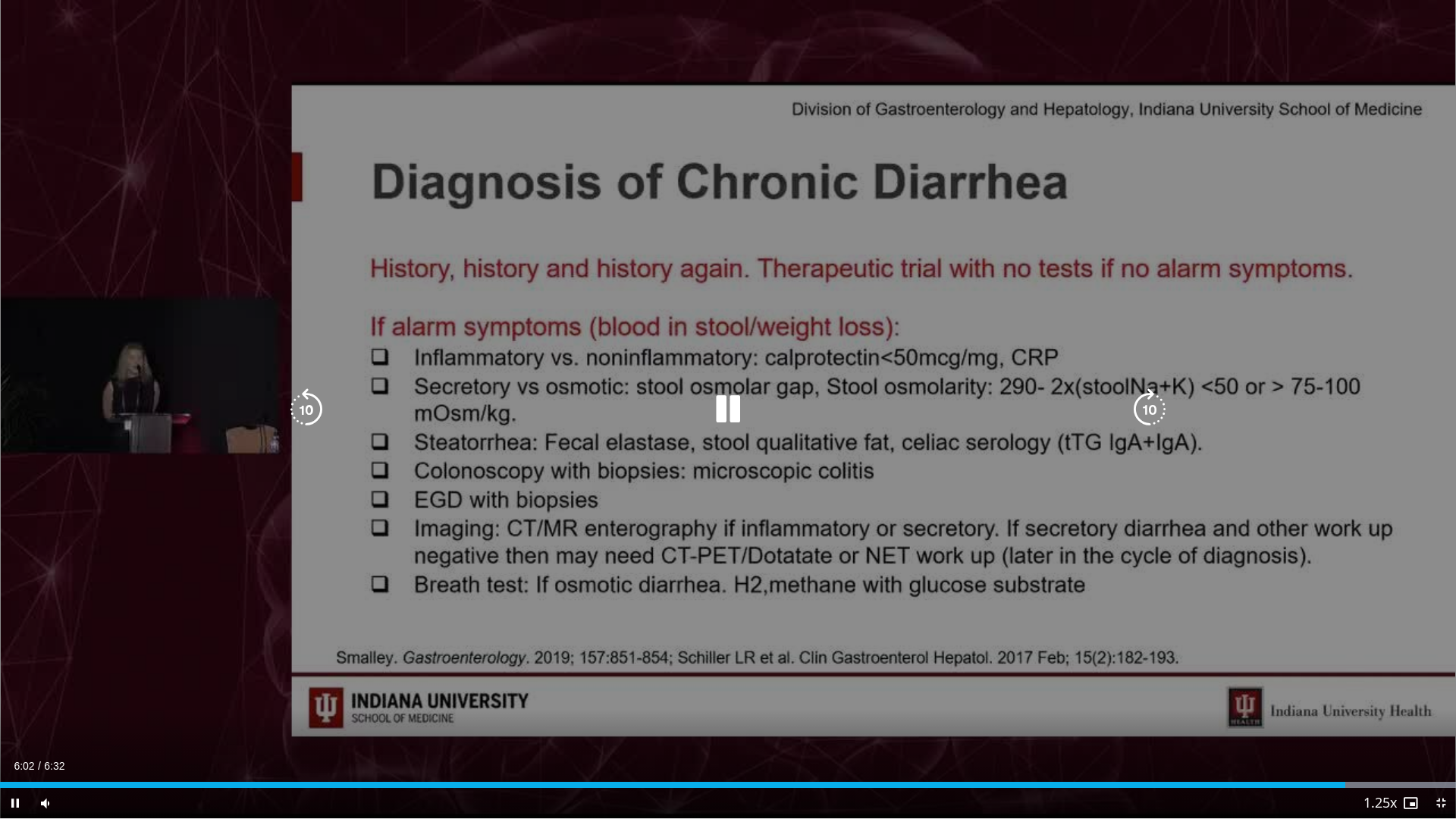
click at [1324, 483] on div "10 seconds Tap to unmute" at bounding box center [728, 409] width 1456 height 818
click at [1338, 471] on div "10 seconds Tap to unmute" at bounding box center [728, 409] width 1456 height 818
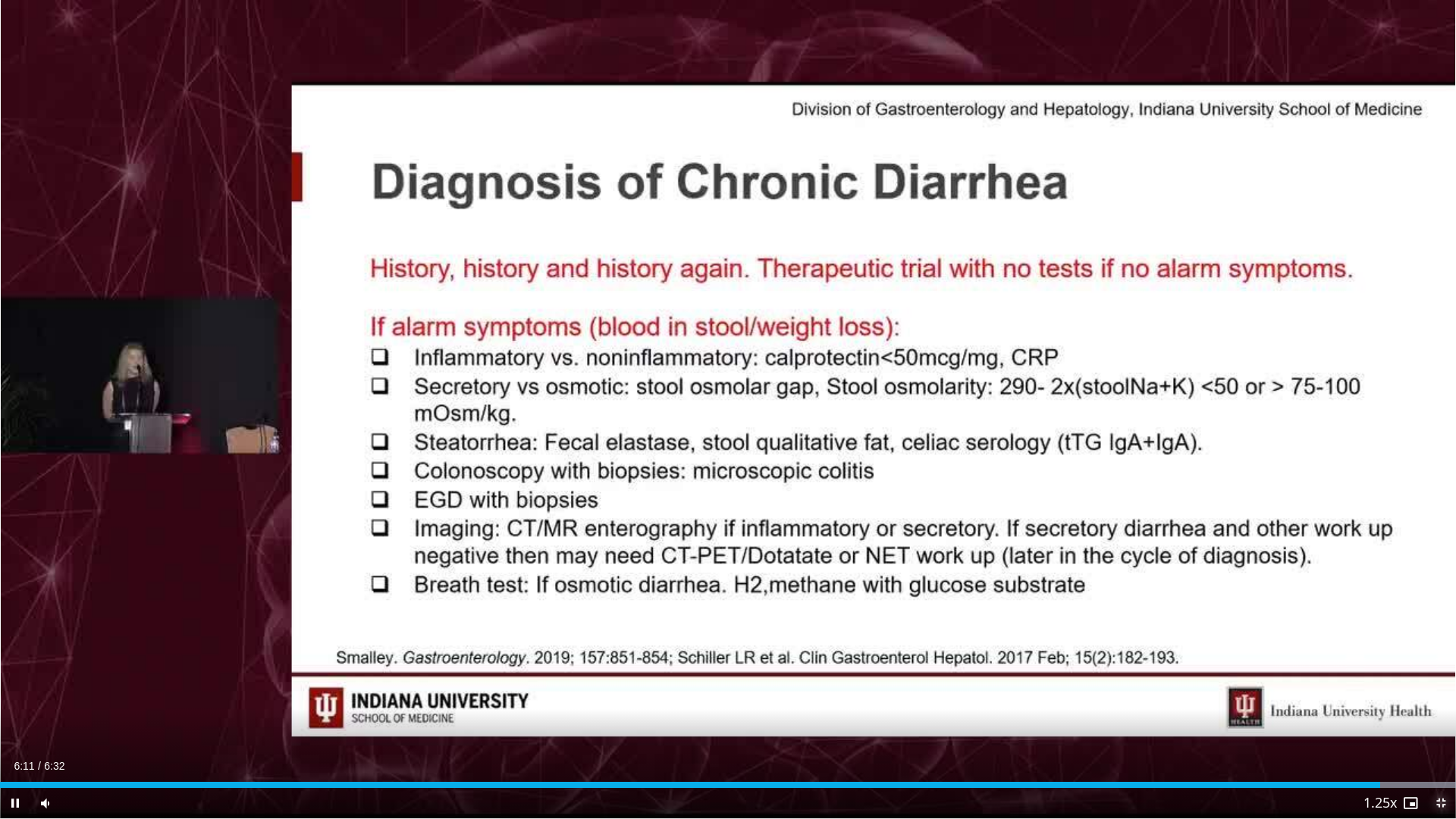
click at [1443, 690] on span "Video Player" at bounding box center [1441, 803] width 31 height 31
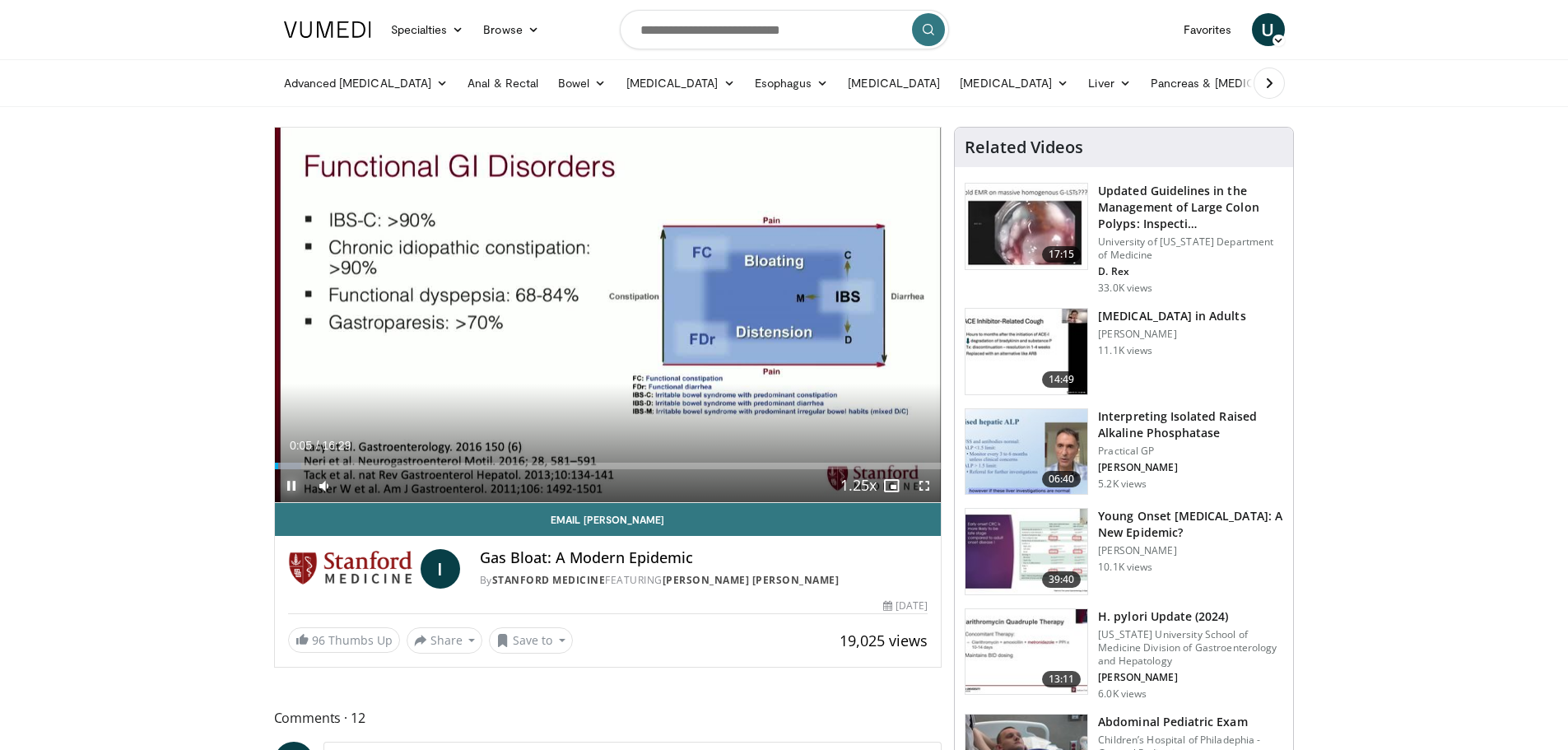
click at [290, 481] on span "Video Player" at bounding box center [291, 486] width 33 height 33
click at [338, 23] on img at bounding box center [327, 29] width 87 height 17
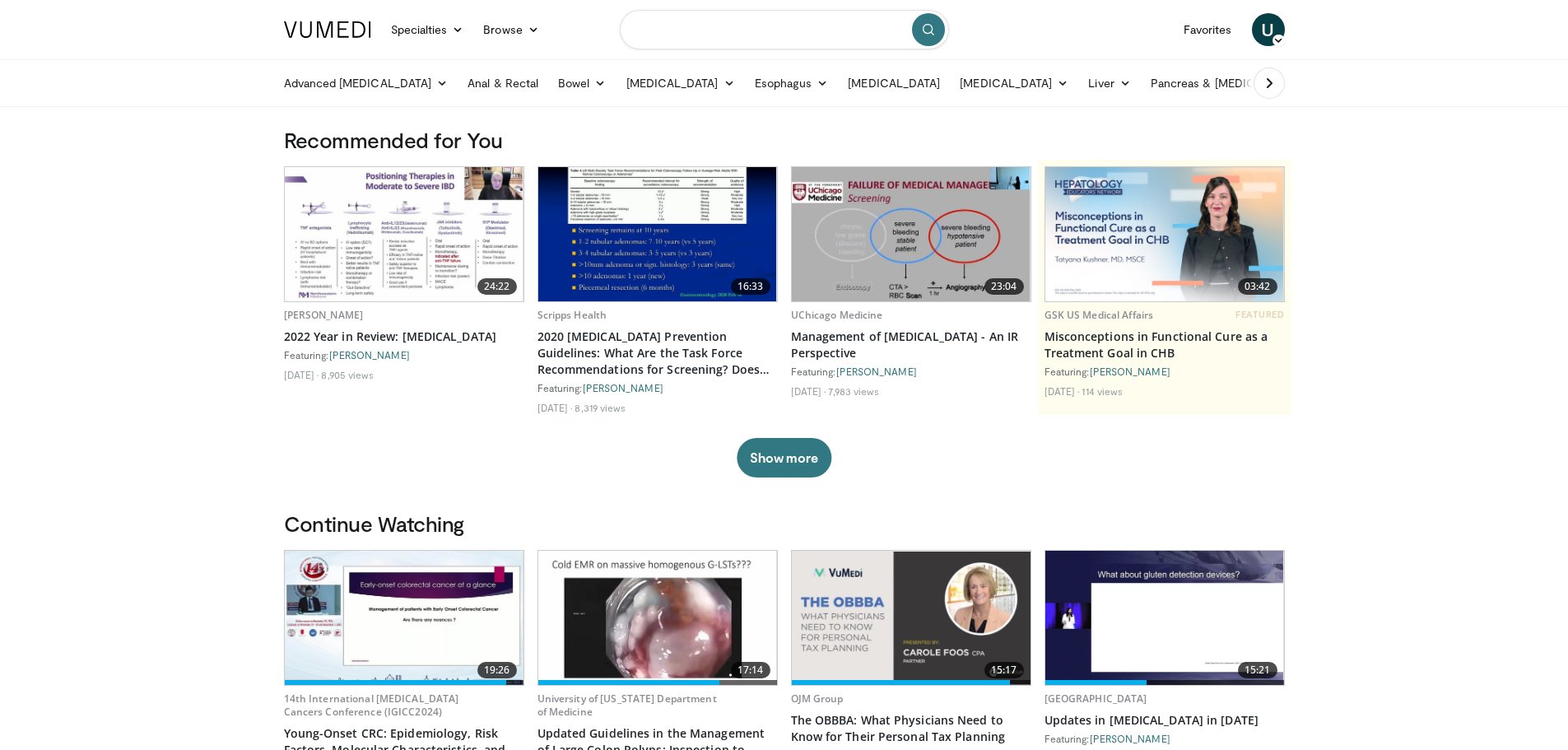
click at [678, 30] on input "Search topics, interventions" at bounding box center [784, 29] width 330 height 39
type input "**********"
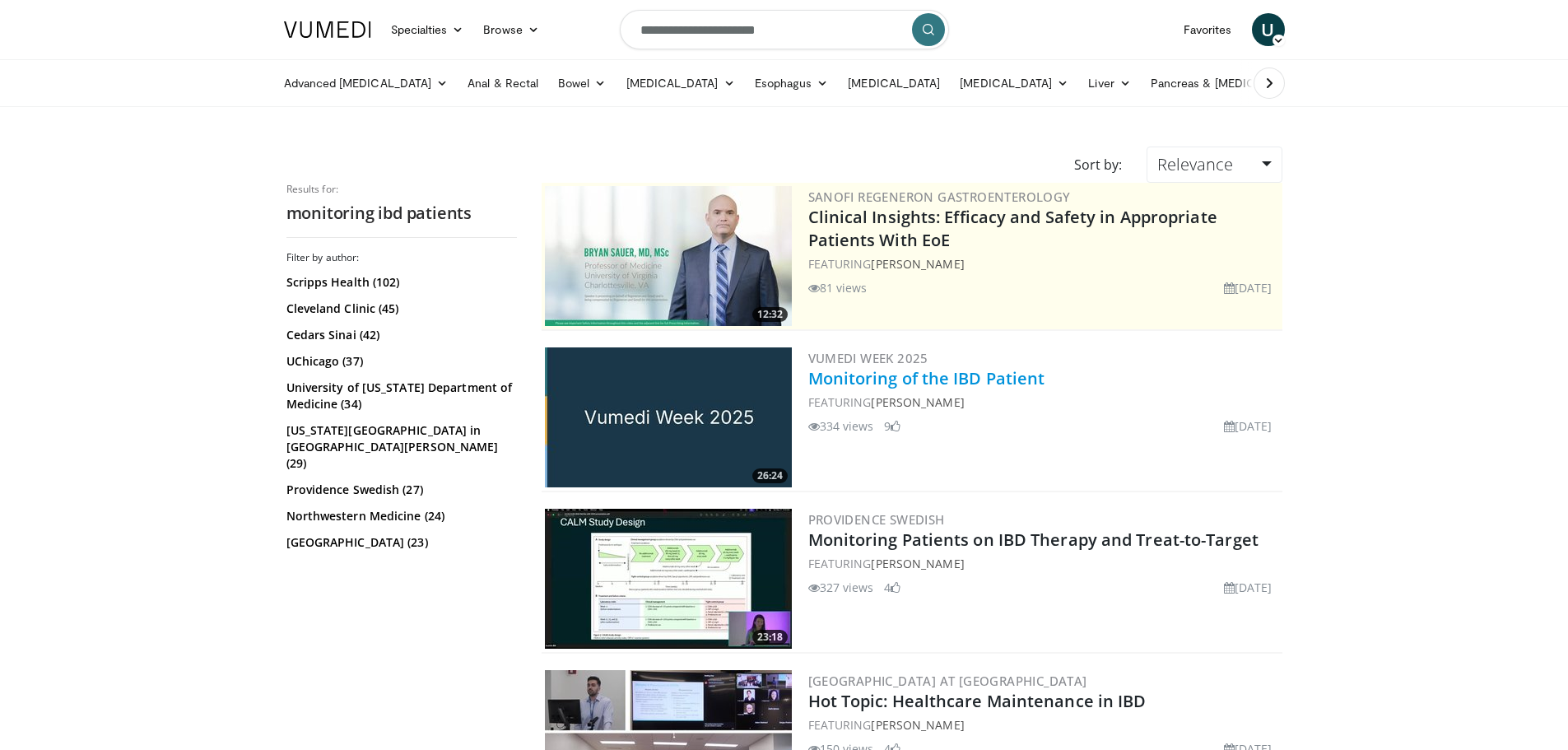
click at [886, 376] on link "Monitoring of the IBD Patient" at bounding box center [926, 377] width 237 height 22
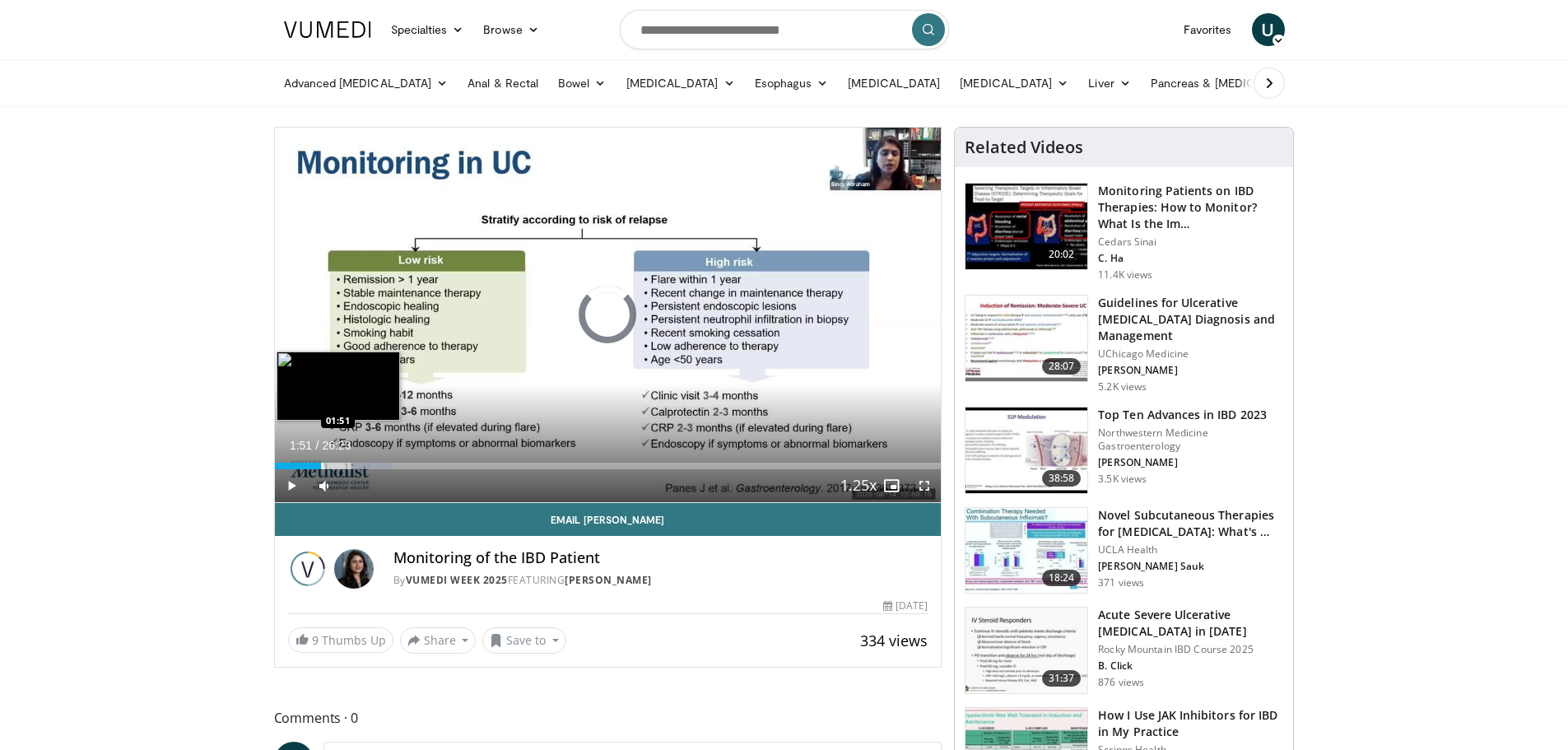
click at [322, 464] on div "Progress Bar" at bounding box center [323, 465] width 2 height 7
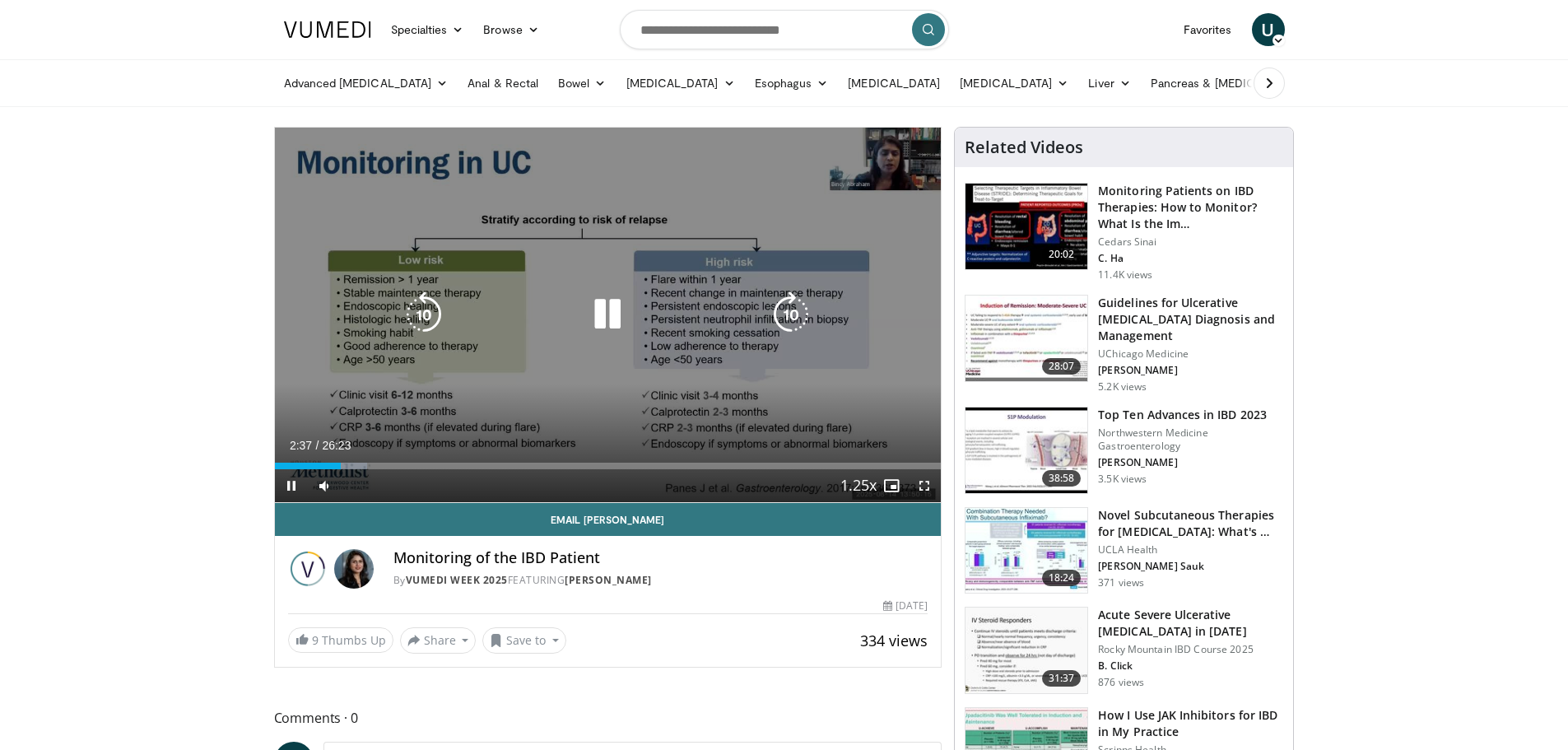
click at [536, 377] on div "10 seconds Tap to unmute" at bounding box center [608, 314] width 667 height 375
click at [435, 338] on div "10 seconds Tap to unmute" at bounding box center [608, 314] width 667 height 375
click at [312, 367] on div "10 seconds Tap to unmute" at bounding box center [608, 314] width 667 height 375
click at [280, 338] on div "10 seconds Tap to unmute" at bounding box center [608, 314] width 667 height 375
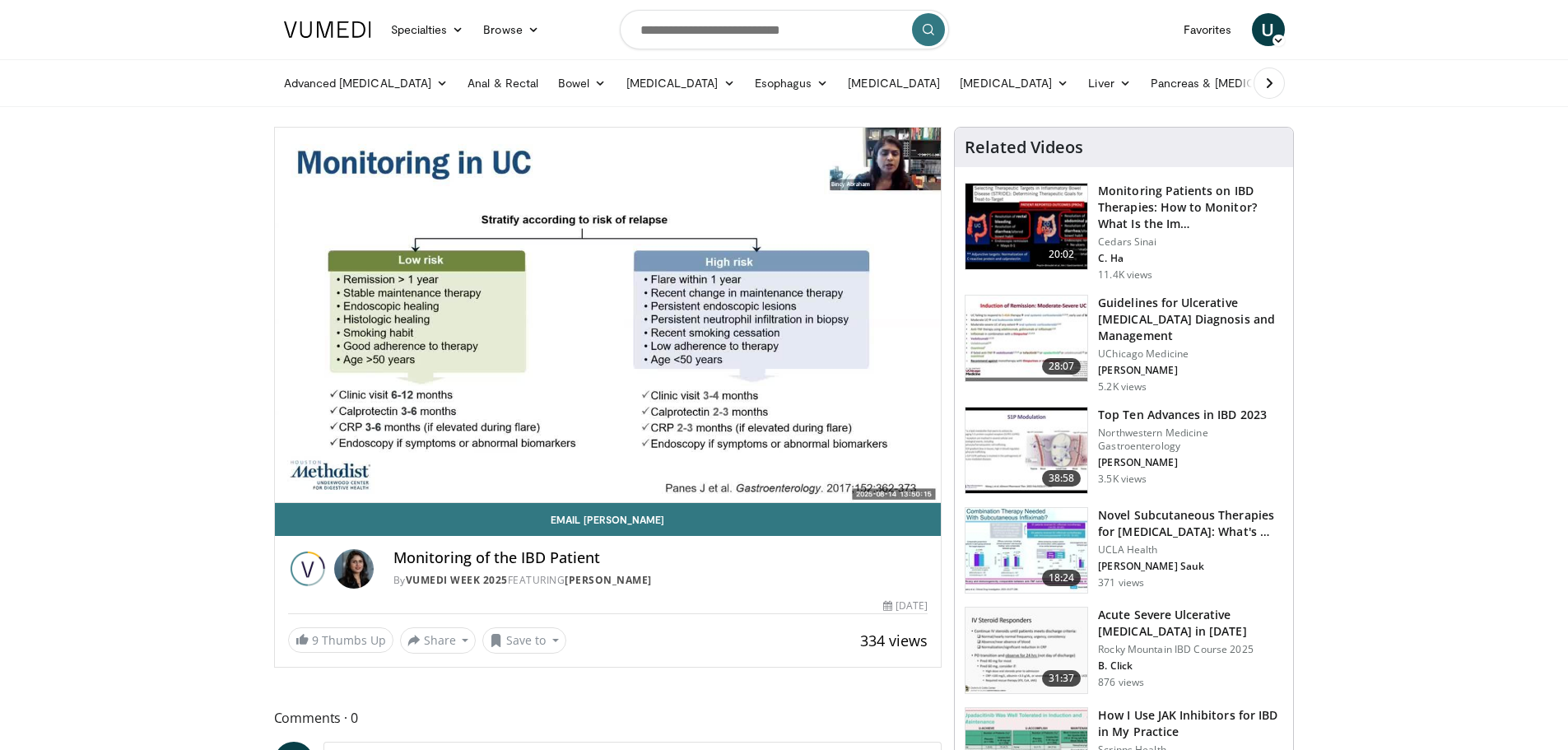
click at [928, 488] on div "10 seconds Tap to unmute" at bounding box center [608, 314] width 667 height 375
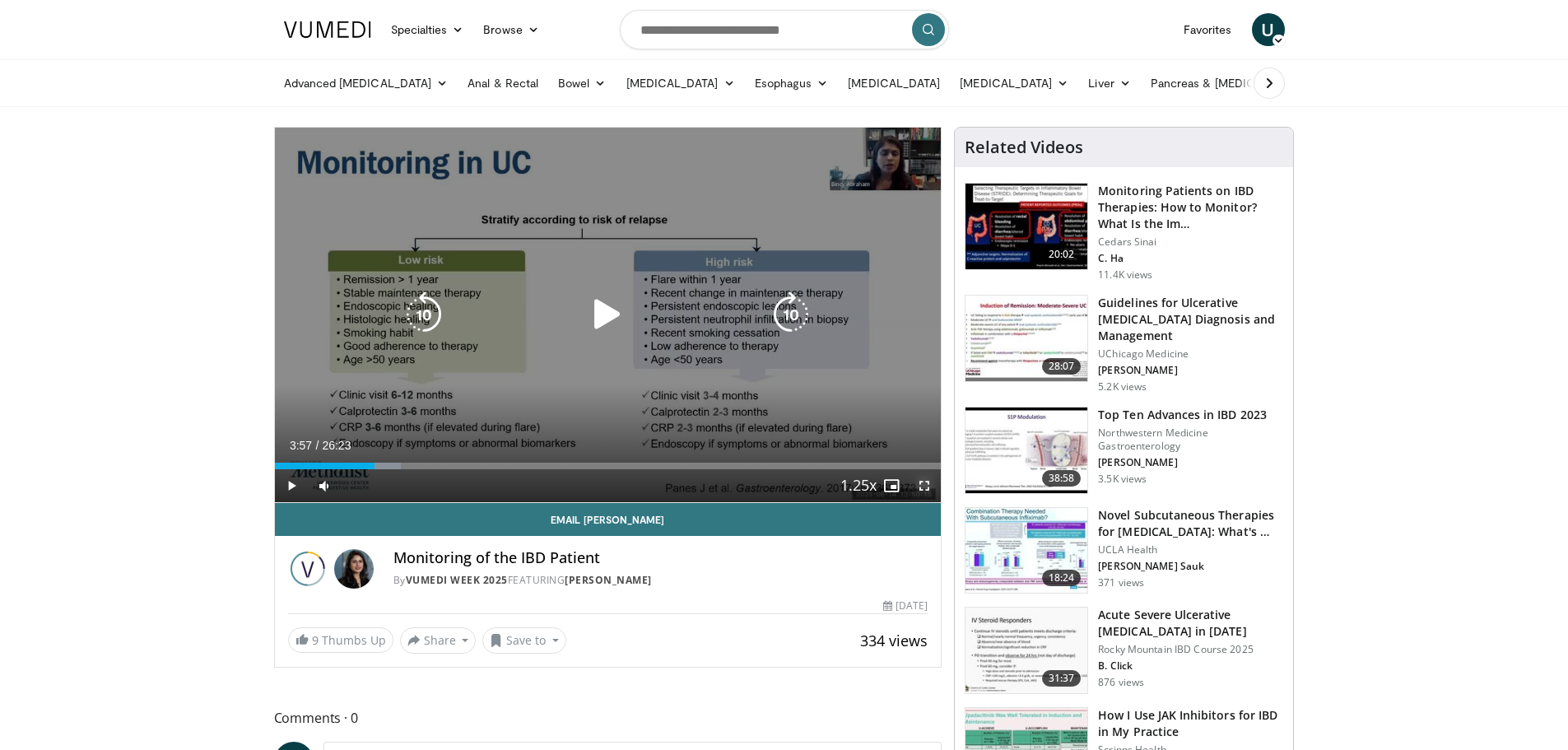
drag, startPoint x: 927, startPoint y: 488, endPoint x: 927, endPoint y: 588, distance: 100.0
click at [927, 488] on span "Video Player" at bounding box center [924, 486] width 33 height 33
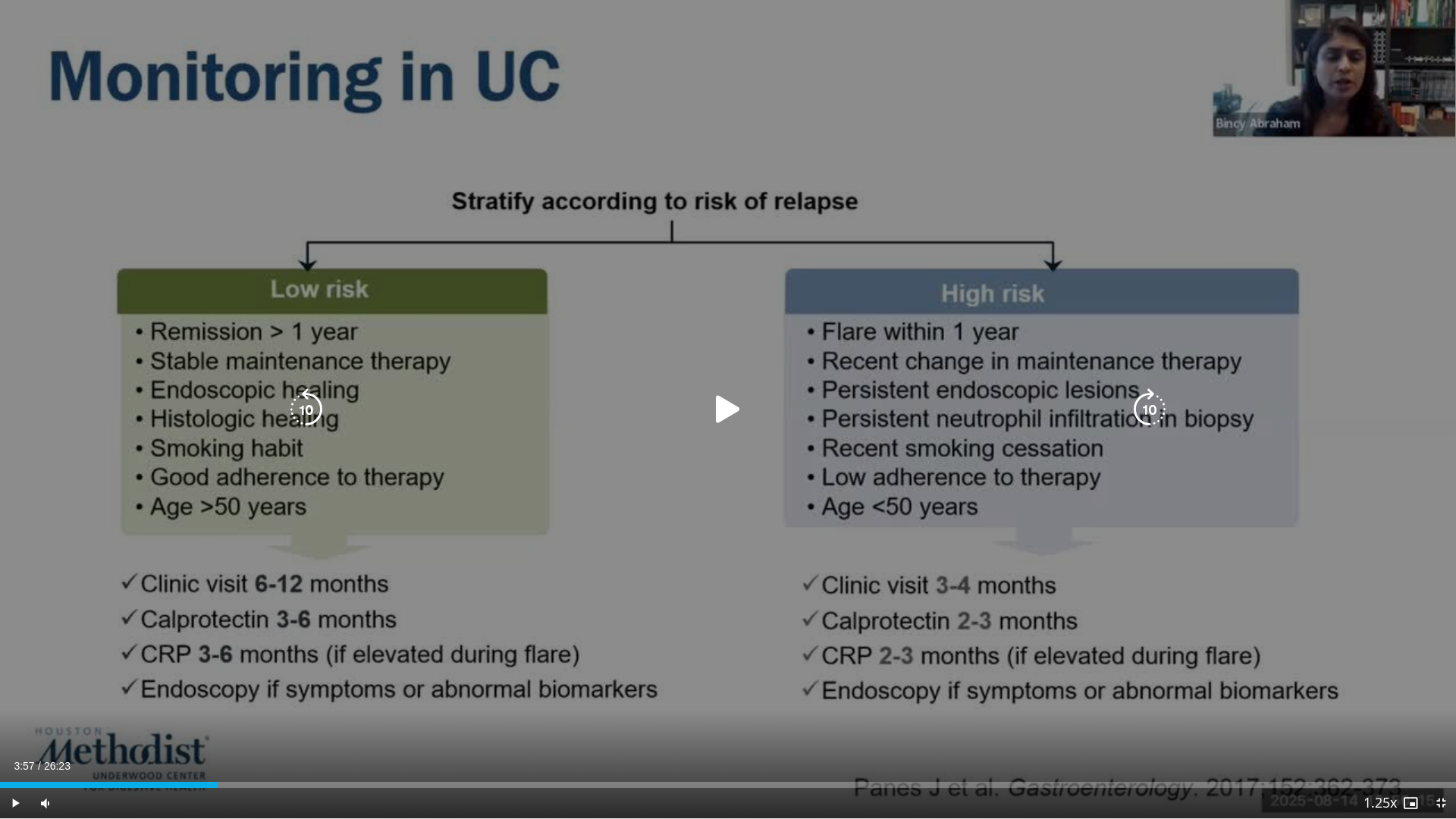
click at [663, 550] on div "10 seconds Tap to unmute" at bounding box center [728, 409] width 1456 height 818
click at [725, 411] on icon "Video Player" at bounding box center [727, 409] width 42 height 42
click at [706, 419] on div "Video Player" at bounding box center [728, 410] width 874 height 31
click at [726, 404] on icon "Video Player" at bounding box center [727, 409] width 42 height 42
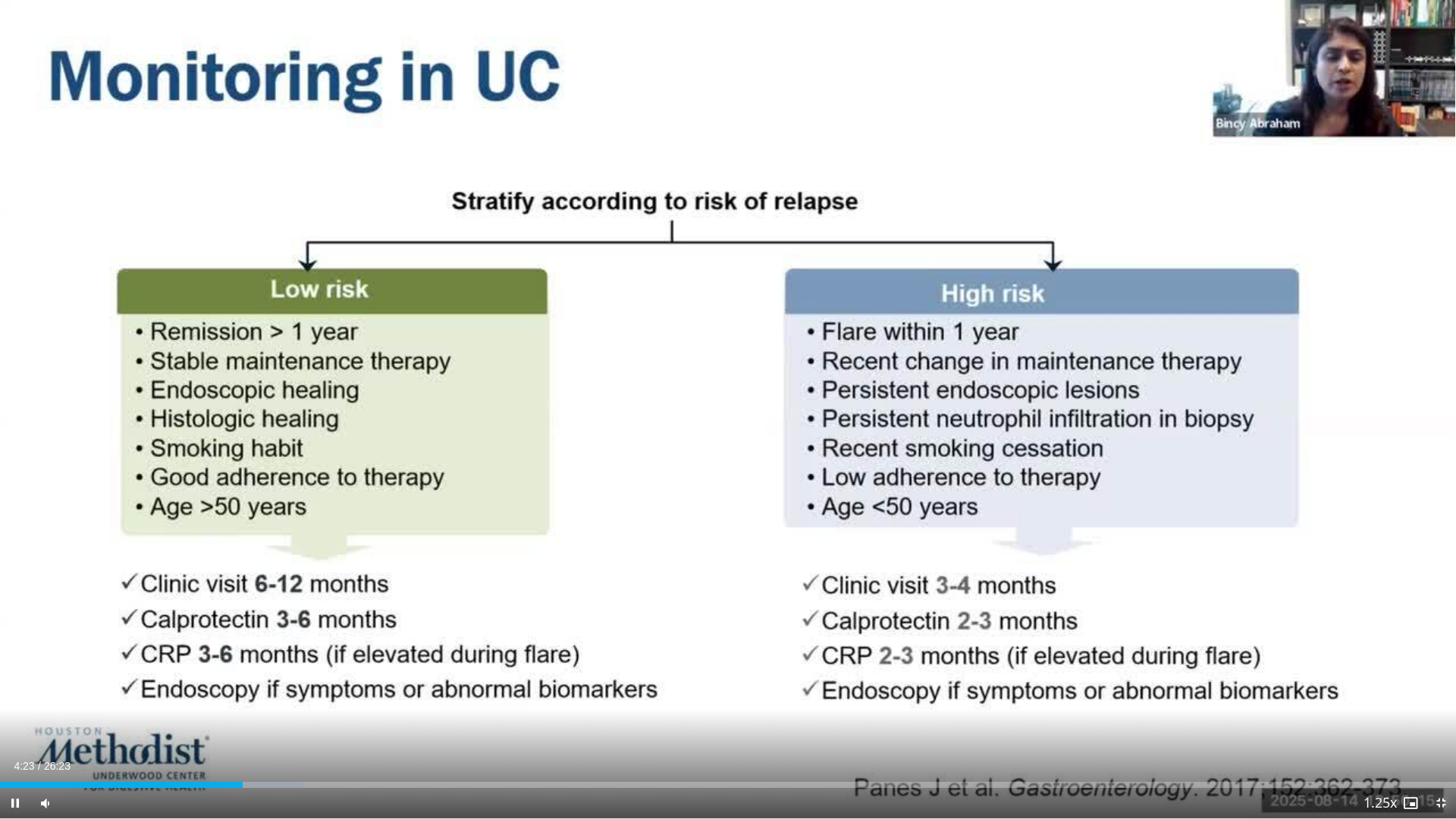
click at [1442, 690] on span "Video Player" at bounding box center [1441, 803] width 31 height 31
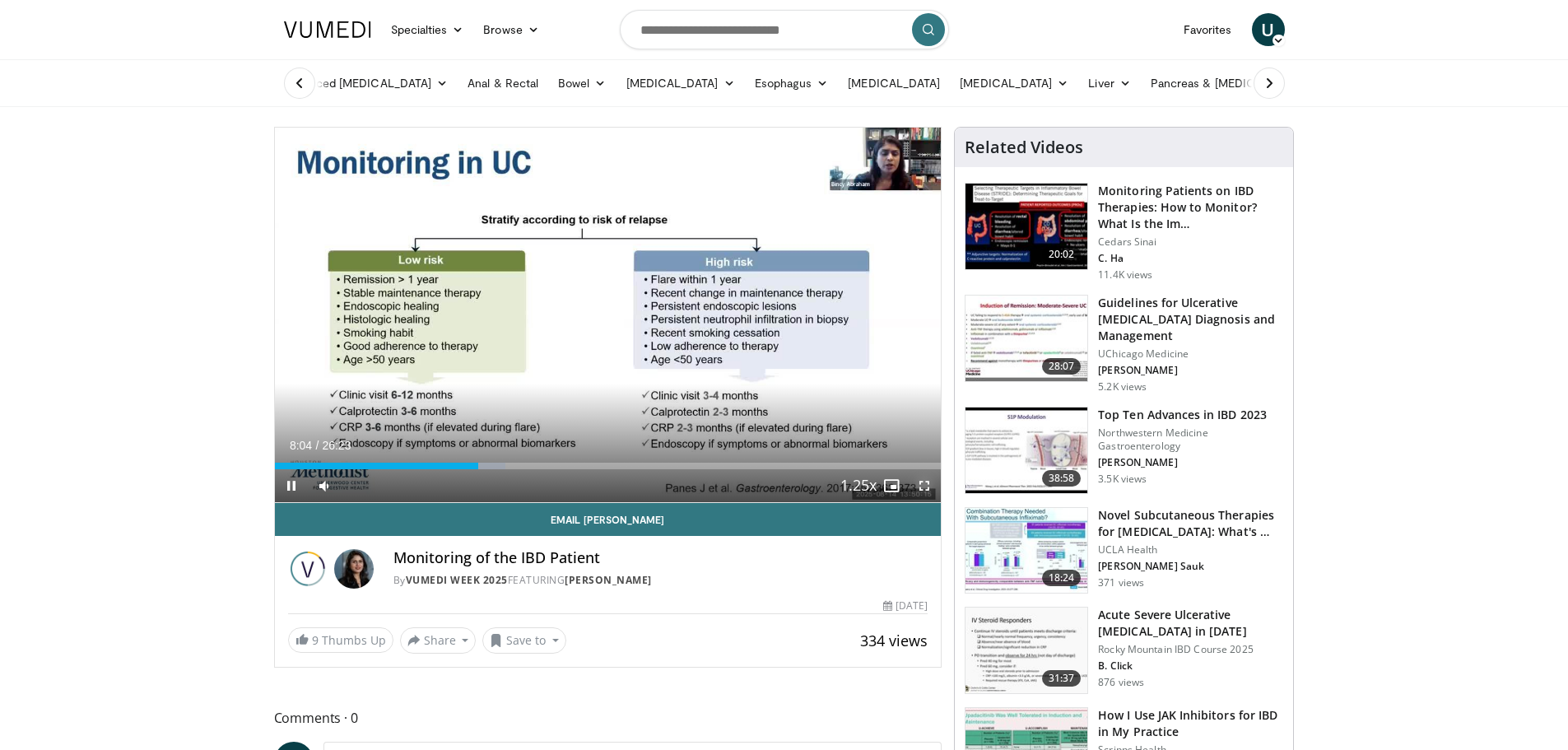
click at [926, 482] on span "Video Player" at bounding box center [924, 486] width 33 height 33
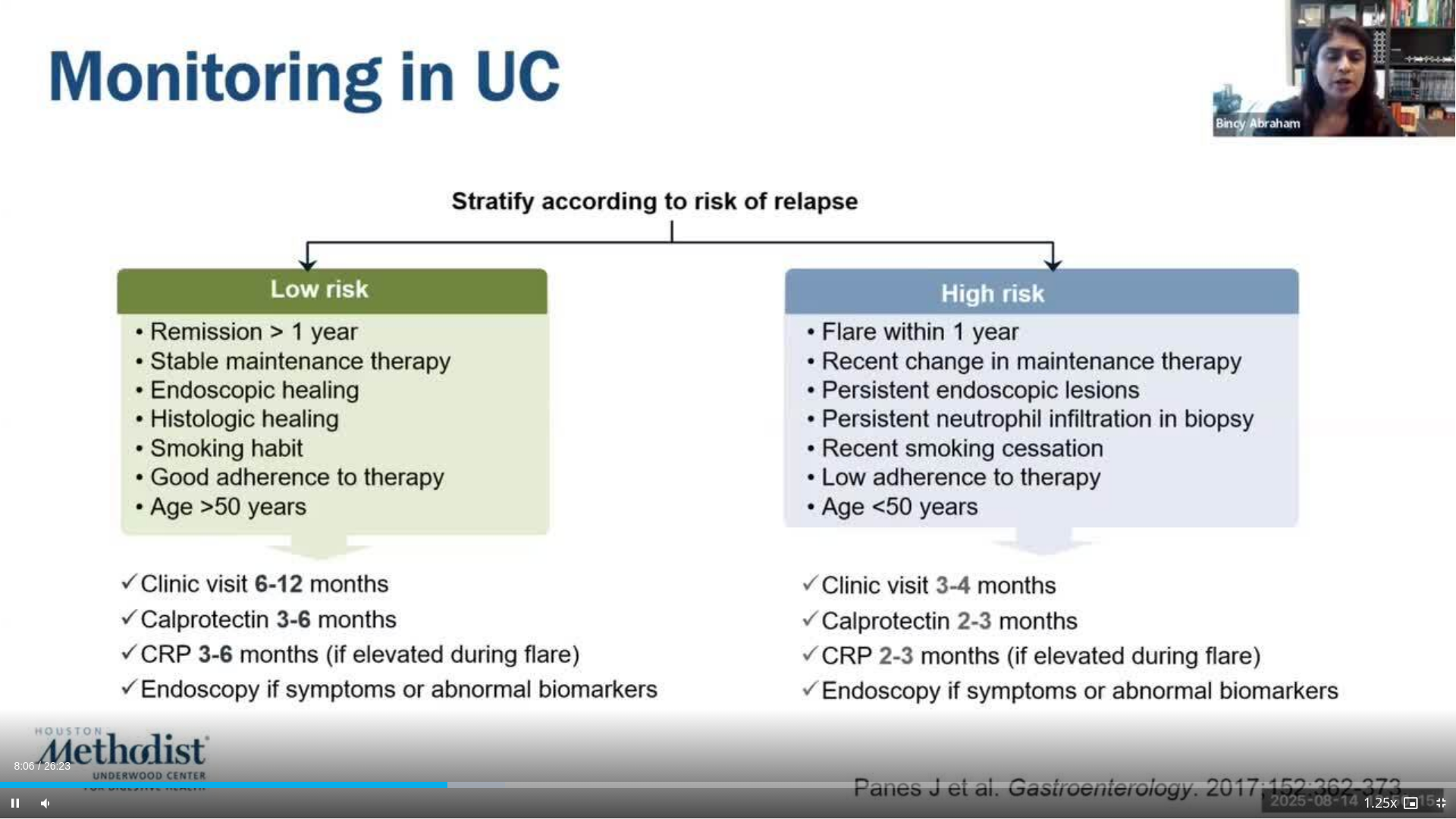
click at [1442, 690] on span "Video Player" at bounding box center [1441, 803] width 31 height 31
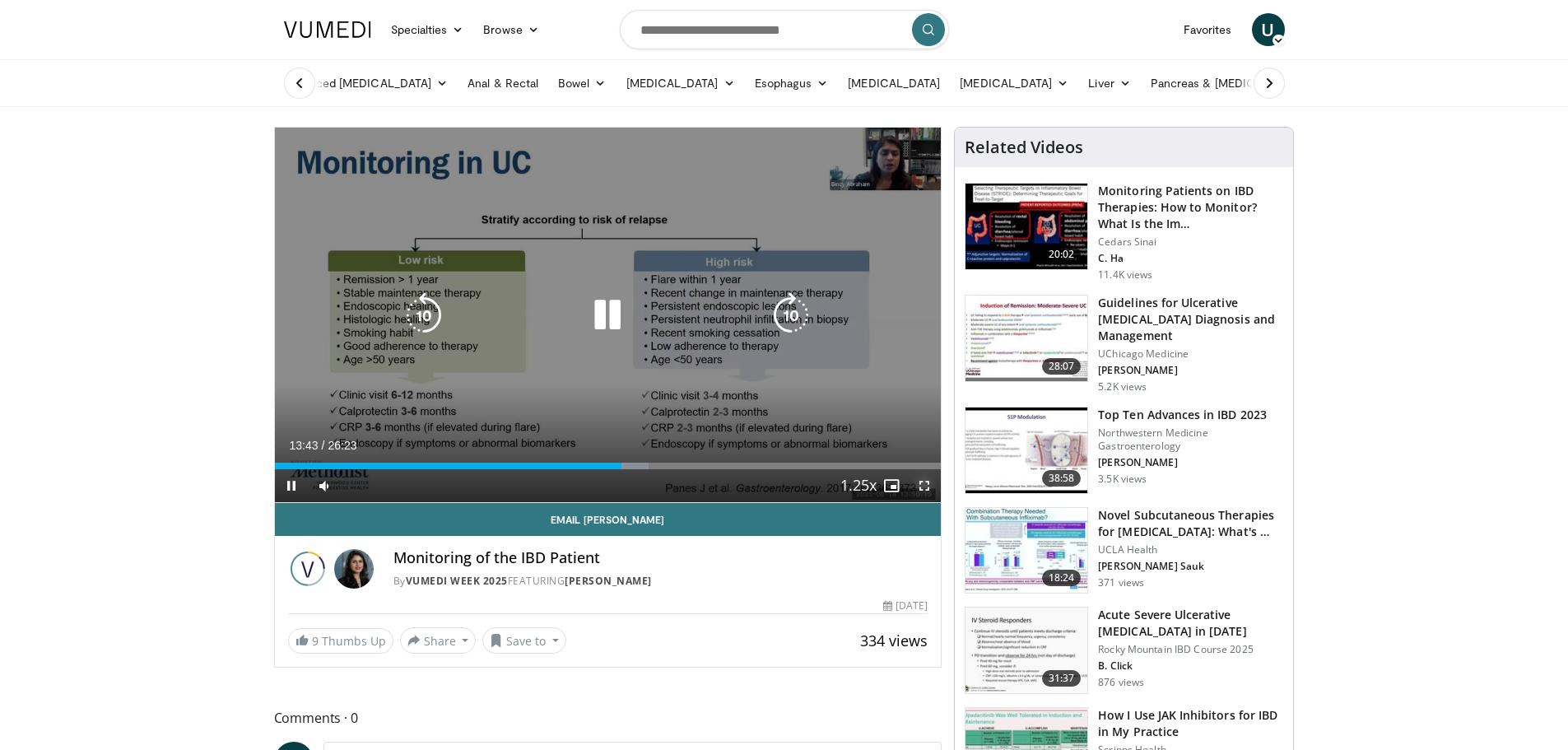
drag, startPoint x: 922, startPoint y: 481, endPoint x: 771, endPoint y: 486, distance: 151.1
click at [922, 481] on span "Video Player" at bounding box center [924, 486] width 33 height 33
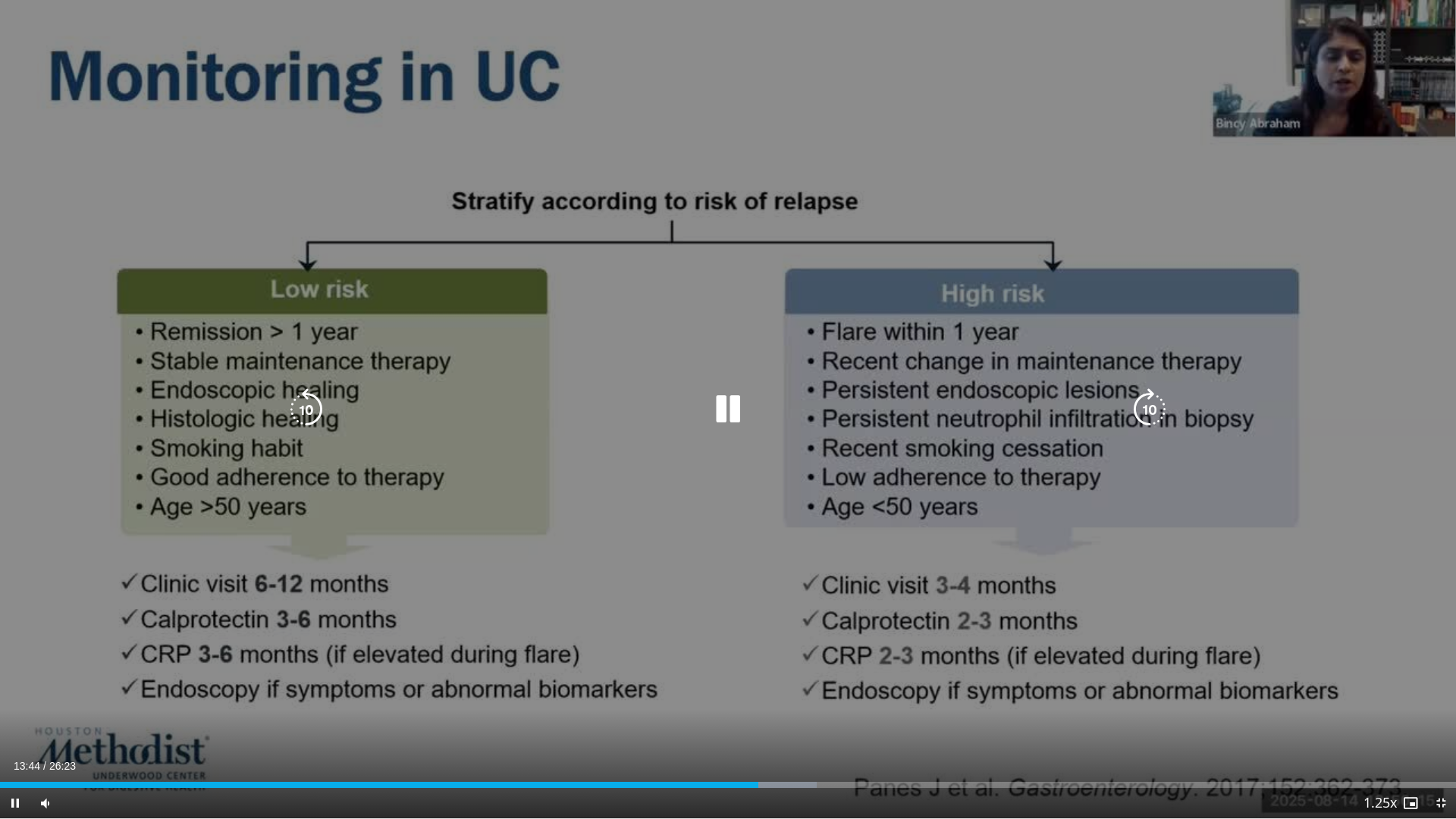
click at [816, 360] on div "10 seconds Tap to unmute" at bounding box center [728, 409] width 1456 height 818
